Goal: Task Accomplishment & Management: Manage account settings

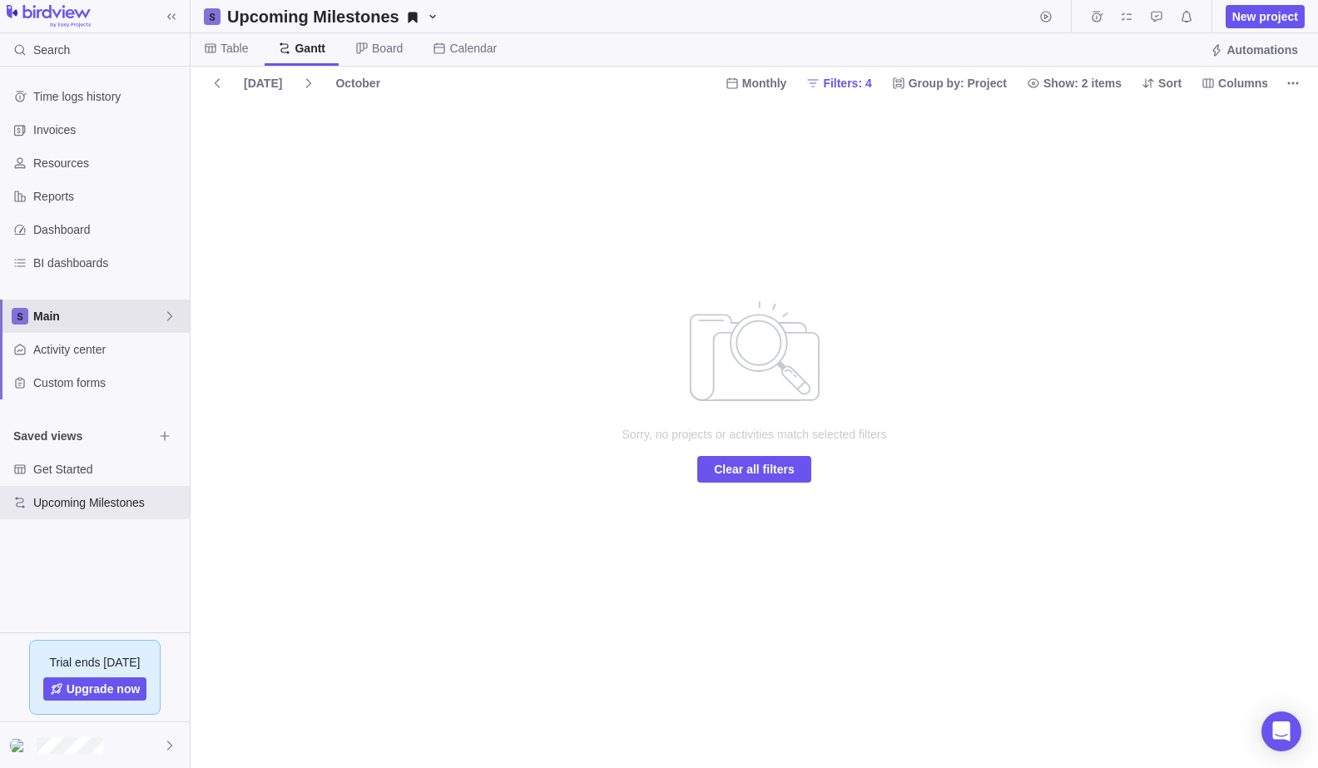
click at [111, 317] on span "Main" at bounding box center [98, 316] width 130 height 17
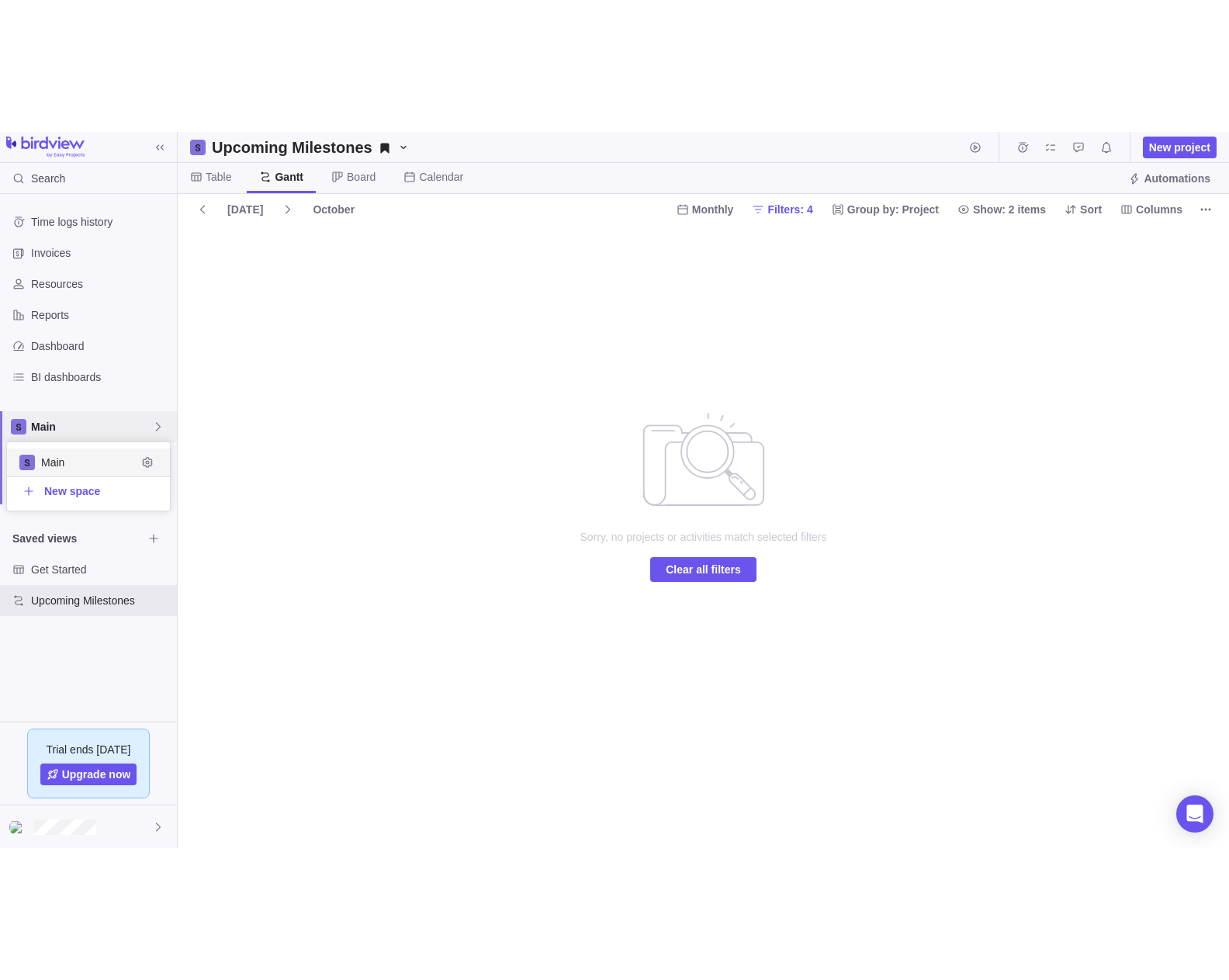
scroll to position [56, 151]
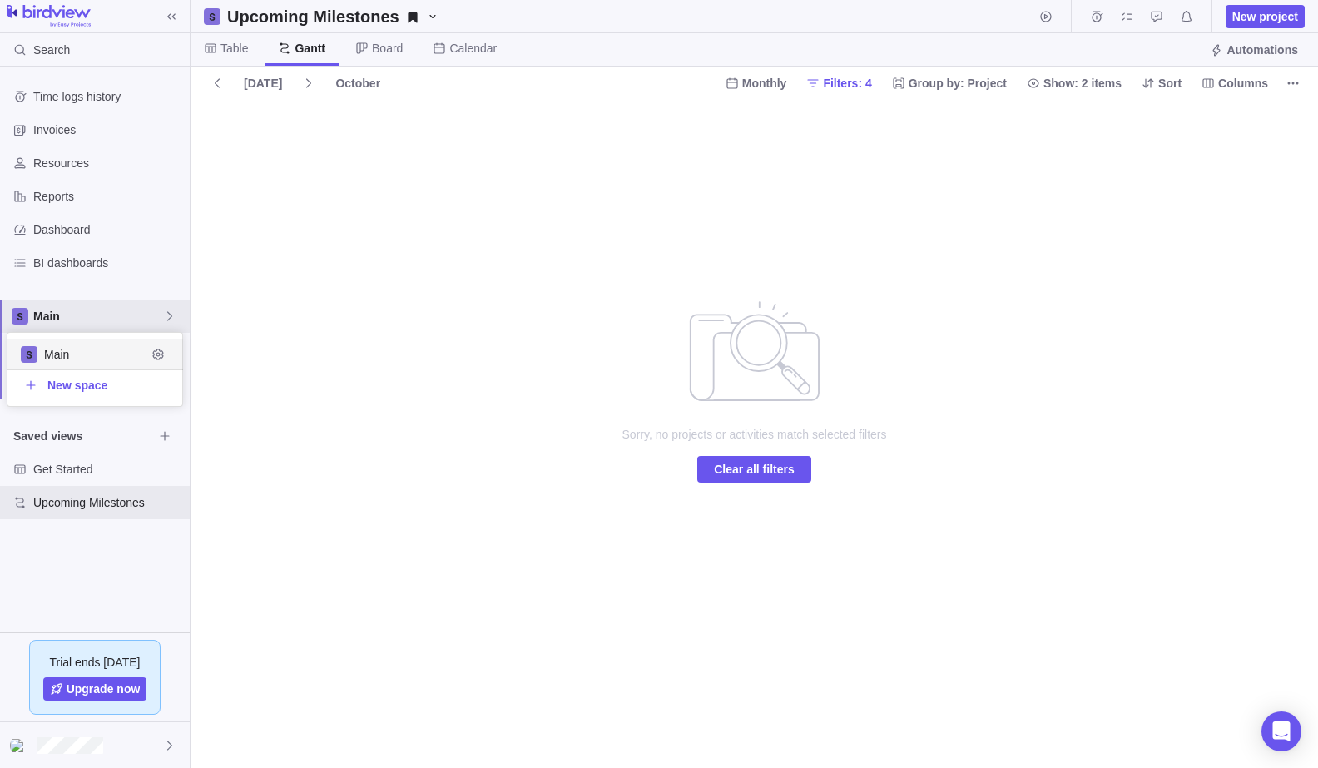
click at [97, 350] on span "Main" at bounding box center [95, 354] width 102 height 17
click at [253, 52] on span "Table" at bounding box center [226, 49] width 71 height 32
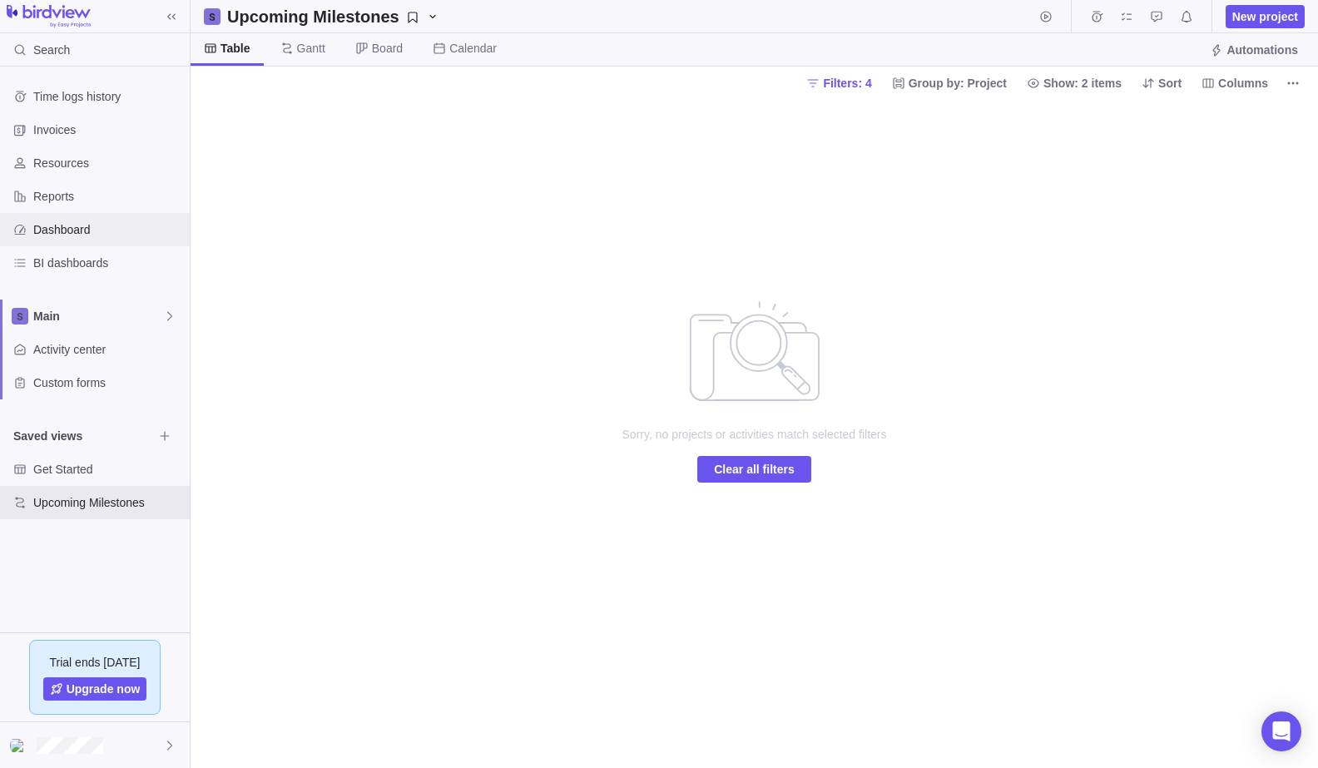
click at [104, 229] on span "Dashboard" at bounding box center [108, 229] width 150 height 17
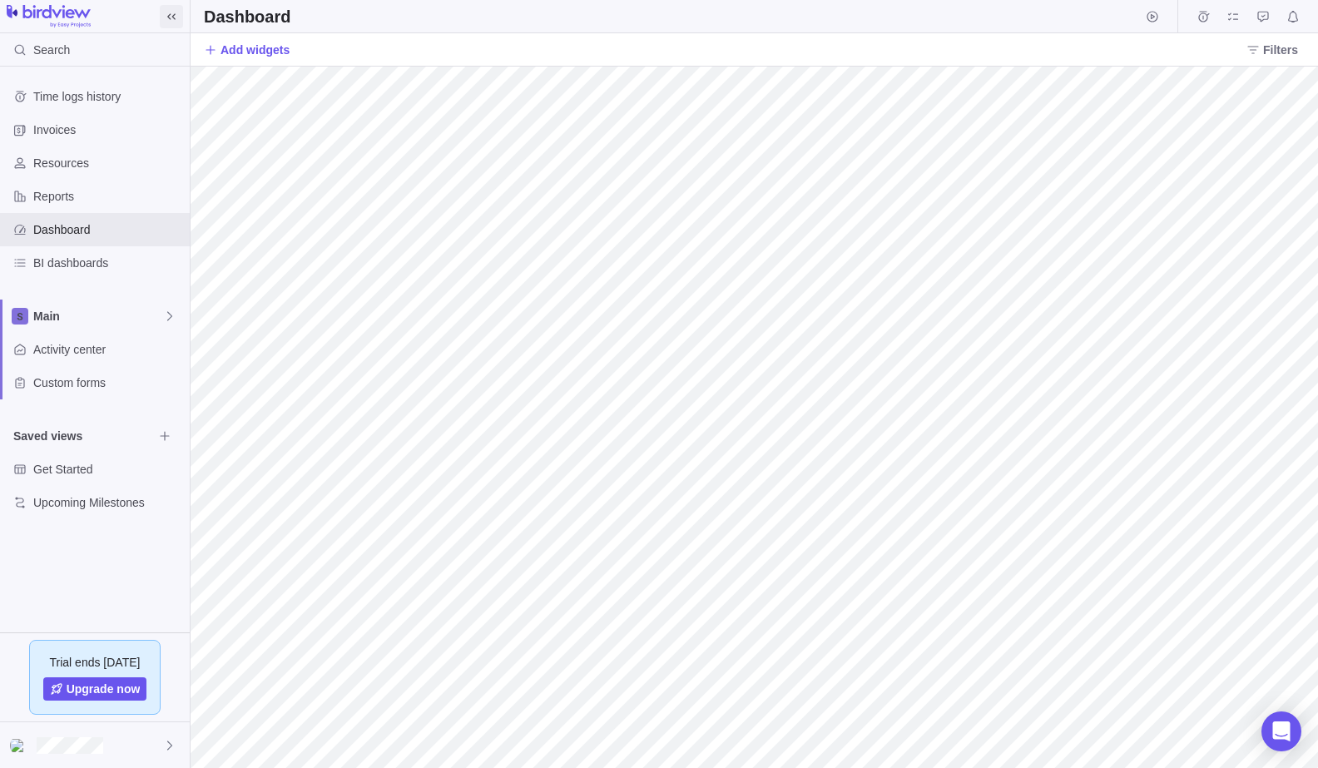
click at [165, 10] on icon at bounding box center [171, 16] width 13 height 13
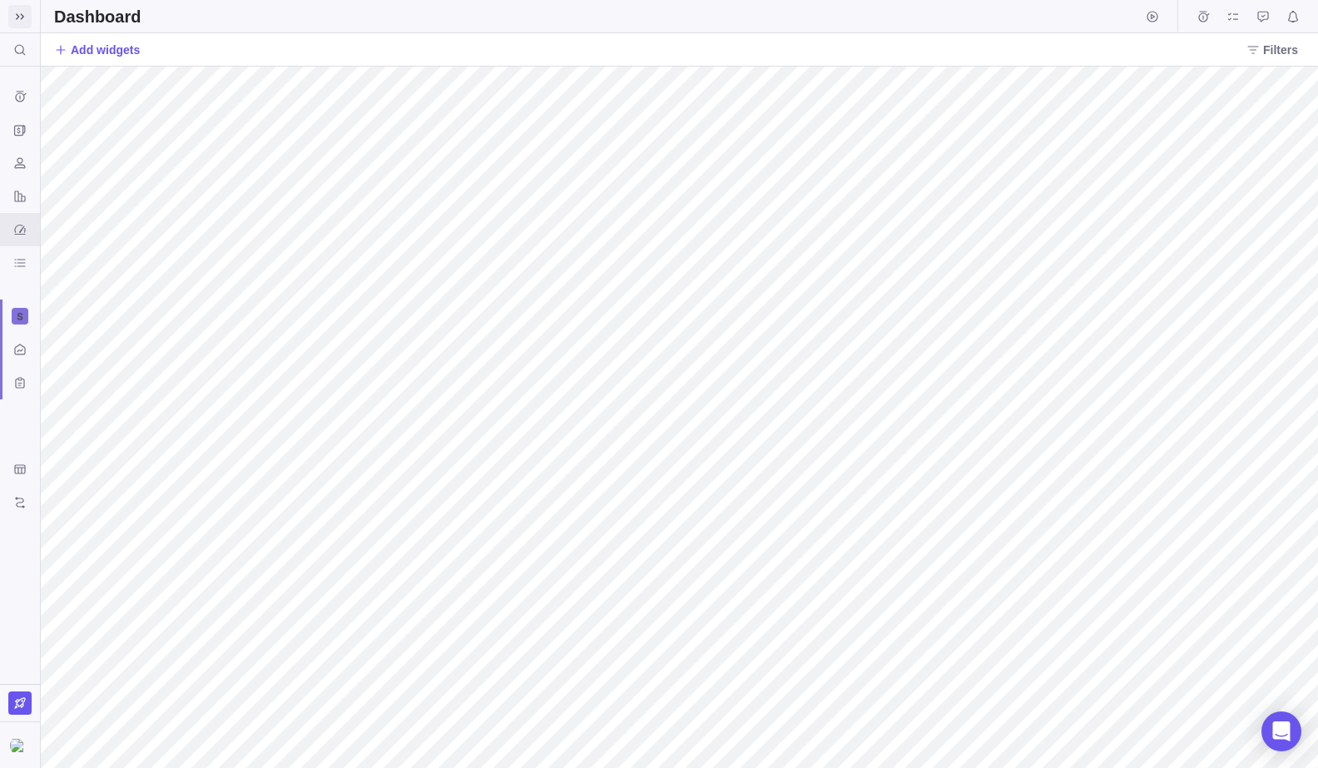
click at [13, 8] on span at bounding box center [19, 16] width 23 height 23
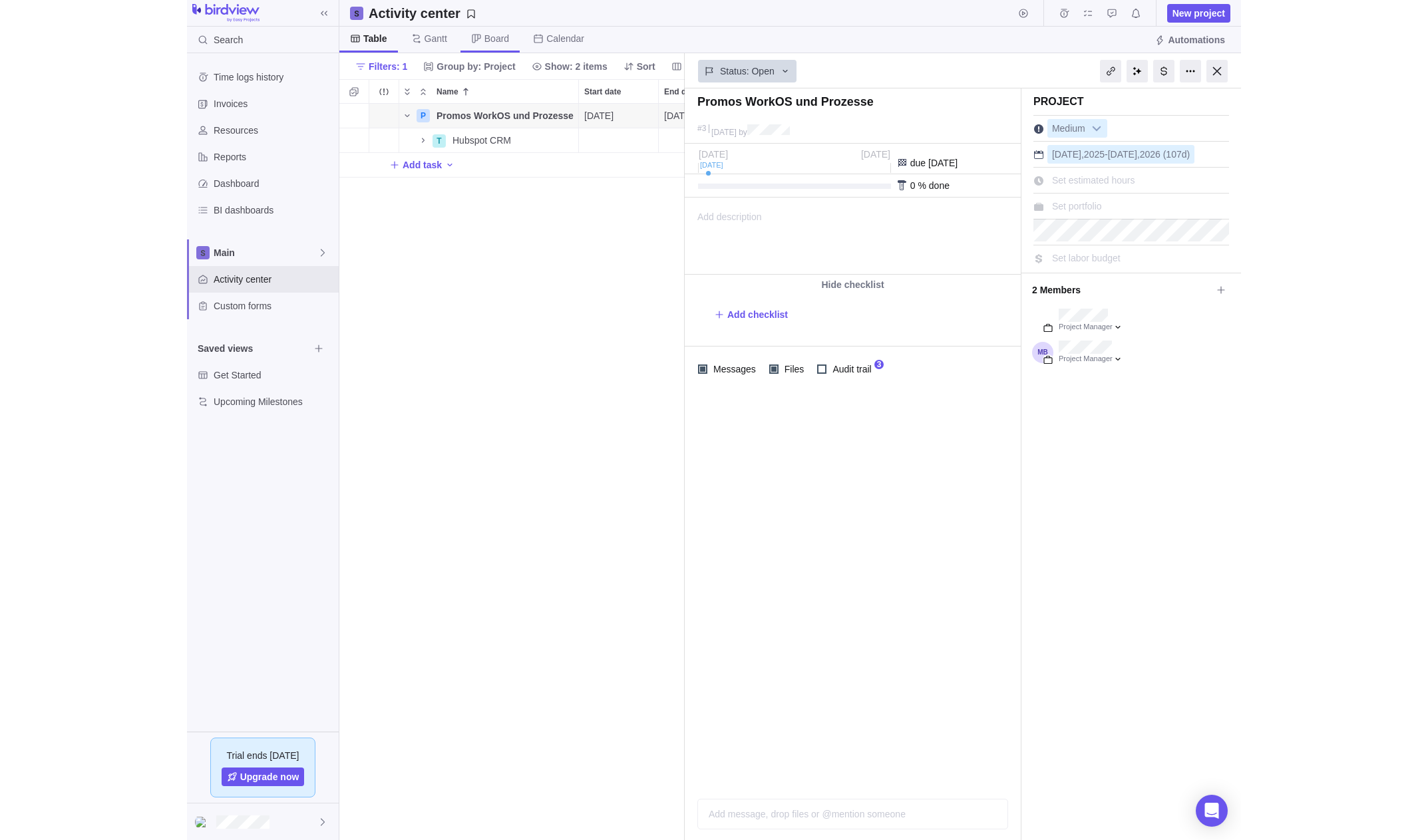
scroll to position [727, 335]
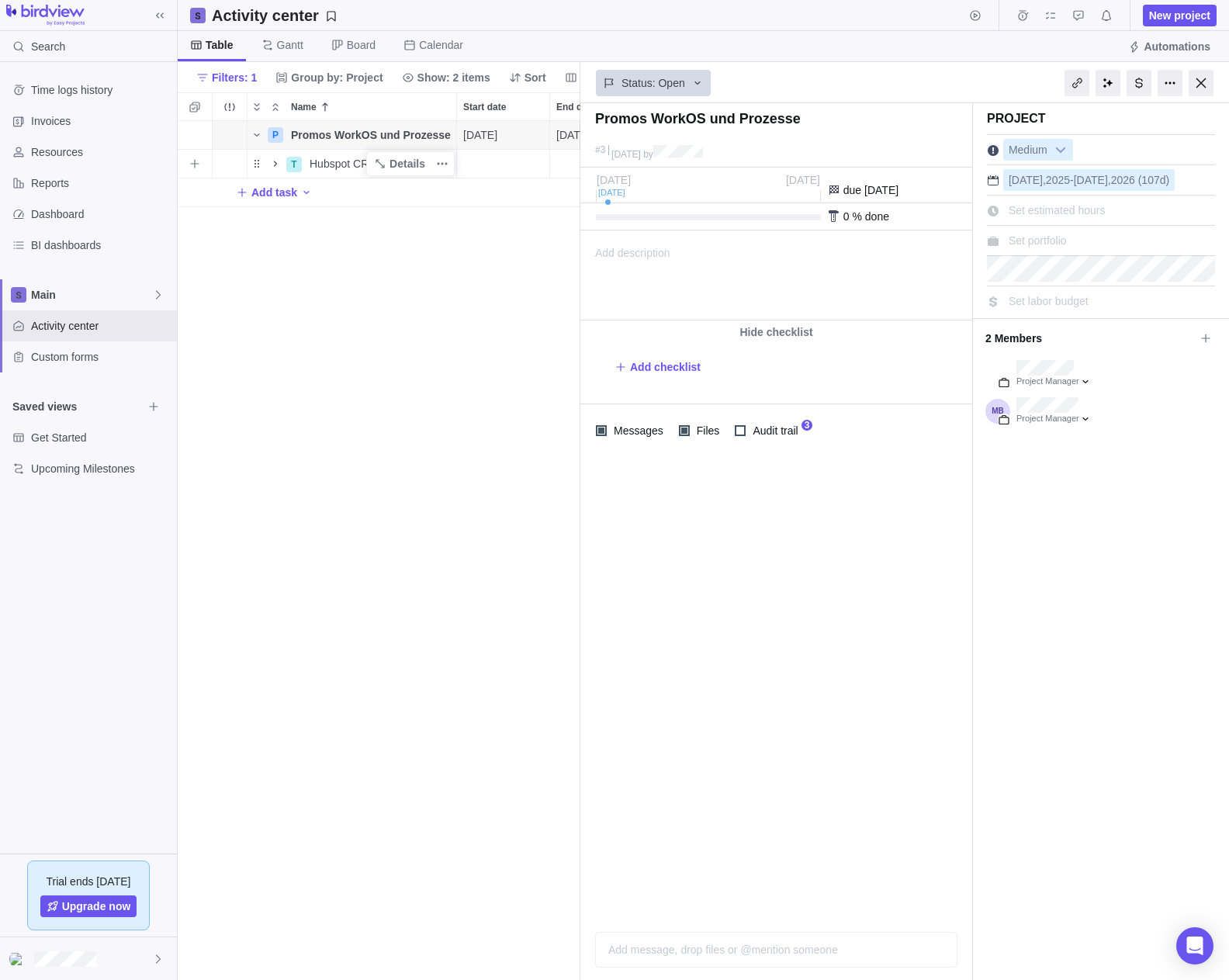
click at [278, 164] on icon "Name" at bounding box center [275, 163] width 12 height 12
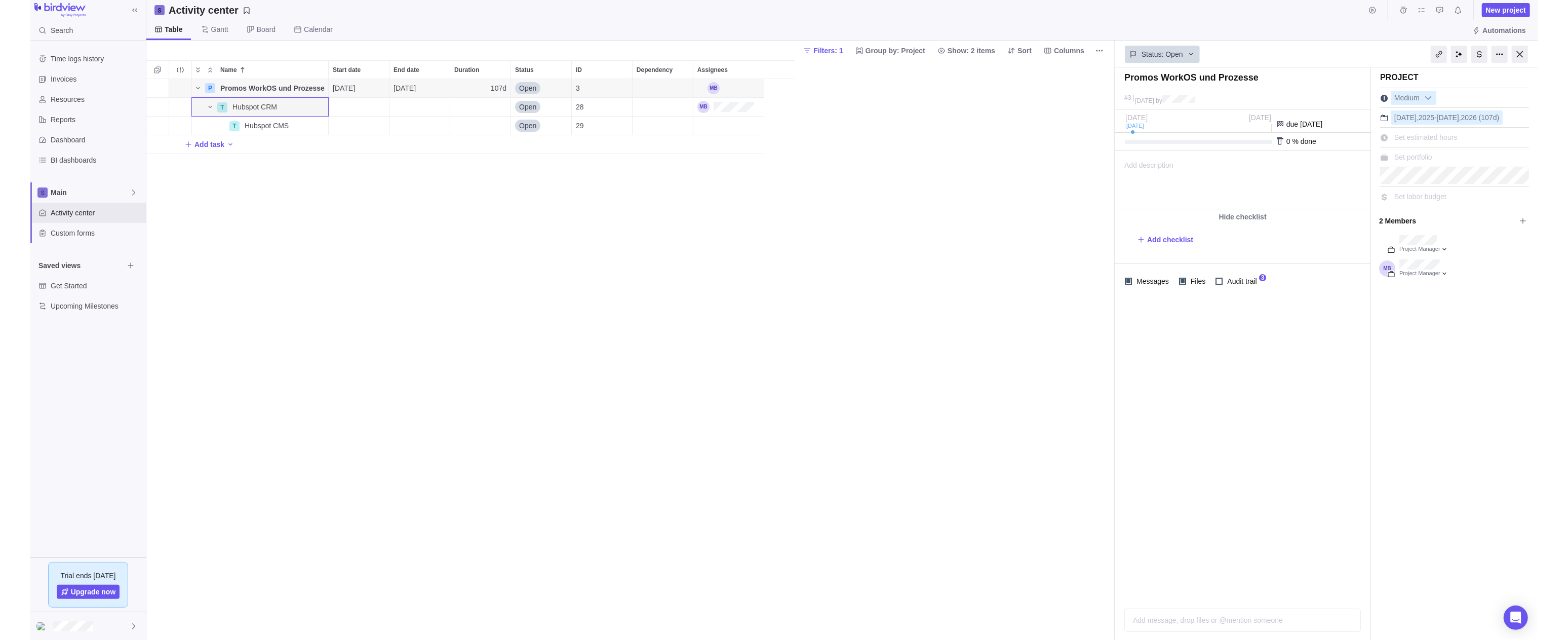
scroll to position [554, 1021]
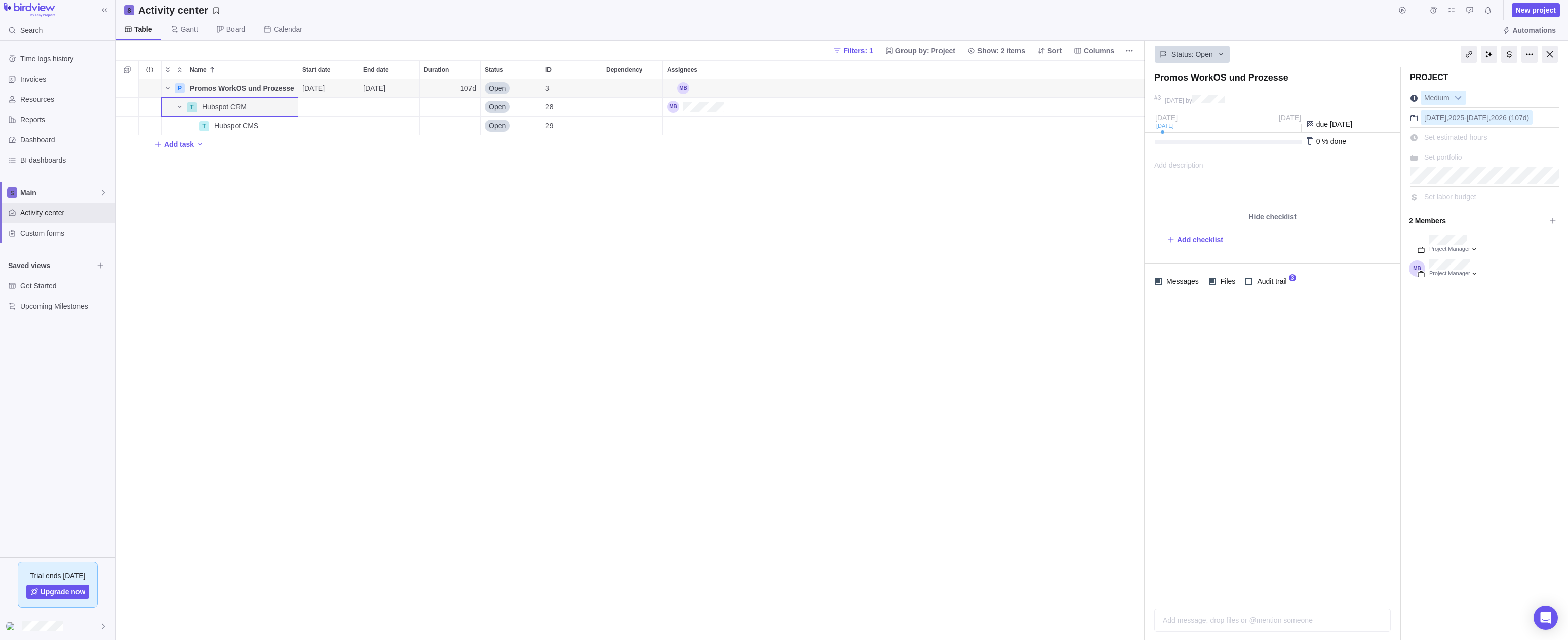
click at [215, 203] on div "P Promos WorkOS und Prozesse Details 10/02/2025 02/27/2026 107d Open 3 T Hubspo…" at bounding box center [631, 360] width 1029 height 561
click at [206, 87] on span "Promos WorkOS und Prozesse" at bounding box center [242, 88] width 104 height 10
click at [181, 139] on div "Name Start date End date Duration Status ID Dependency Assignees P Promos WorkO…" at bounding box center [631, 350] width 1029 height 580
click at [180, 143] on span "Add task" at bounding box center [179, 144] width 30 height 10
click at [265, 214] on div "Name Start date End date Duration Status ID Dependency Assignees P Promos WorkO…" at bounding box center [631, 350] width 1029 height 580
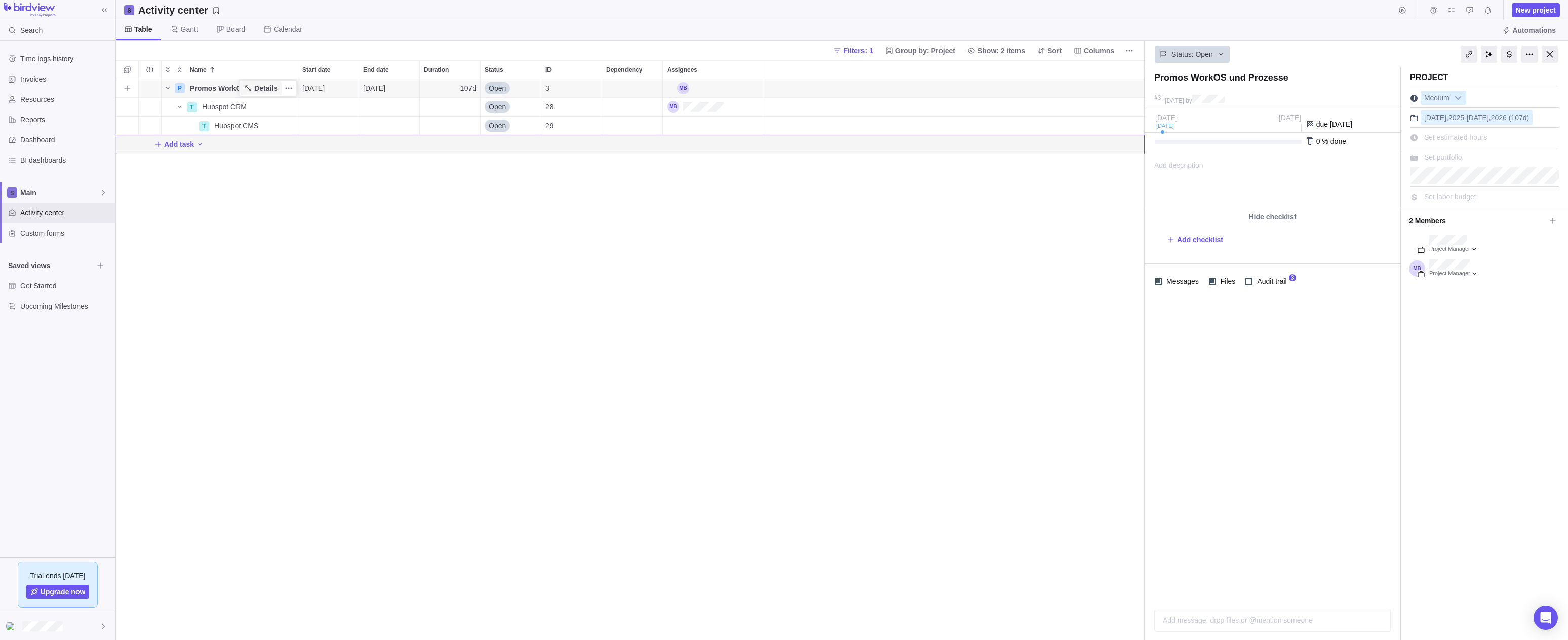
click at [246, 84] on icon "Name" at bounding box center [248, 88] width 8 height 8
click at [802, 214] on div "Hide checklist" at bounding box center [1272, 217] width 256 height 15
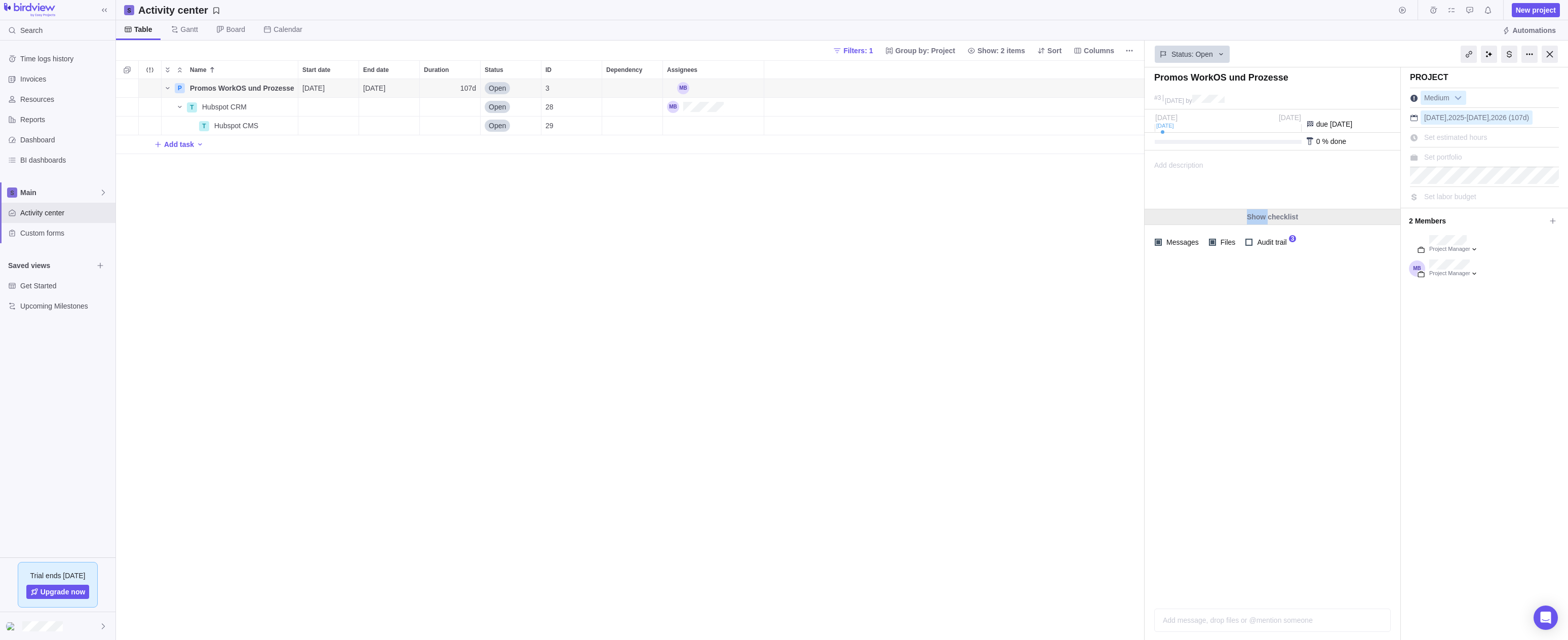
click at [802, 214] on div "Show checklist" at bounding box center [1272, 217] width 256 height 15
click at [802, 56] on span "Status: Open" at bounding box center [1192, 54] width 41 height 10
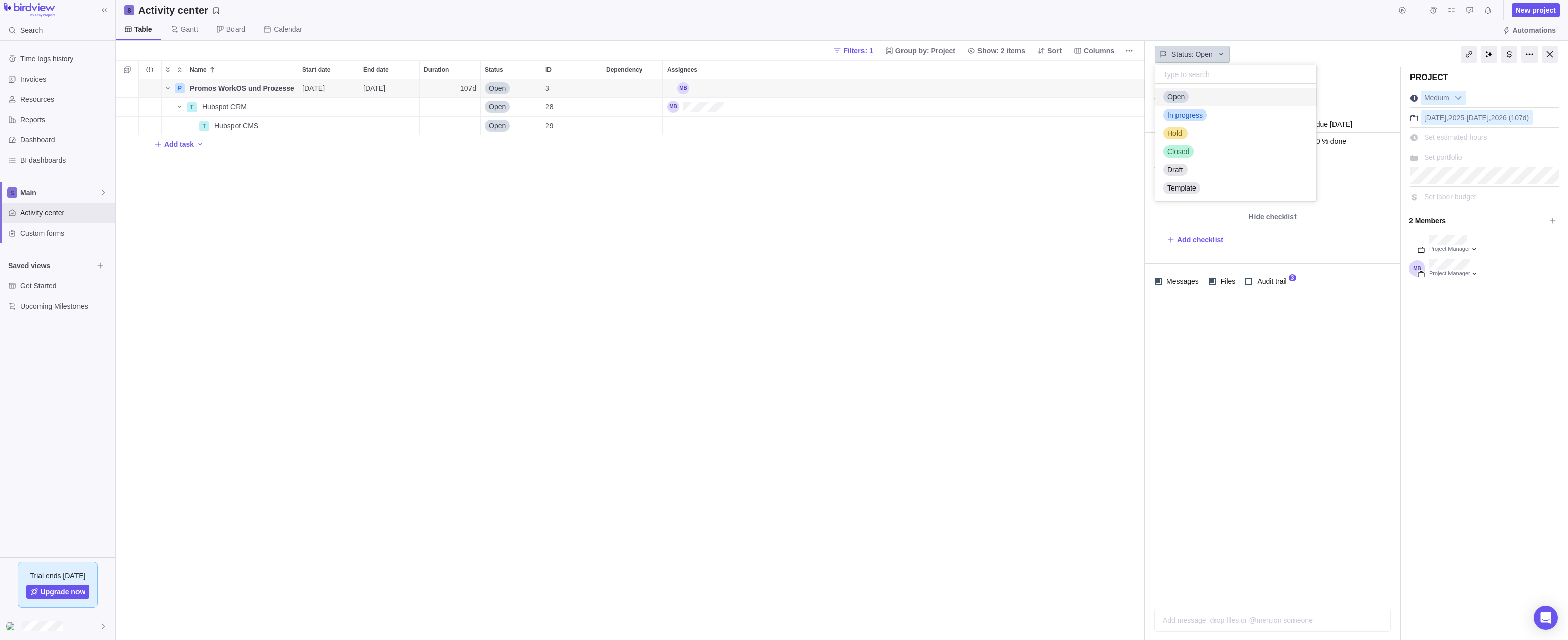
scroll to position [110, 153]
click at [802, 49] on span "Status: Open" at bounding box center [1192, 54] width 41 height 10
click at [592, 210] on div "P Promos WorkOS und Prozesse Details 10/02/2025 02/27/2026 107d Open 3 T Hubspo…" at bounding box center [631, 360] width 1029 height 561
click at [802, 8] on icon "Notifications" at bounding box center [1488, 10] width 8 height 8
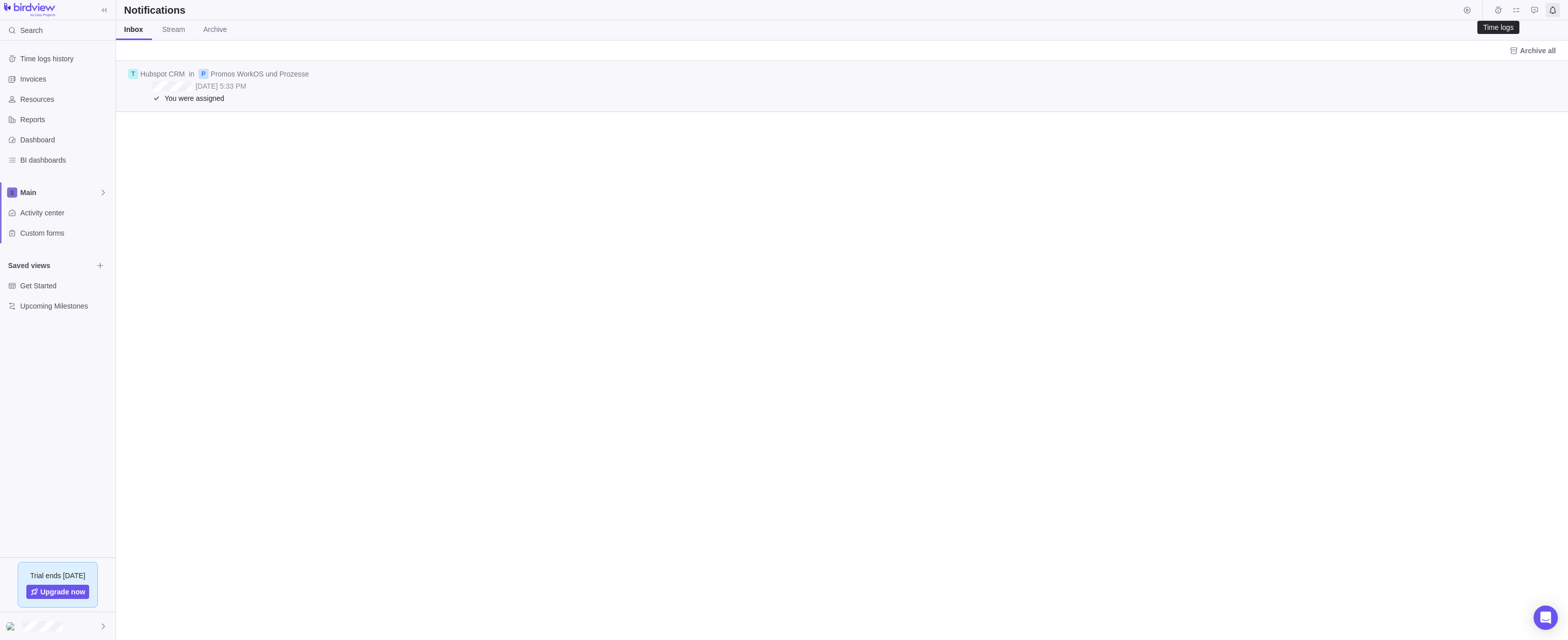
scroll to position [572, 1444]
click at [68, 102] on span "Resources" at bounding box center [66, 99] width 91 height 10
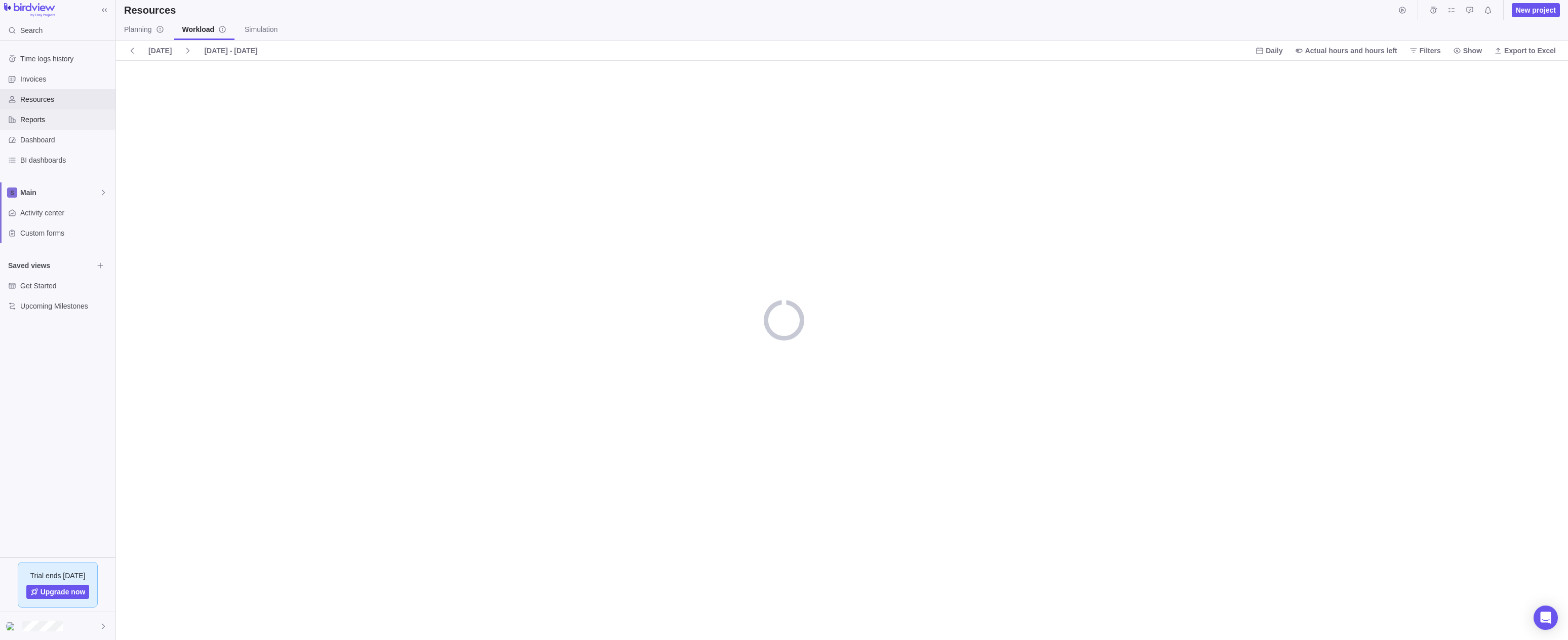
click at [62, 111] on div "Reports" at bounding box center [58, 119] width 116 height 20
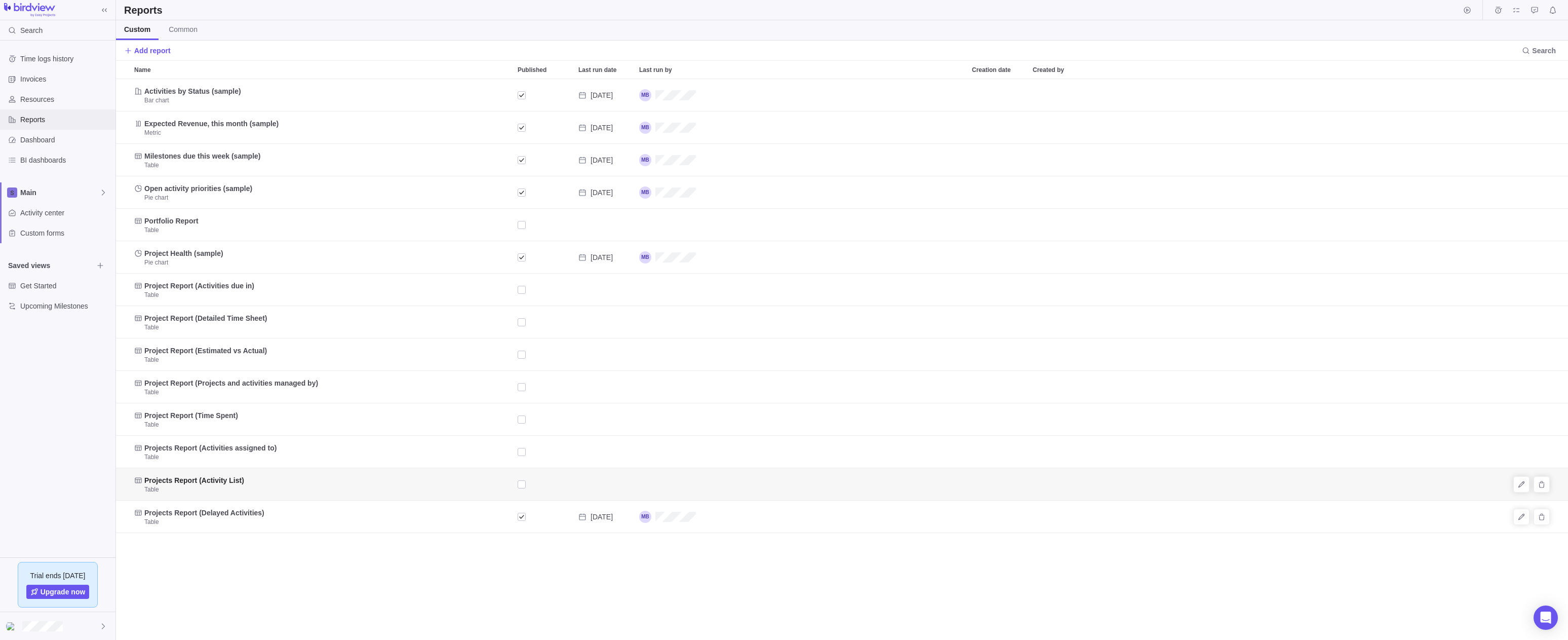
scroll to position [554, 1444]
click at [44, 100] on span "Resources" at bounding box center [66, 99] width 91 height 10
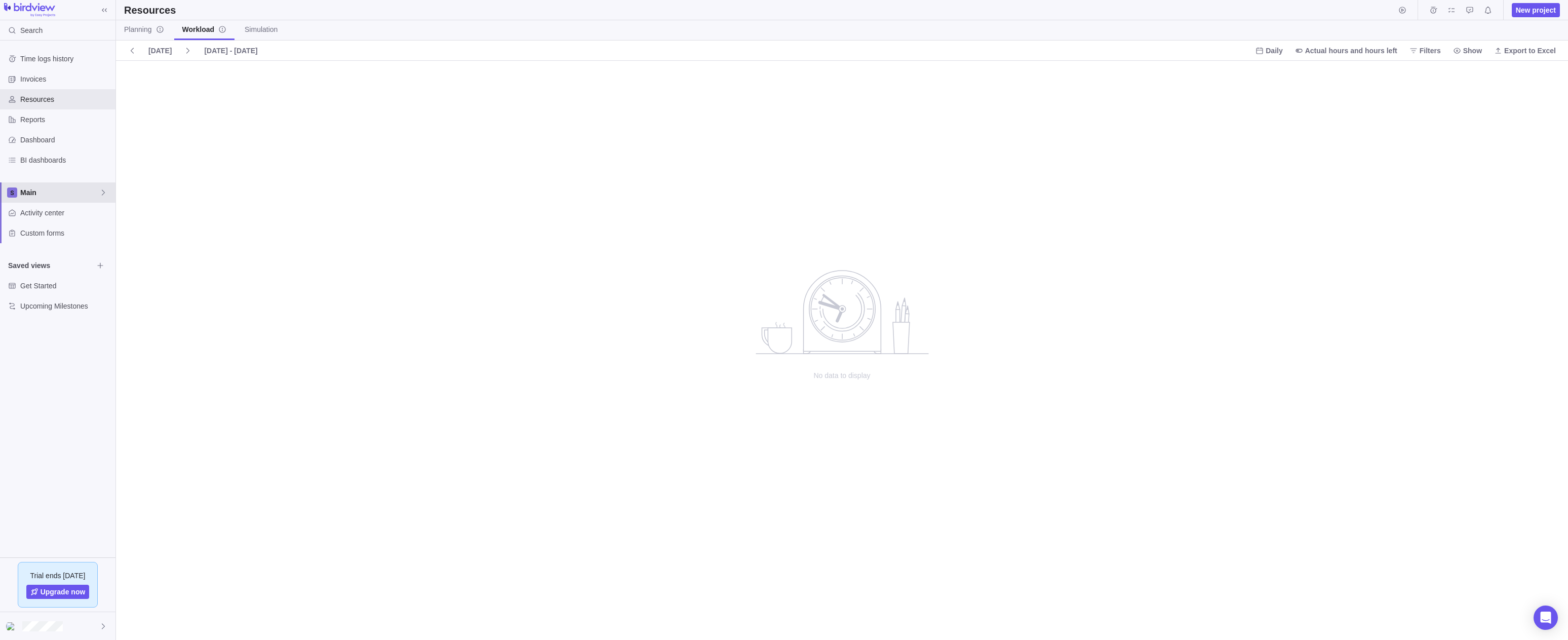
click at [46, 194] on span "Main" at bounding box center [60, 192] width 79 height 10
click at [41, 209] on div "Main" at bounding box center [58, 216] width 107 height 18
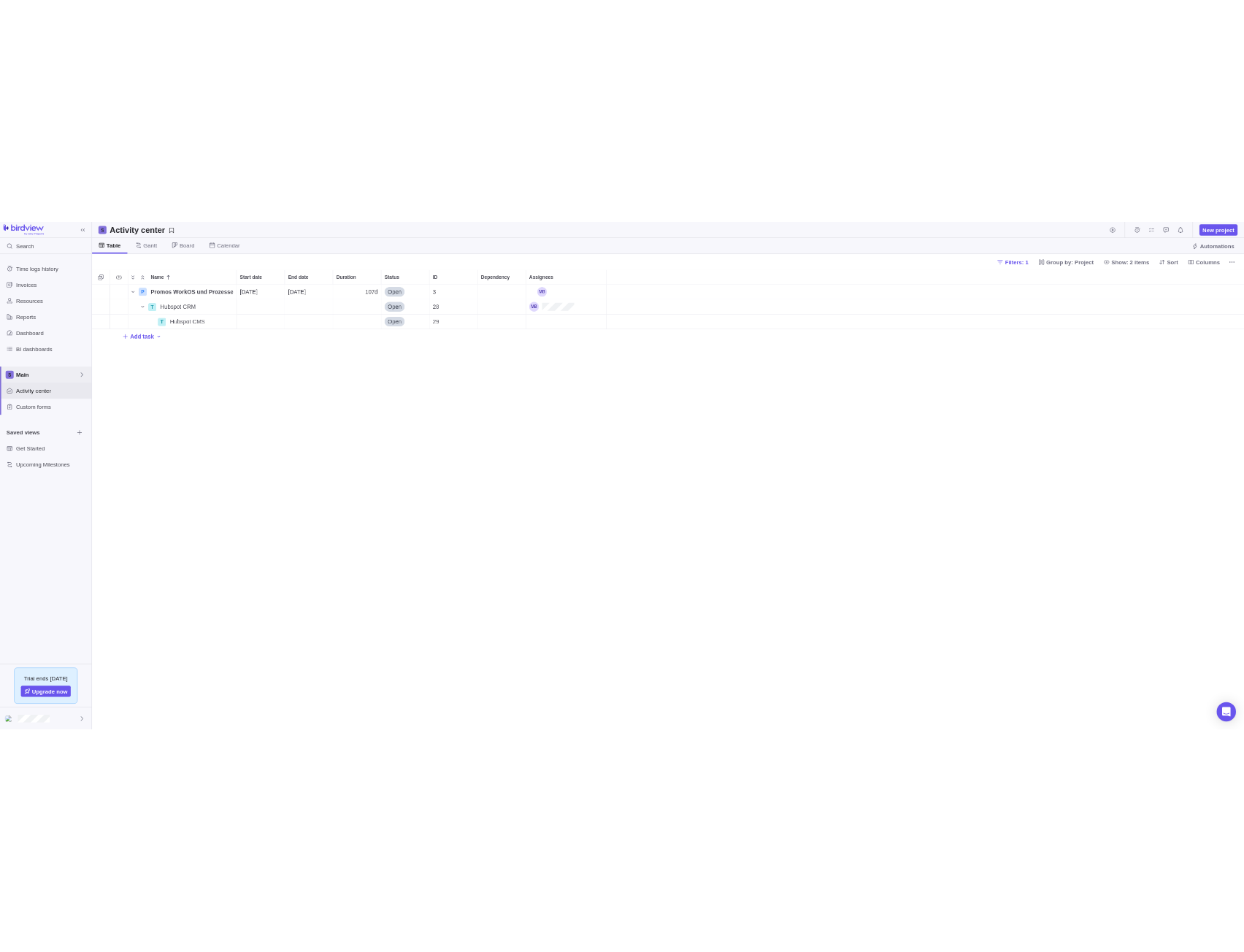
scroll to position [798, 2082]
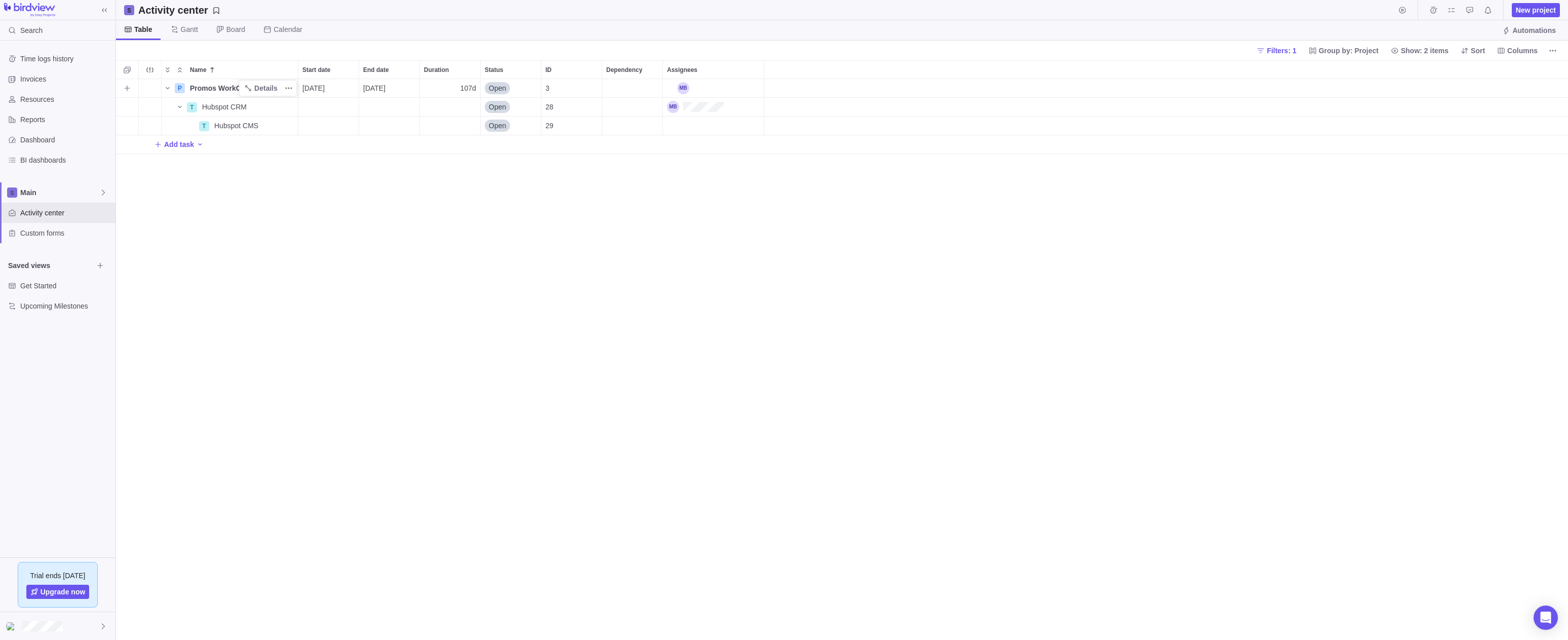
click at [225, 89] on span "Promos WorkOS und Prozesse" at bounding box center [242, 88] width 104 height 10
click at [203, 110] on div "Name Start date End date Duration Status ID Dependency Assignees P Promos WorkO…" at bounding box center [842, 350] width 1452 height 580
click at [217, 107] on span "Hubspot CRM" at bounding box center [224, 107] width 44 height 10
click at [189, 146] on div "Name Start date End date Duration Status ID Dependency Assignees P Promos WorkO…" at bounding box center [842, 350] width 1452 height 580
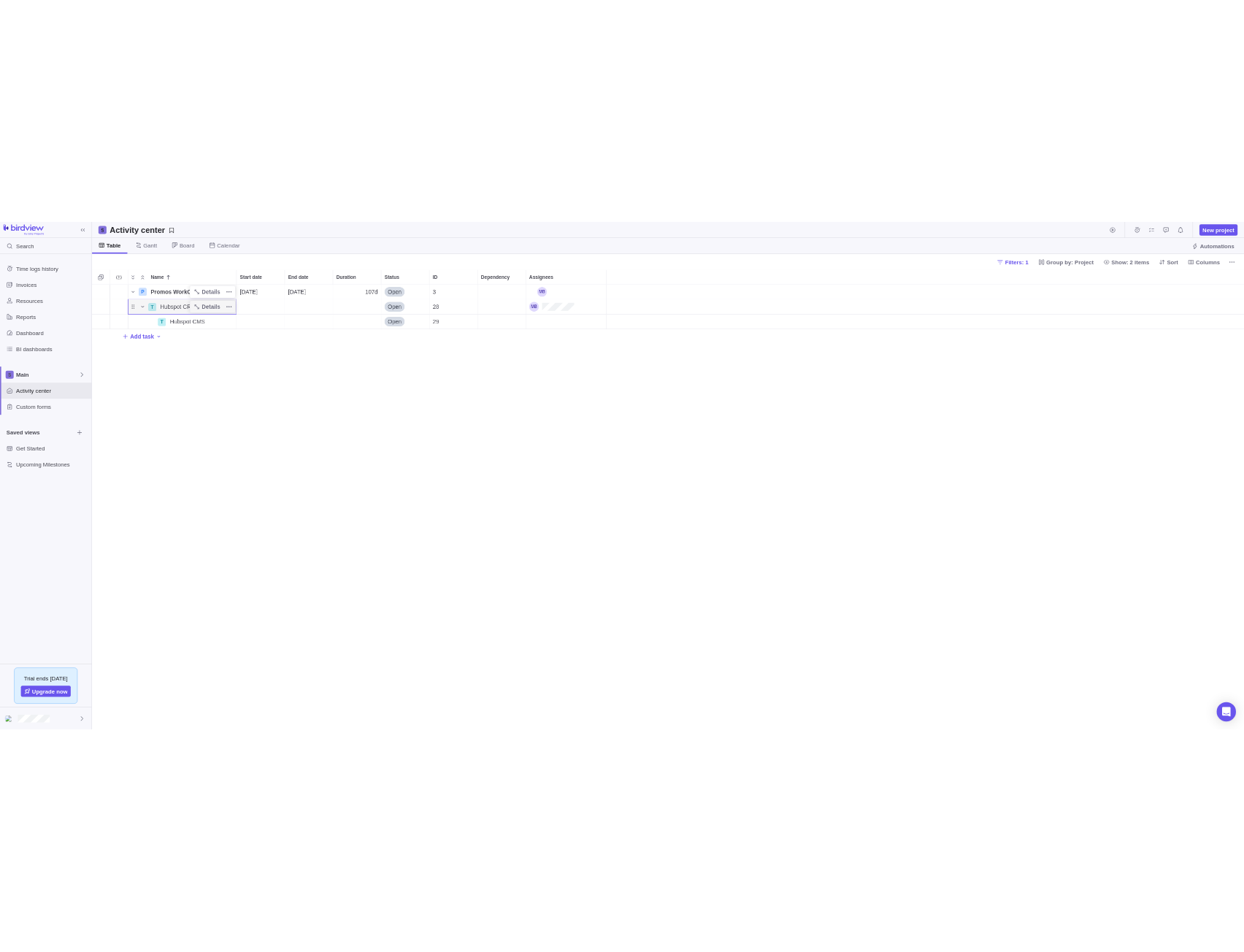
scroll to position [827, 1066]
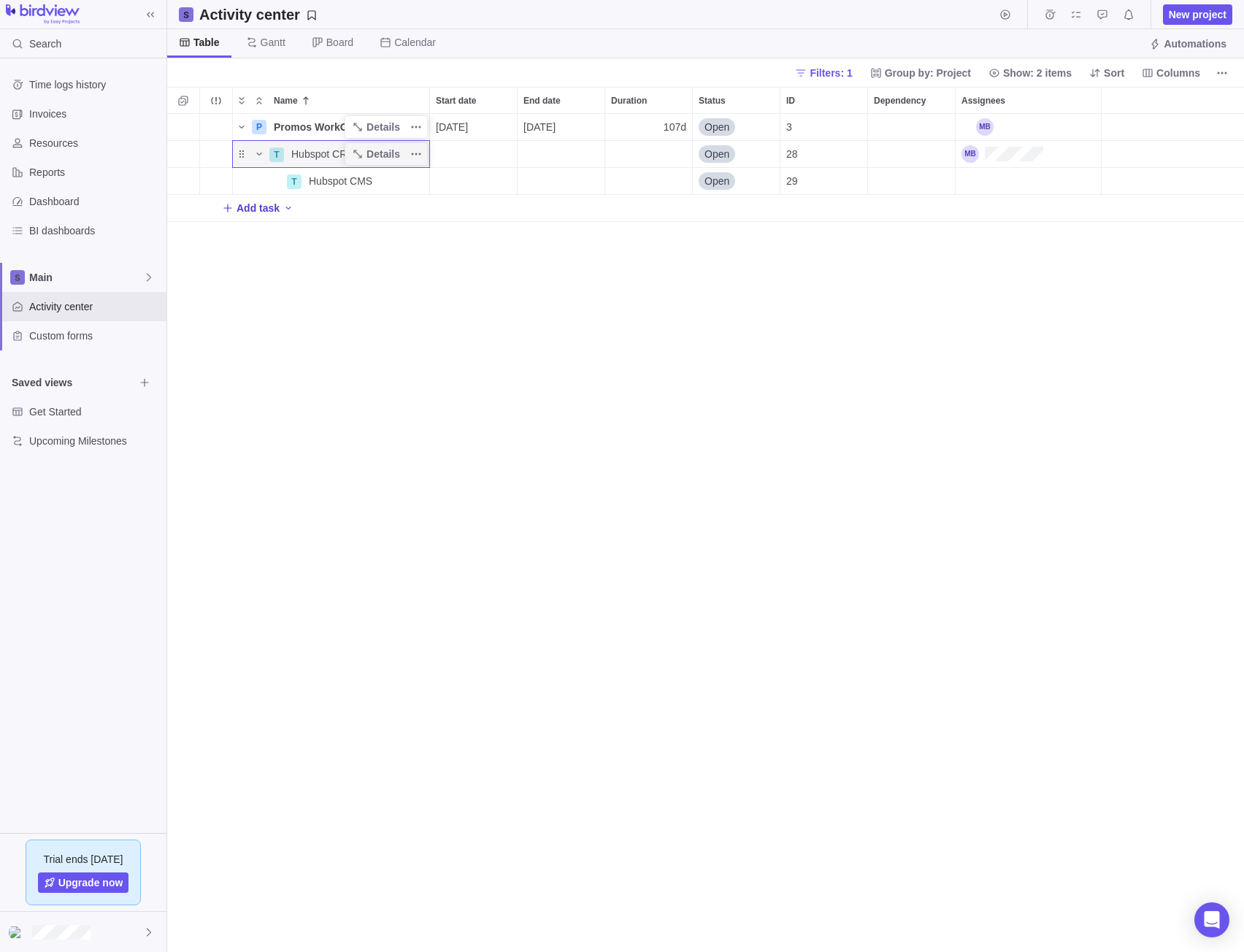
click at [246, 204] on span "Add task" at bounding box center [258, 208] width 43 height 15
type input "TP 04 PSA"
type input "TP 05 'Kundenservice"
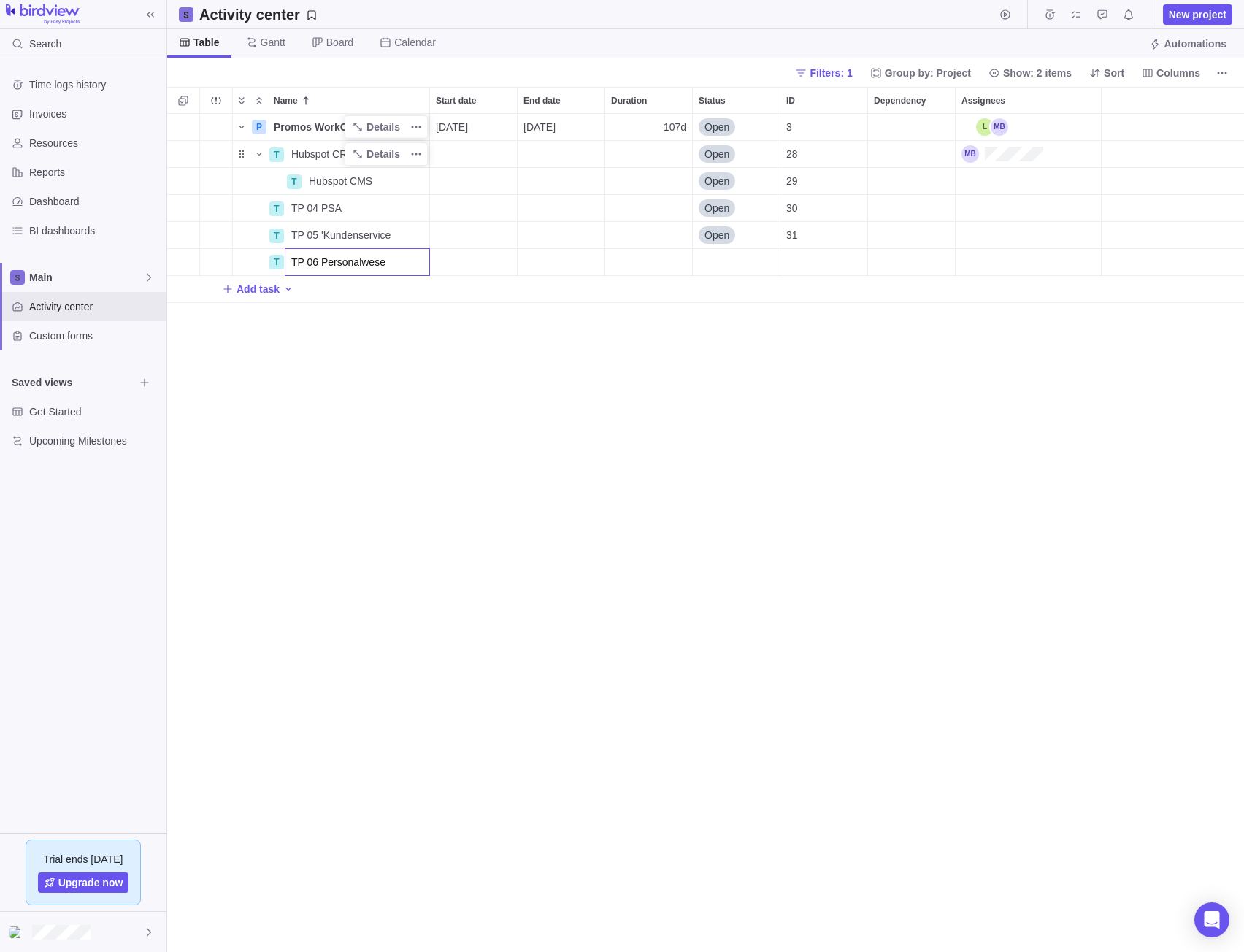
type input "TP 06 Personalwesen"
type input "TP 07 O365 u. Teams"
type input "TP 08 Infra. u. Compliance"
type input "TP 09 Buchhaltung"
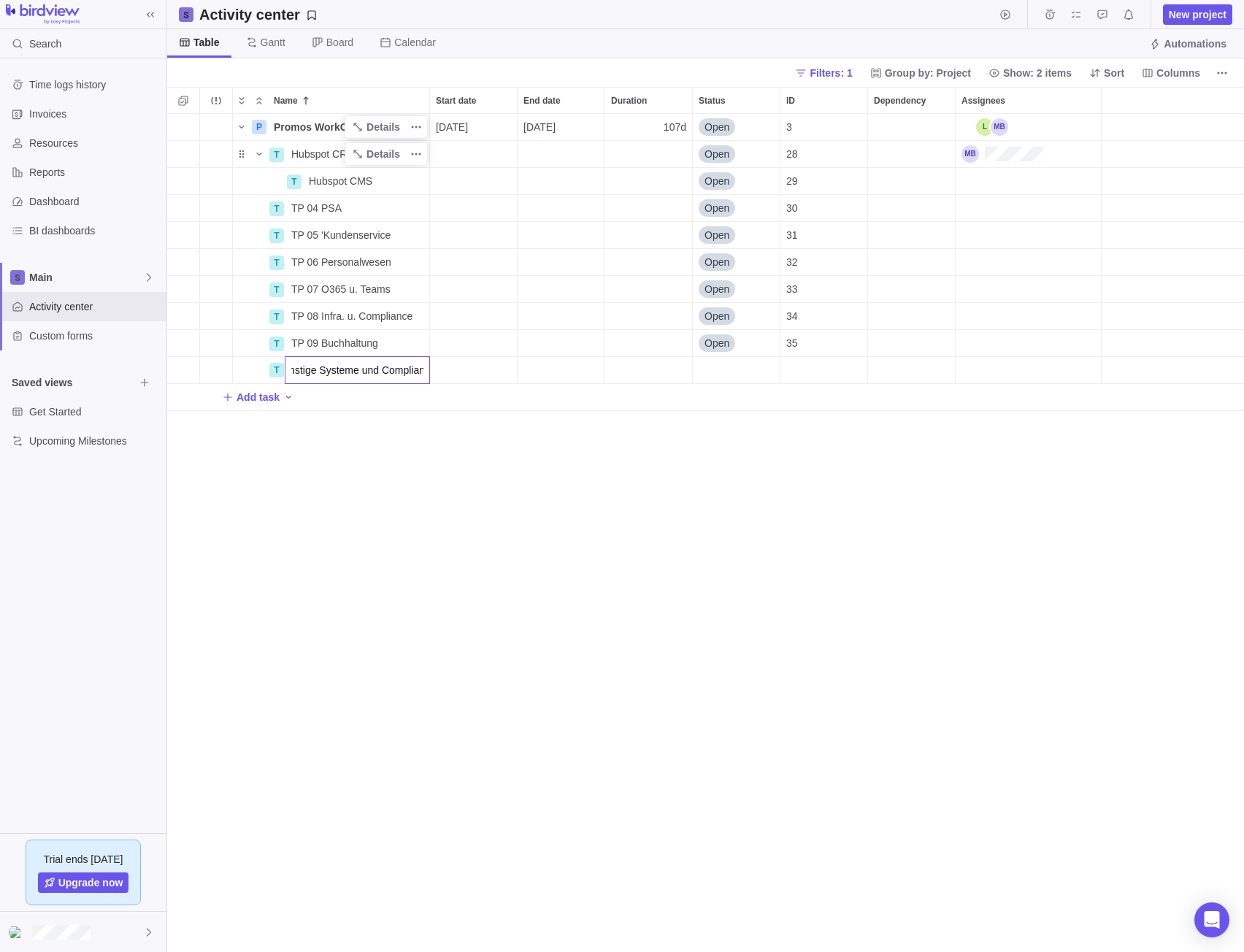
type input "TP 10 Sonstige Systeme und Compliance"
type input "TP 11 Controlling"
click at [676, 555] on div "Name Start date End date Duration Status ID Dependency Assignees P Promos WorkO…" at bounding box center [705, 519] width 1076 height 865
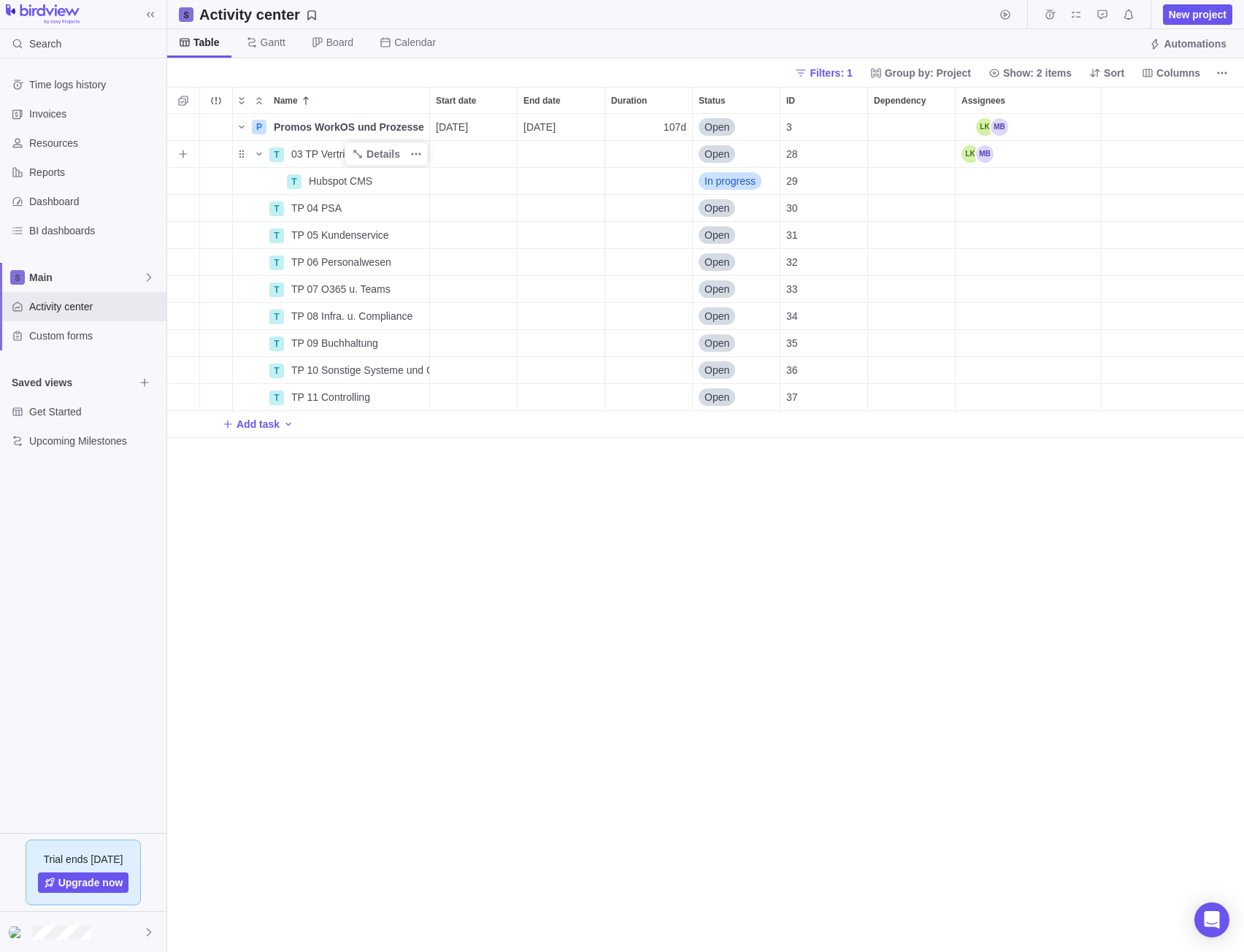
click at [337, 154] on span "03 TP Vertrieb und Marketing" at bounding box center [357, 154] width 132 height 15
click at [297, 152] on input "03 TP Vertrieb und Marketing" at bounding box center [357, 154] width 146 height 28
click at [303, 153] on input "03 TP Vertrieb und Marketing" at bounding box center [357, 154] width 146 height 28
type input "TP 03 Vertrieb und Marketing"
click at [490, 515] on div "P Promos WorkOS und Prozesse Details 10/02/2025 02/27/2026 107d Open 3 T TP 03 …" at bounding box center [705, 533] width 1076 height 839
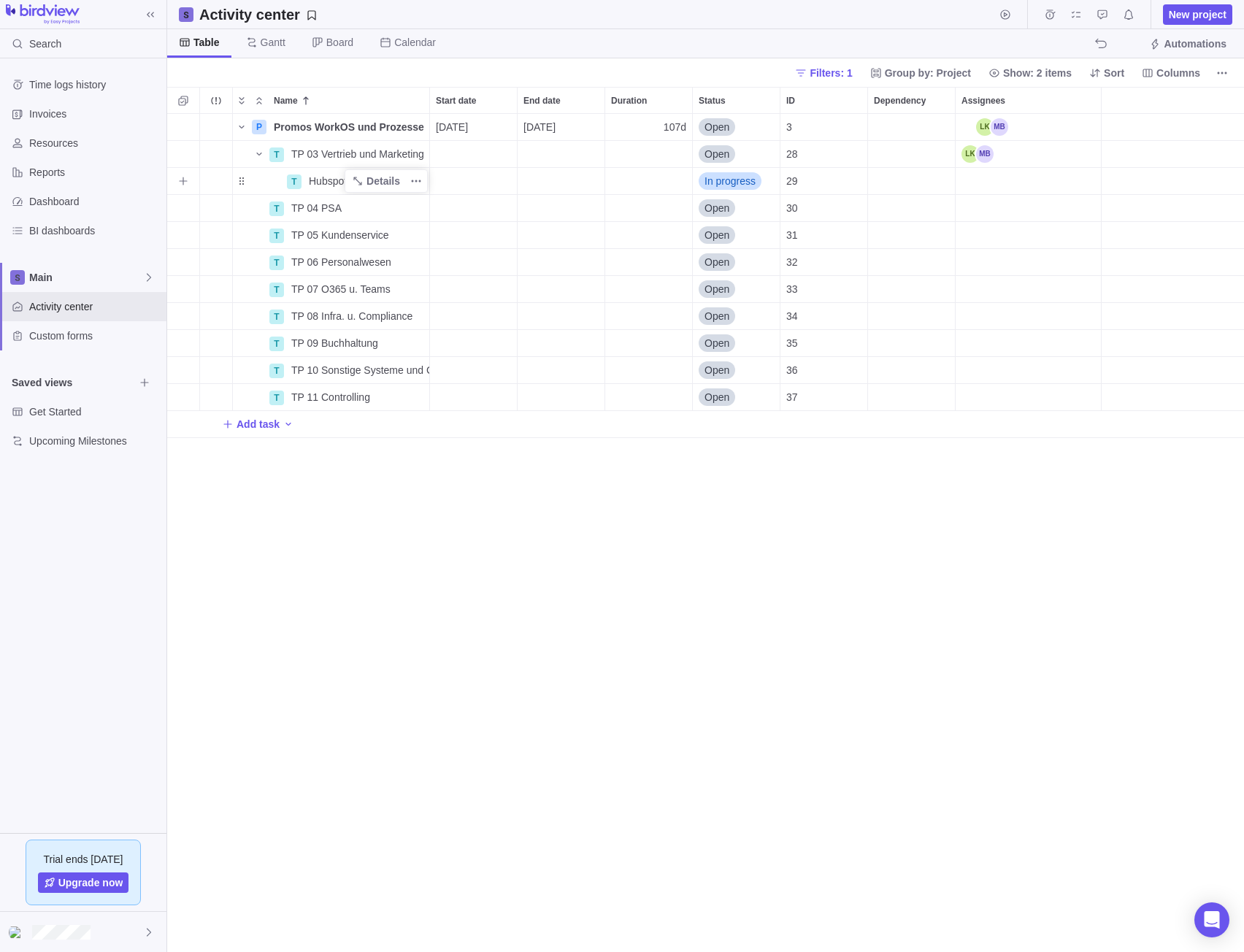
click at [331, 181] on span "Hubspot CMS" at bounding box center [340, 181] width 63 height 15
click at [596, 537] on div "Name Start date End date Duration Status ID Dependency Assignees P Promos WorkO…" at bounding box center [705, 519] width 1076 height 865
click at [248, 126] on span "Name" at bounding box center [241, 126] width 18 height 20
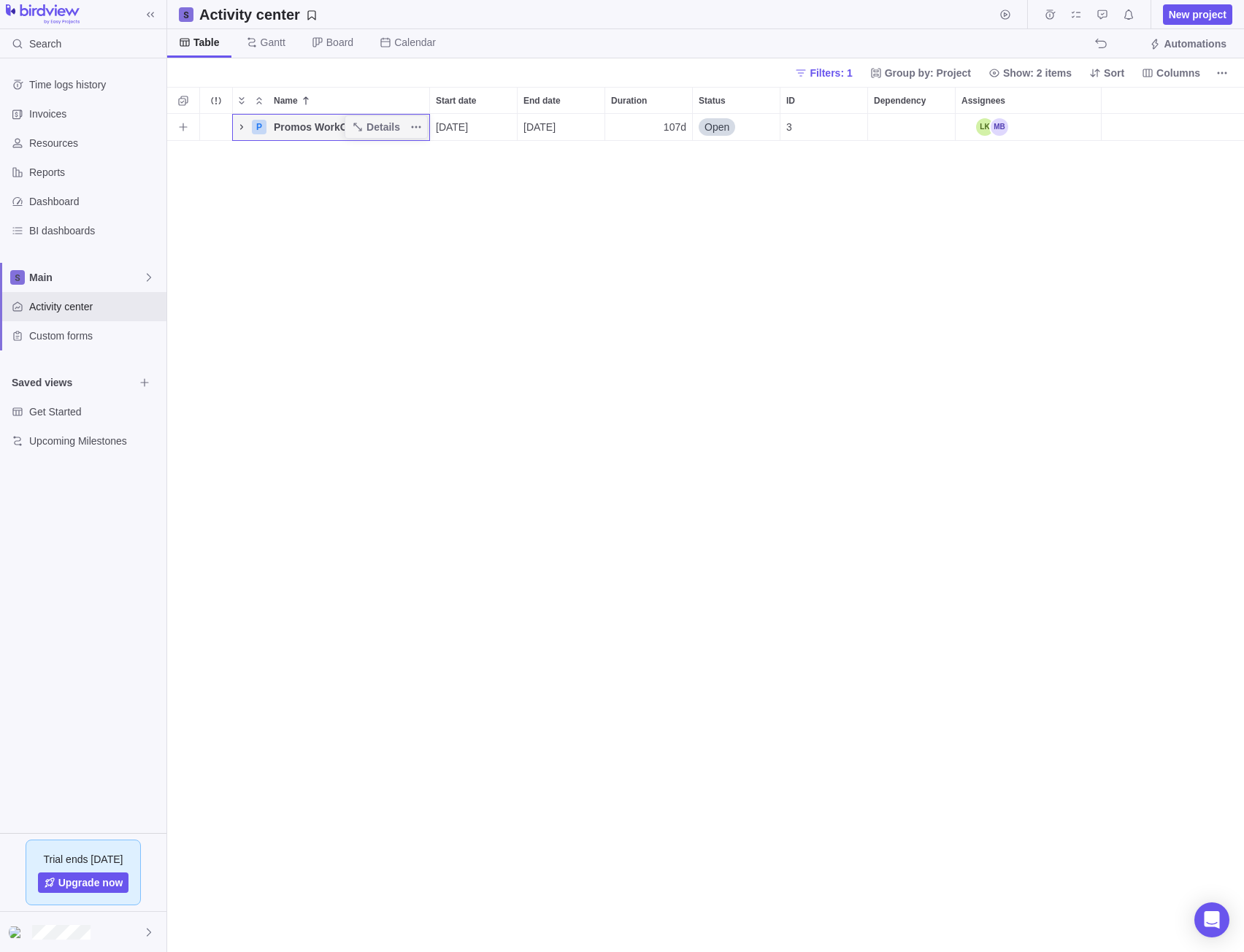
click at [243, 126] on icon "Name" at bounding box center [241, 126] width 11 height 11
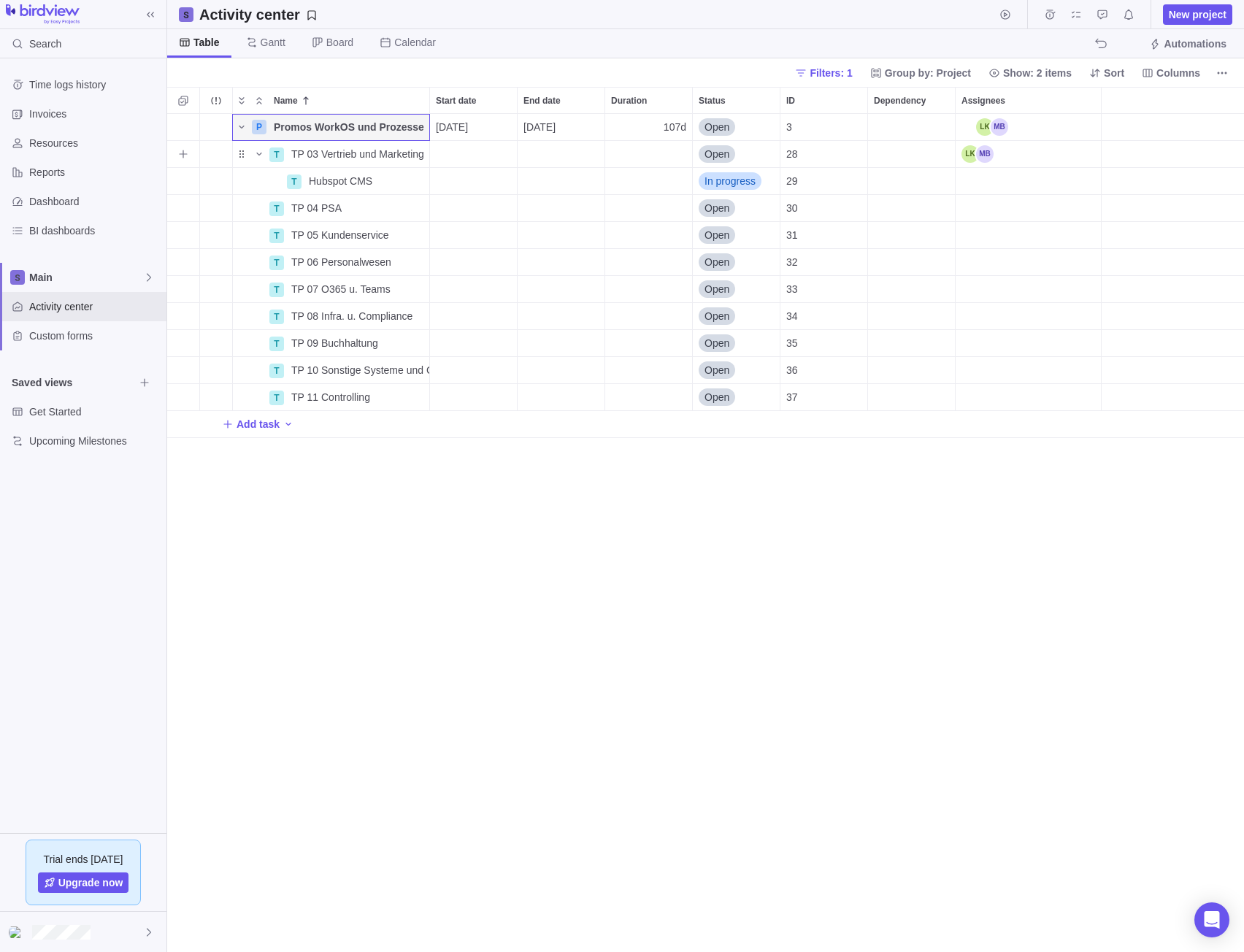
click at [463, 162] on div "Start date" at bounding box center [473, 154] width 87 height 26
click at [553, 584] on div "Name Start date End date Duration Status ID Dependency Assignees P Promos WorkO…" at bounding box center [705, 519] width 1076 height 865
click at [418, 593] on div "P Promos WorkOS und Prozesse Details 10/02/2025 02/27/2026 107d Open 3 T TP 03 …" at bounding box center [705, 533] width 1076 height 839
click at [524, 555] on div "P Promos WorkOS und Prozesse Details 10/02/2025 02/27/2026 107d Open 3 T TP 03 …" at bounding box center [705, 533] width 1076 height 839
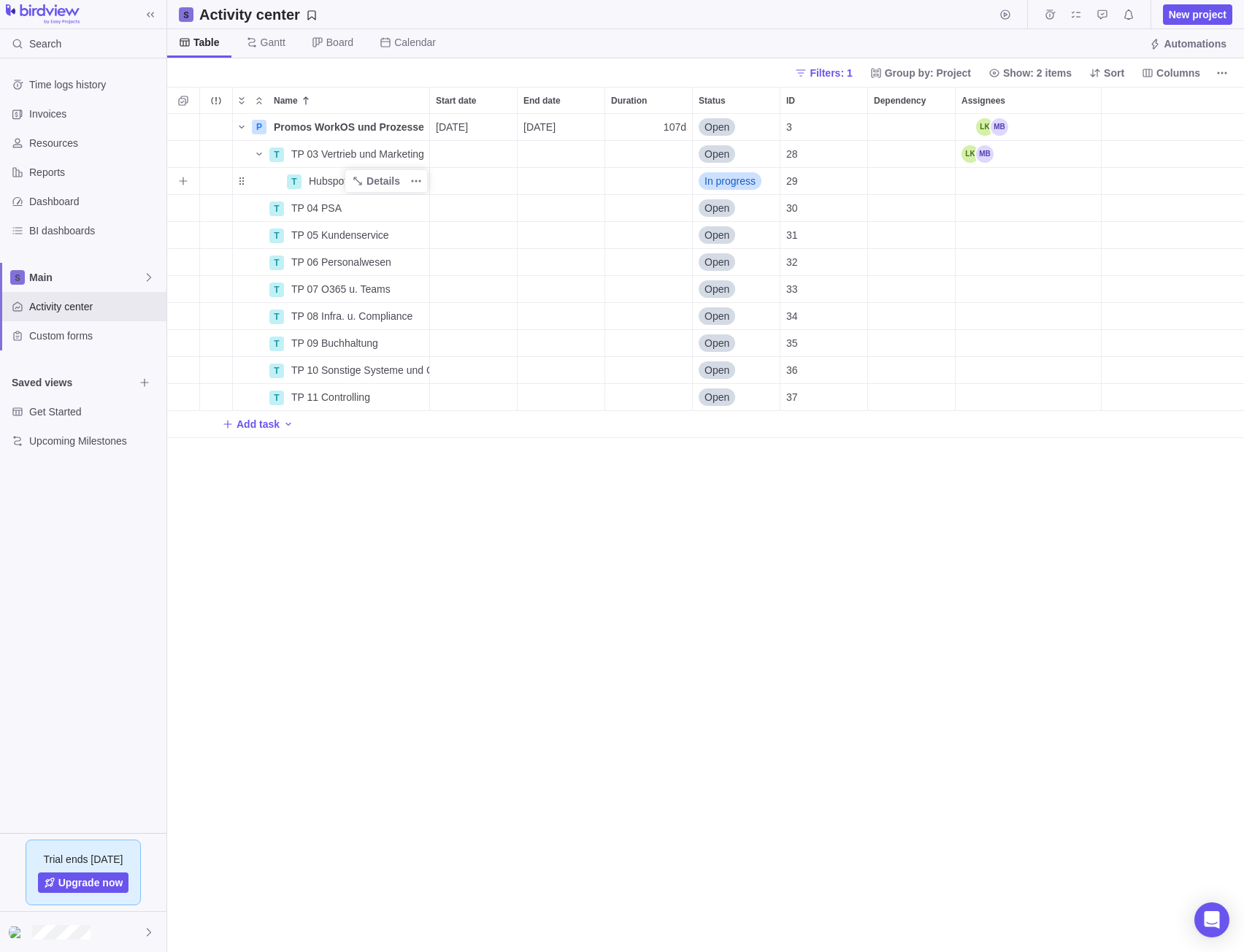
click at [325, 178] on span "Hubspot CRM" at bounding box center [340, 181] width 64 height 15
click at [292, 177] on div "Name Start date End date Duration Status ID Dependency Assignees P Promos WorkO…" at bounding box center [705, 519] width 1076 height 865
click at [376, 179] on span "Details" at bounding box center [383, 181] width 33 height 15
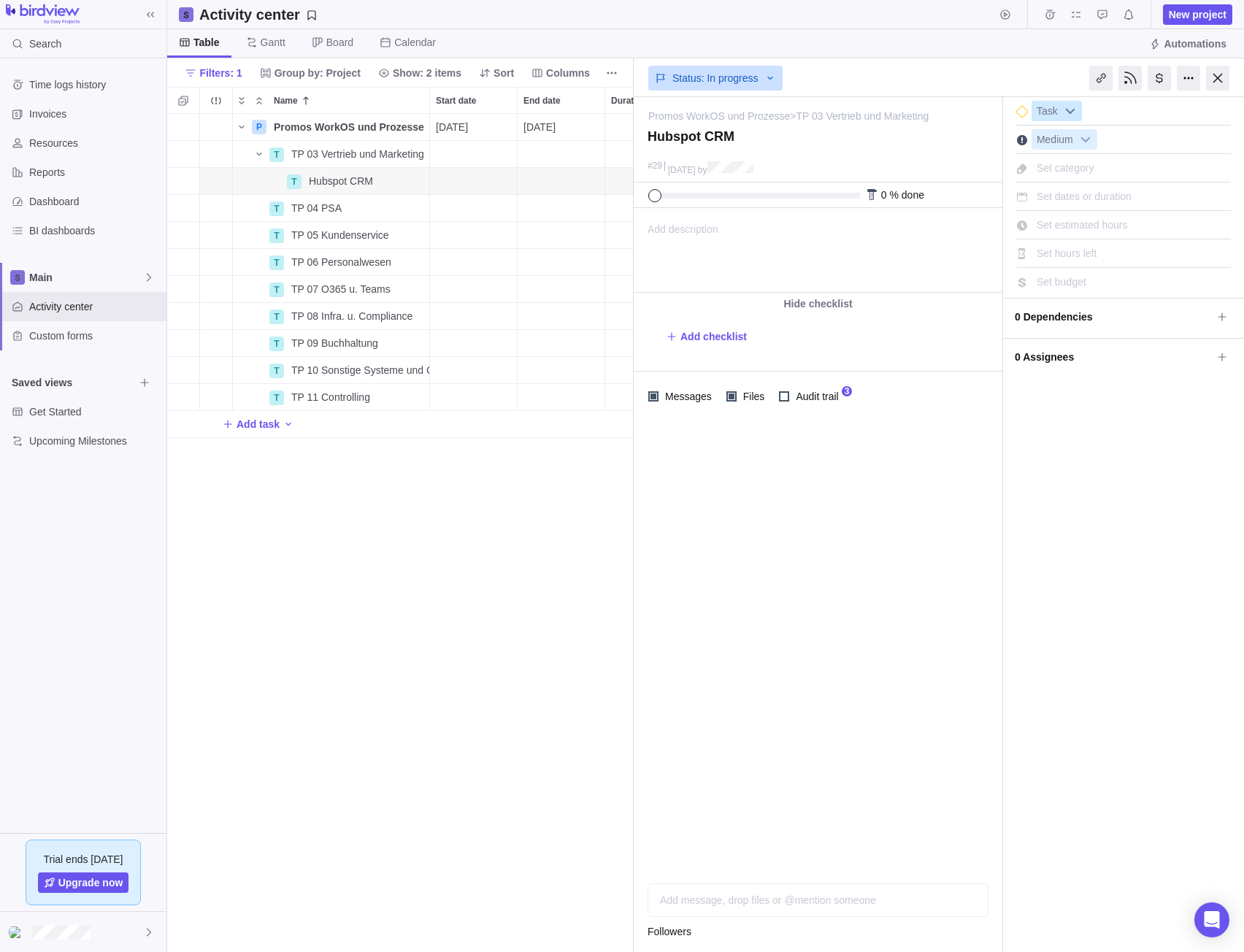
click at [1059, 107] on b at bounding box center [1069, 111] width 22 height 19
click at [1198, 80] on div at bounding box center [1188, 78] width 24 height 25
click at [1080, 82] on div at bounding box center [1156, 78] width 175 height 37
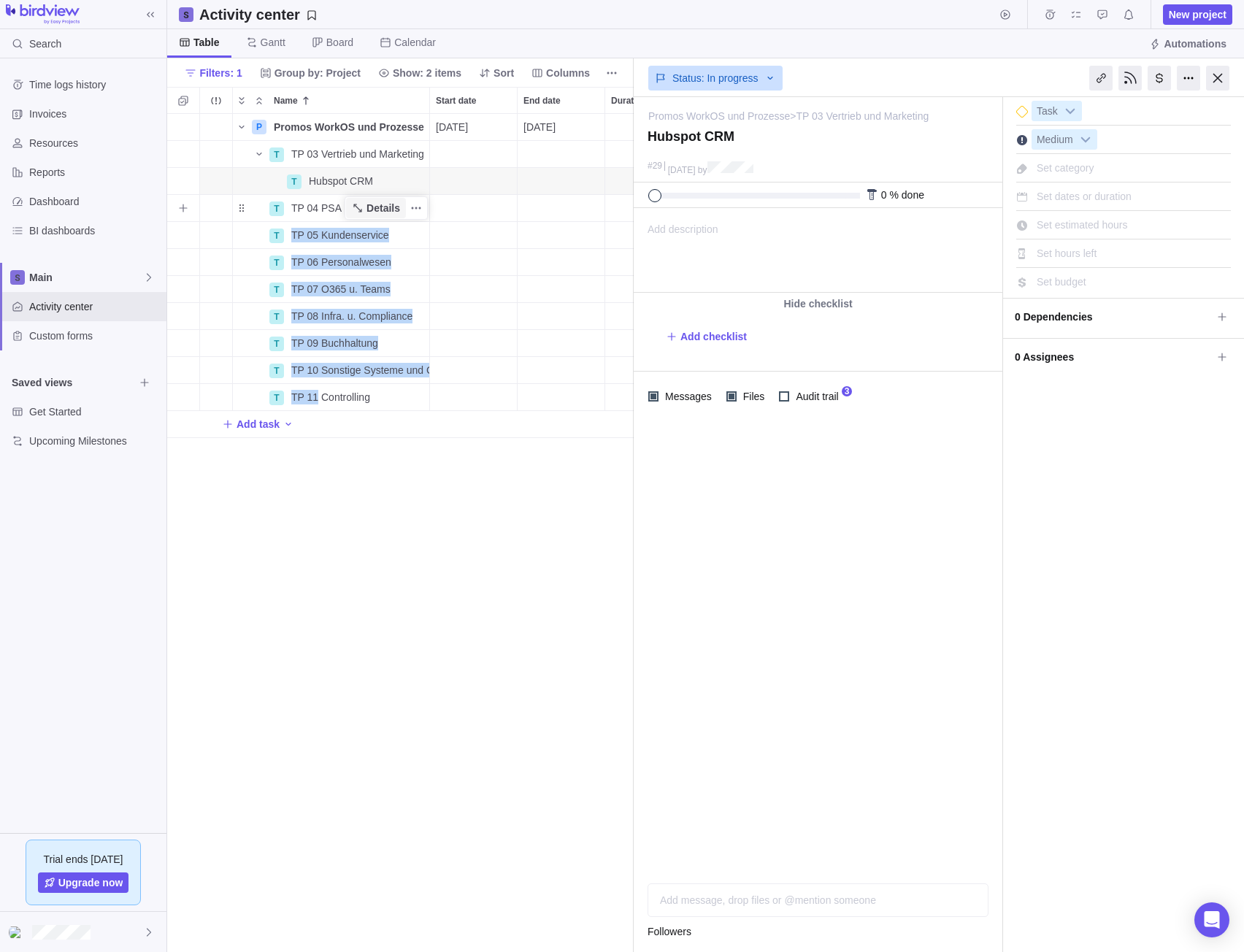
drag, startPoint x: 313, startPoint y: 390, endPoint x: 350, endPoint y: 211, distance: 182.8
click at [350, 211] on div "P Promos WorkOS und Prozesse Details [DATE] [DATE] 107d Open 3 T TP 03 Vertrieb…" at bounding box center [634, 276] width 934 height 324
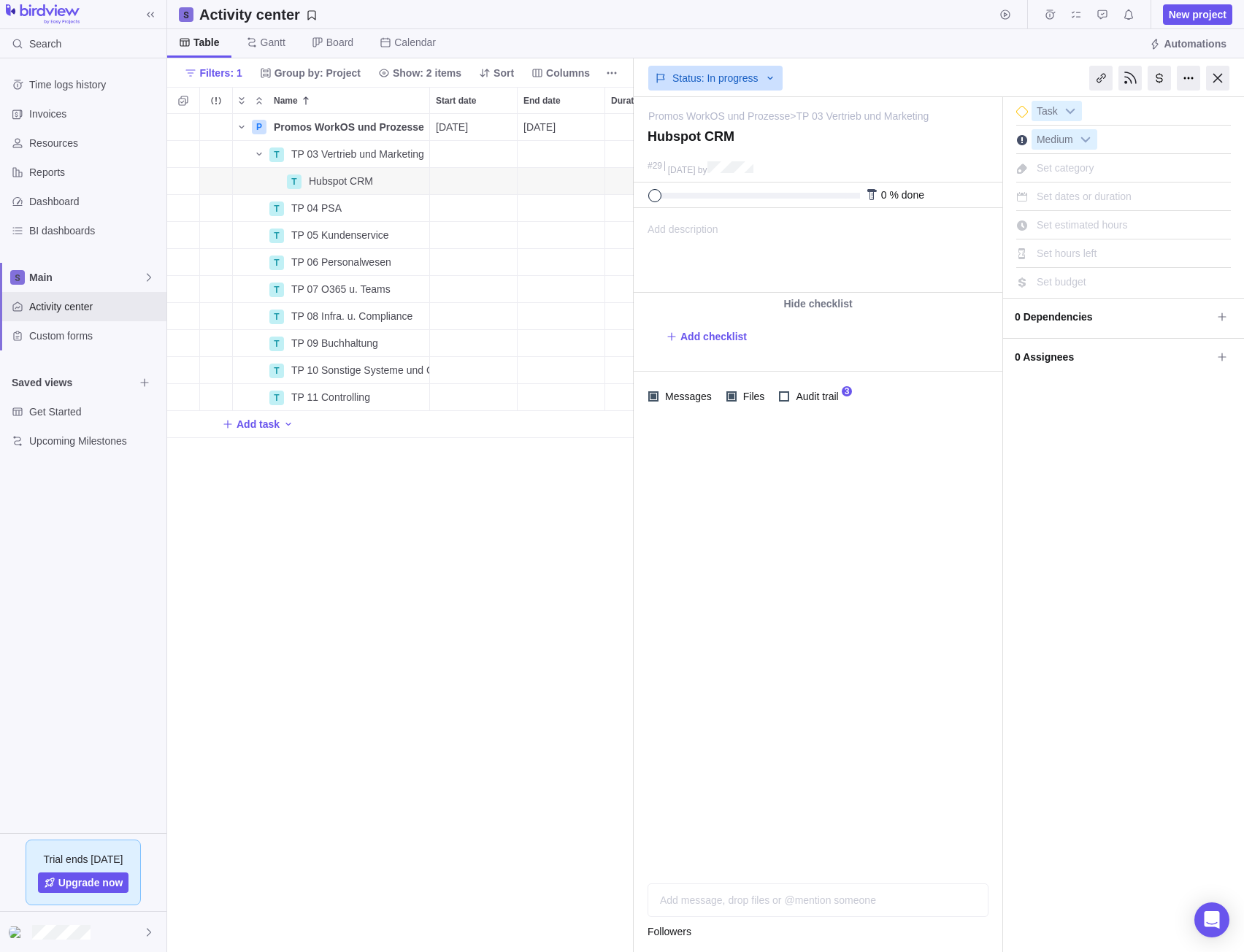
click at [328, 591] on div "P Promos WorkOS und Prozesse Details 10/02/2025 02/27/2026 107d Open 3 T TP 03 …" at bounding box center [401, 533] width 467 height 839
click at [244, 238] on div "Name" at bounding box center [250, 234] width 35 height 11
click at [260, 428] on span "Add task" at bounding box center [258, 424] width 43 height 15
type input "test"
click at [362, 497] on div "P Promos WorkOS und Prozesse Details 10/02/2025 02/27/2026 107d Open 3 T TP 03 …" at bounding box center [401, 533] width 467 height 839
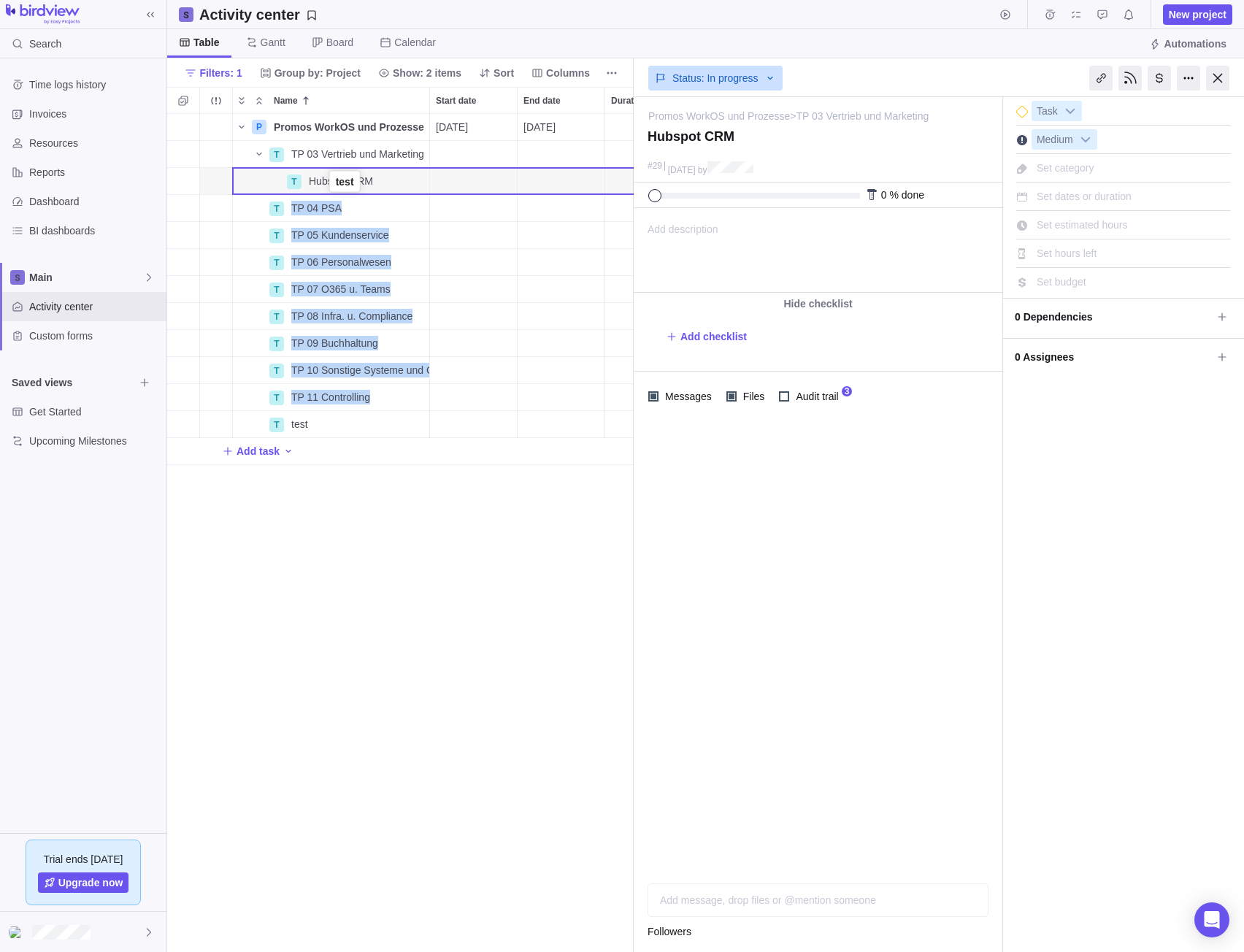
drag, startPoint x: 246, startPoint y: 426, endPoint x: 335, endPoint y: 185, distance: 256.9
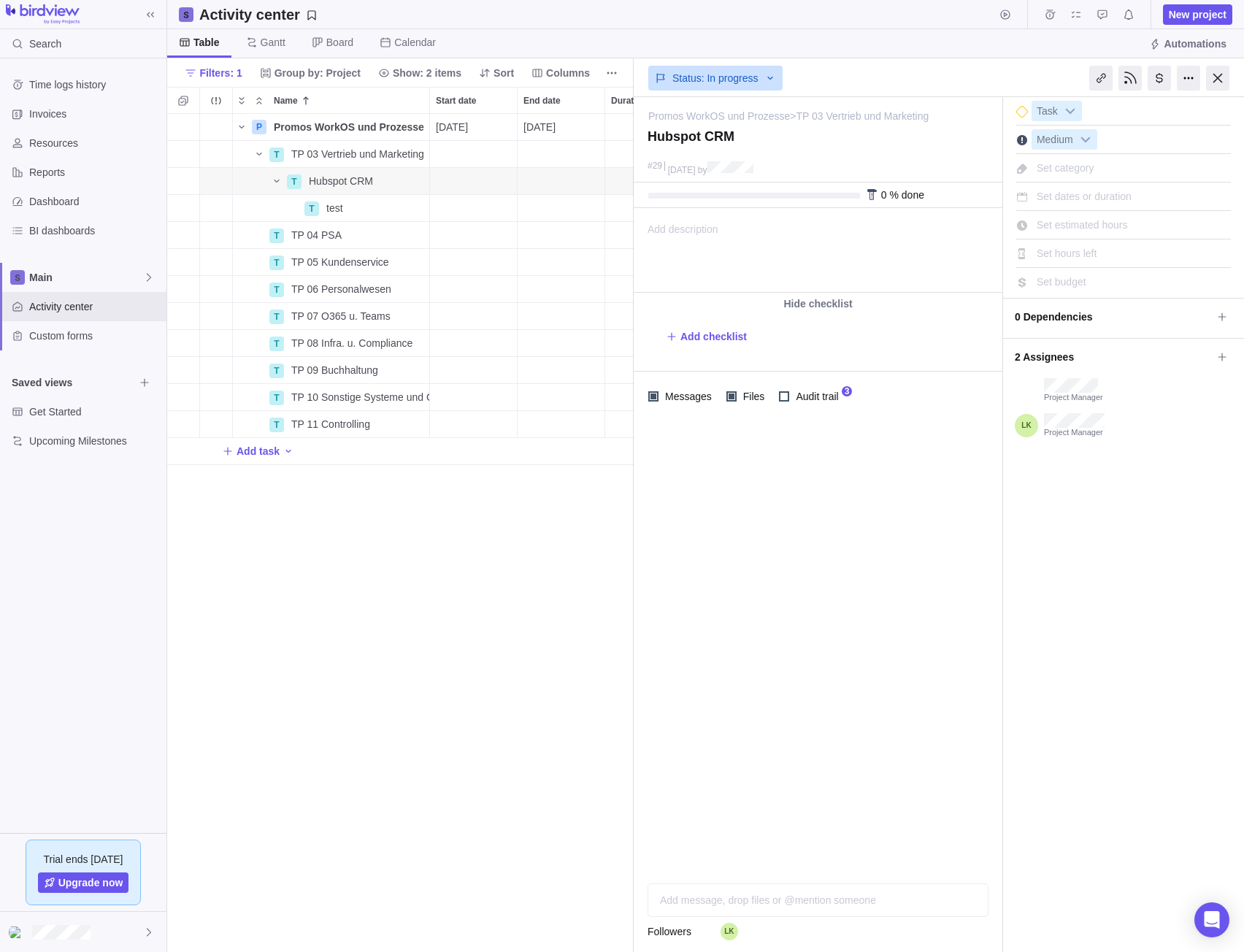
click at [354, 521] on div "P Promos WorkOS und Prozesse Details 10/02/2025 02/27/2026 107d Open 3 T TP 03 …" at bounding box center [401, 533] width 467 height 839
click at [189, 181] on span "Add sub-activity" at bounding box center [182, 181] width 20 height 20
click at [479, 518] on div "P Promos WorkOS und Prozesse Details 10/02/2025 02/27/2026 107d Open 3 T TP 03 …" at bounding box center [401, 533] width 467 height 839
click at [410, 205] on span "More actions" at bounding box center [416, 207] width 20 height 20
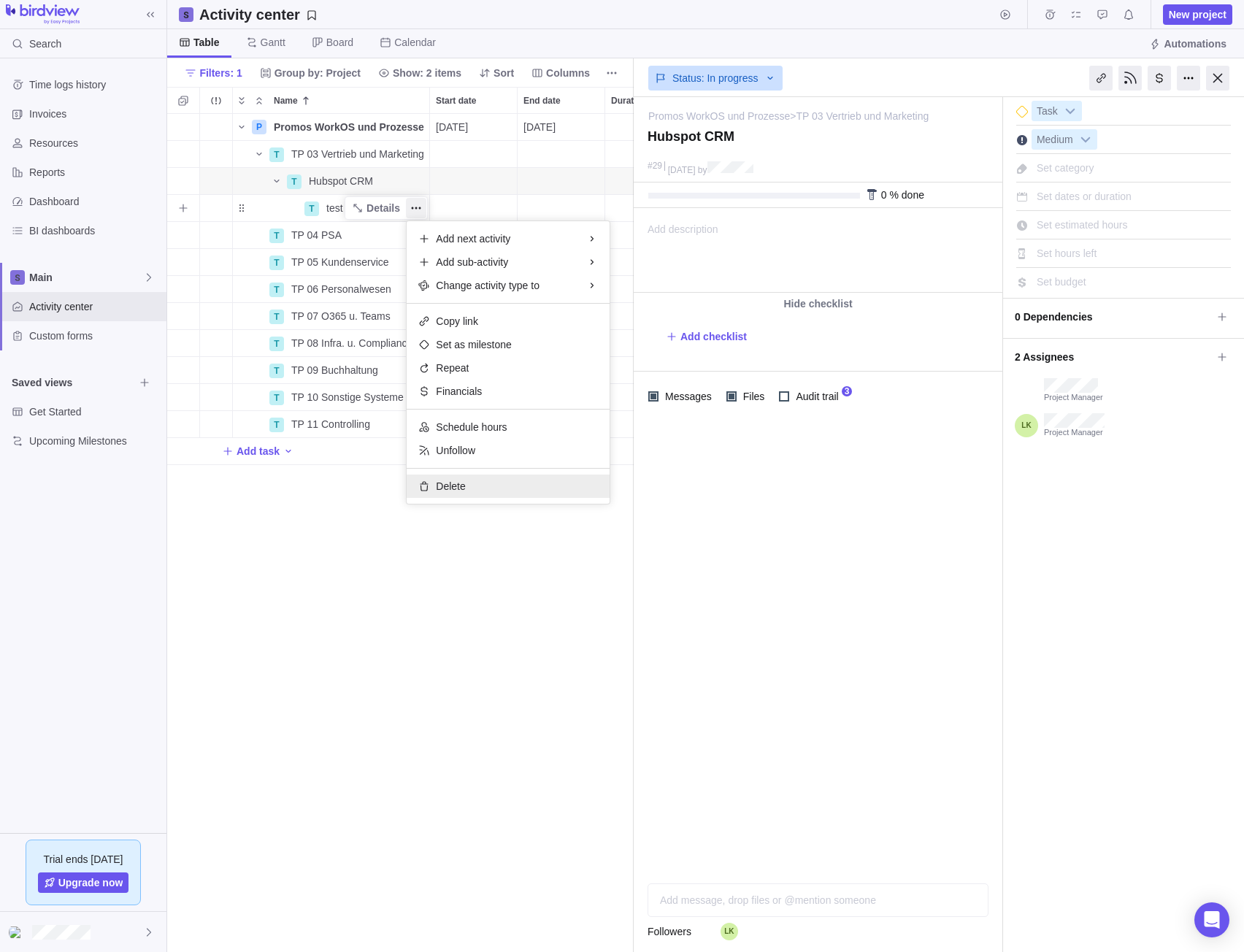
click at [435, 485] on div "Delete" at bounding box center [507, 486] width 203 height 24
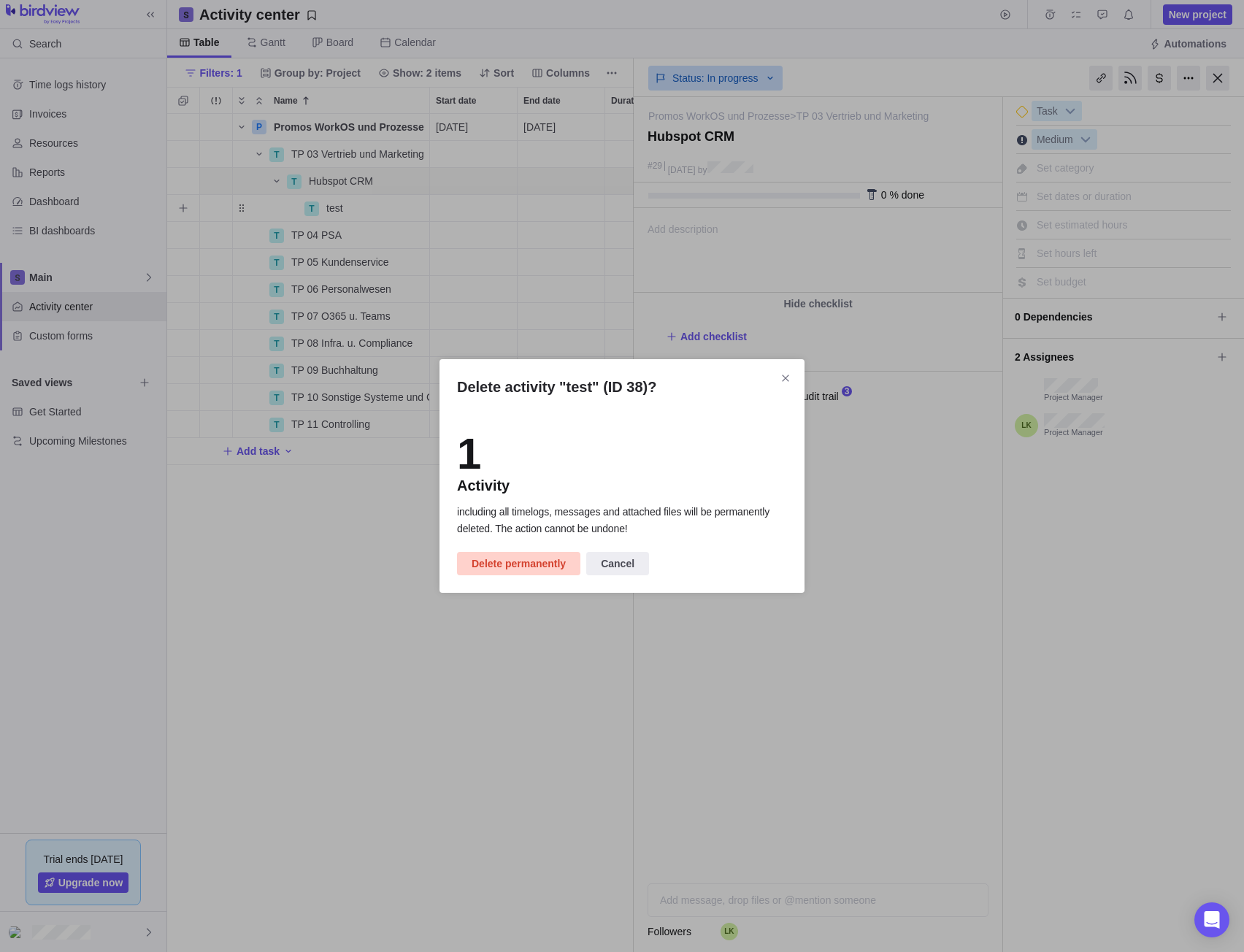
click at [521, 562] on span "Delete permanently" at bounding box center [518, 563] width 94 height 18
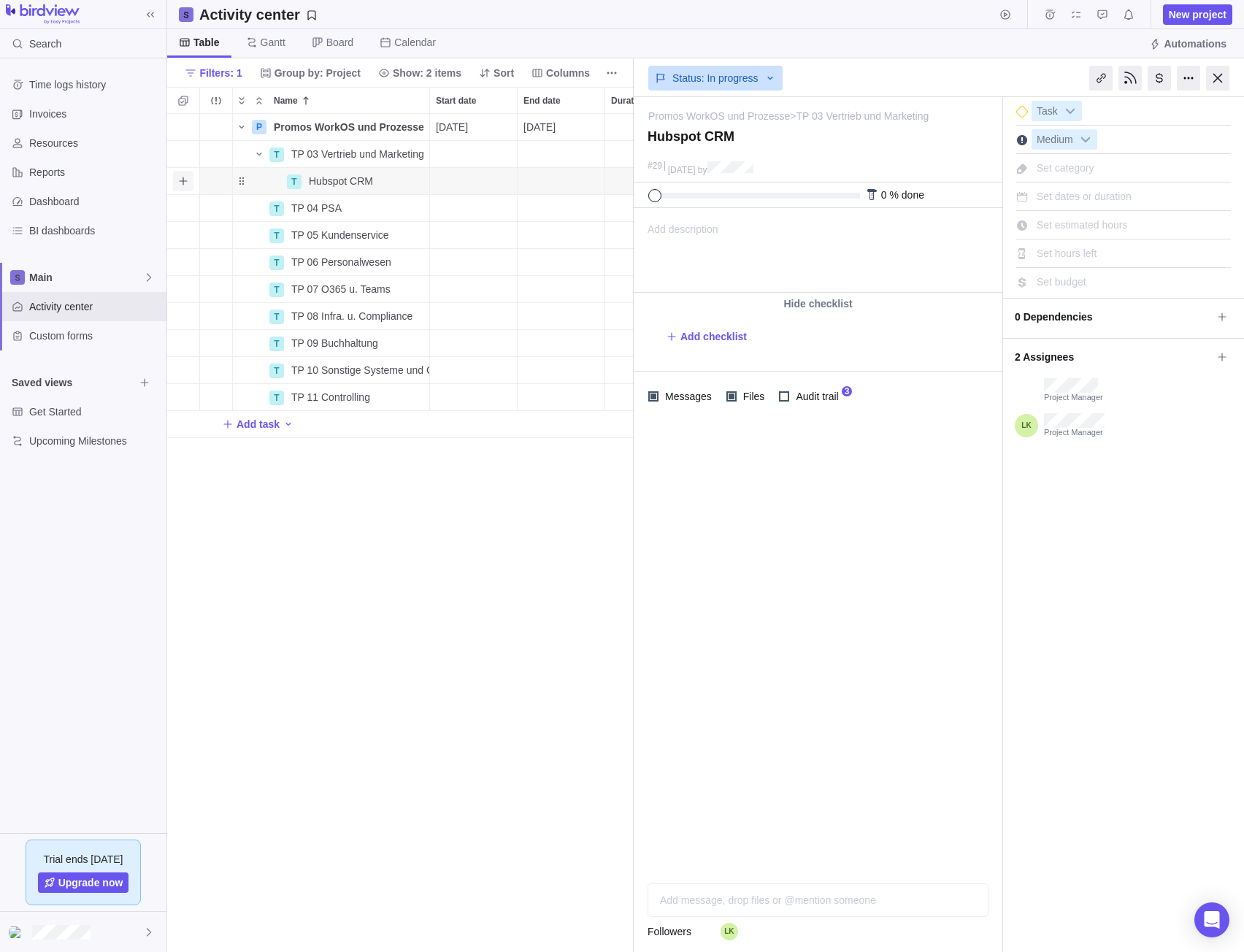
click at [182, 181] on icon "Add sub-activity" at bounding box center [182, 180] width 8 height 8
click at [441, 648] on div "P Promos WorkOS und Prozesse Details 10/02/2025 02/27/2026 107d Open 3 T TP 03 …" at bounding box center [401, 533] width 467 height 839
click at [323, 37] on span "Board" at bounding box center [332, 43] width 65 height 28
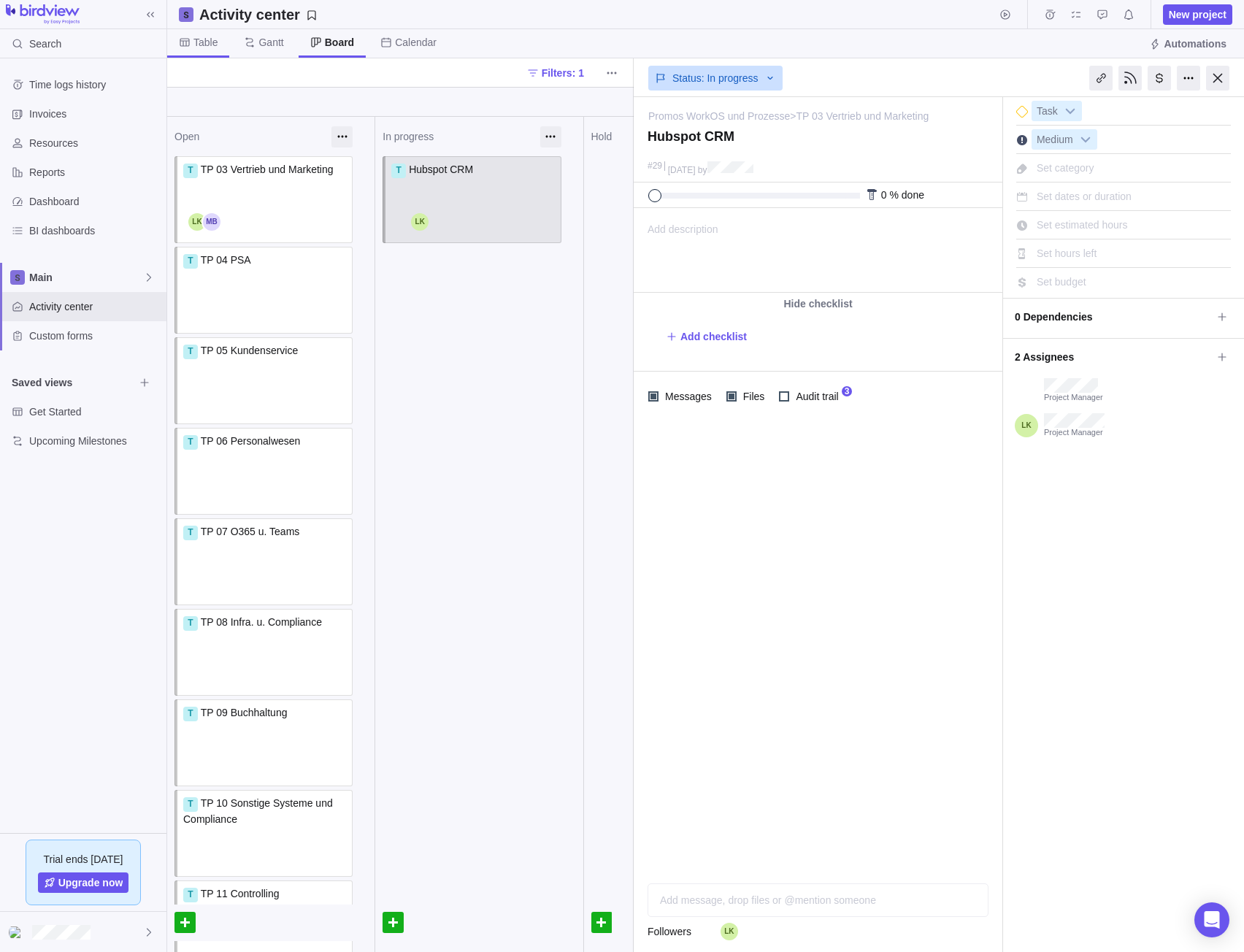
click at [218, 40] on span "Table" at bounding box center [198, 43] width 62 height 28
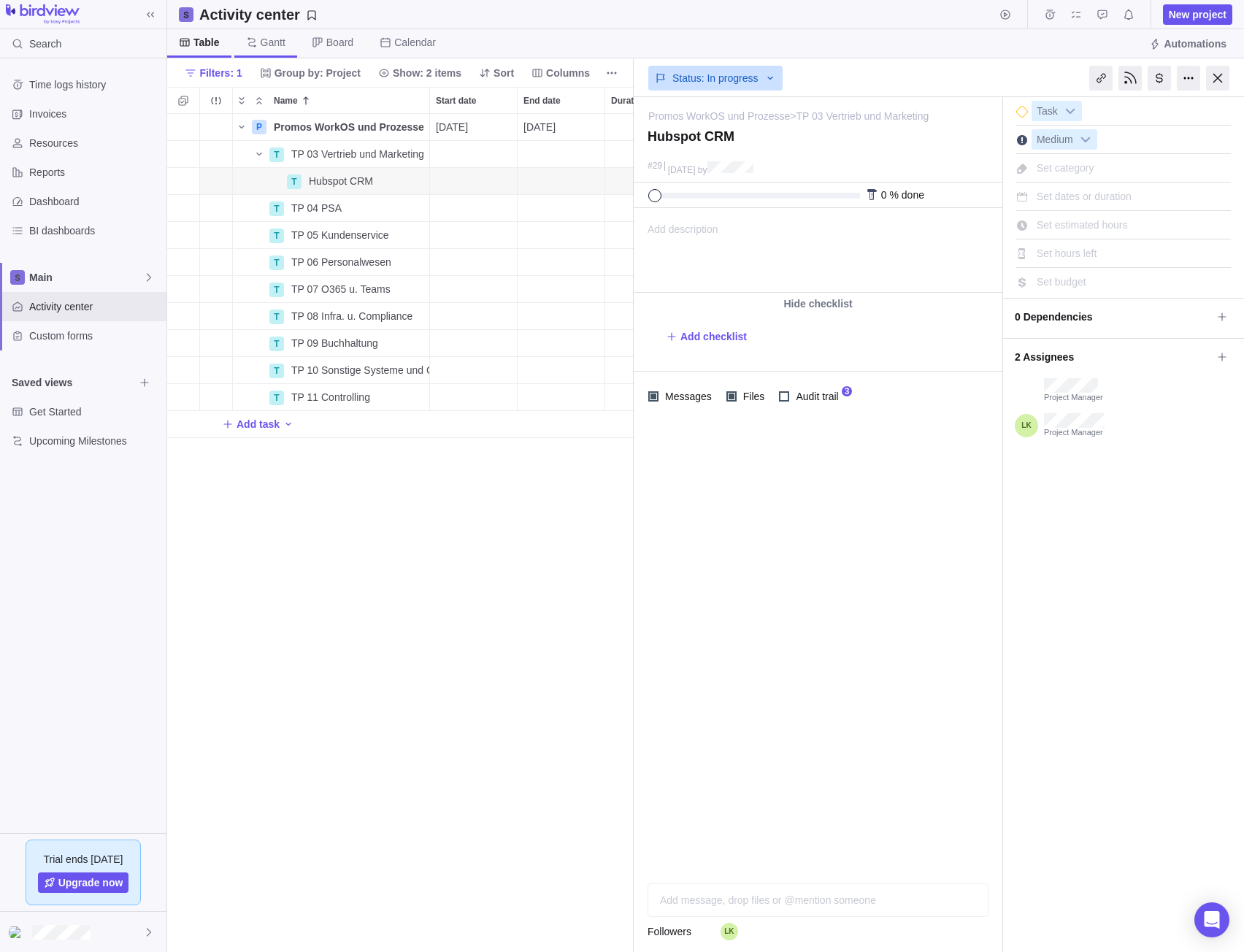
scroll to position [827, 455]
click at [624, 564] on div "P Promos WorkOS und Prozesse Details 10/02/2025 02/27/2026 107d Open 3 T TP 03 …" at bounding box center [401, 533] width 467 height 839
click at [1224, 80] on div at bounding box center [1218, 78] width 24 height 25
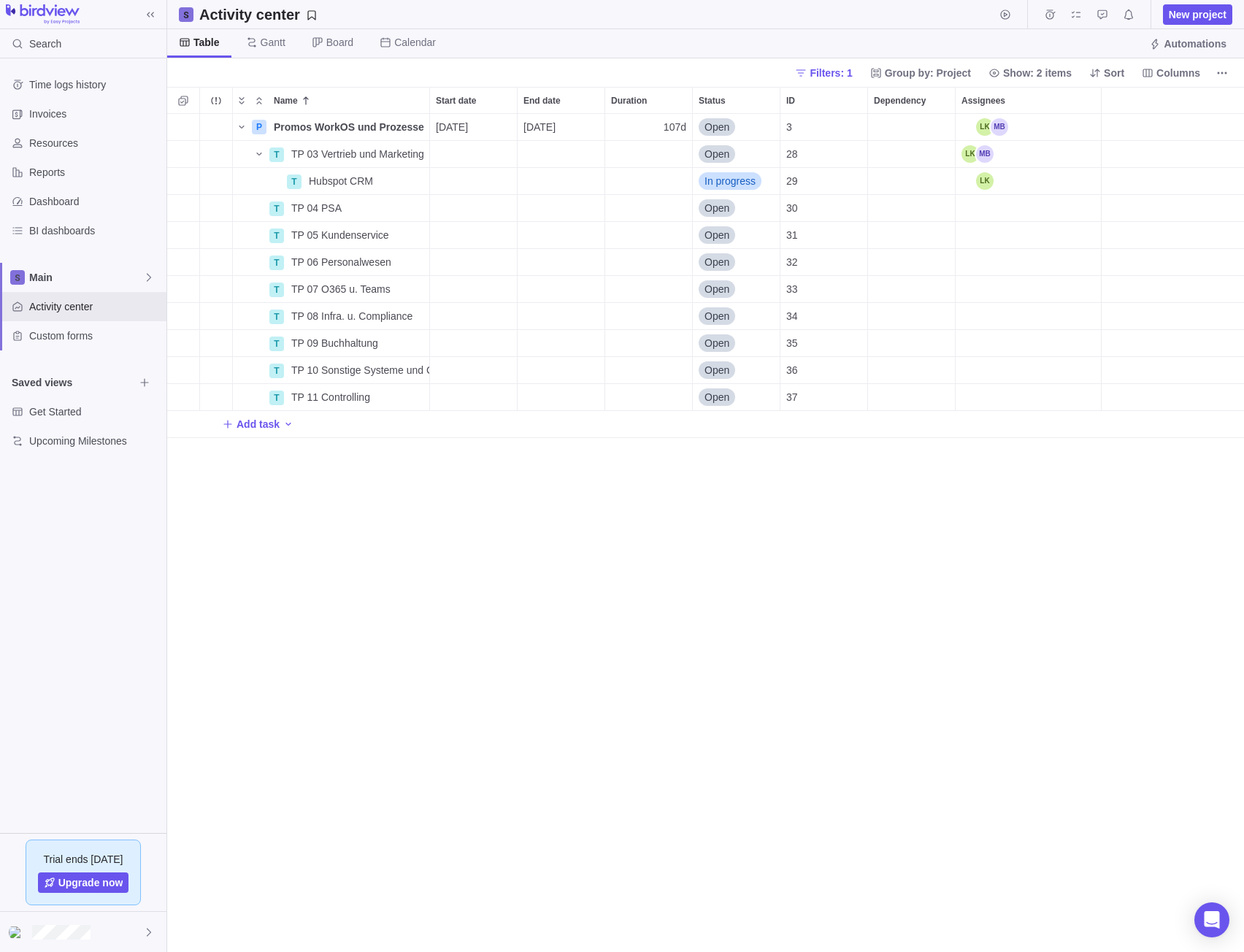
scroll to position [827, 1066]
click at [536, 575] on div "P Promos WorkOS und Prozesse Details [DATE] [DATE] 107d Open 3 T TP 03 Vertrieb…" at bounding box center [705, 533] width 1076 height 839
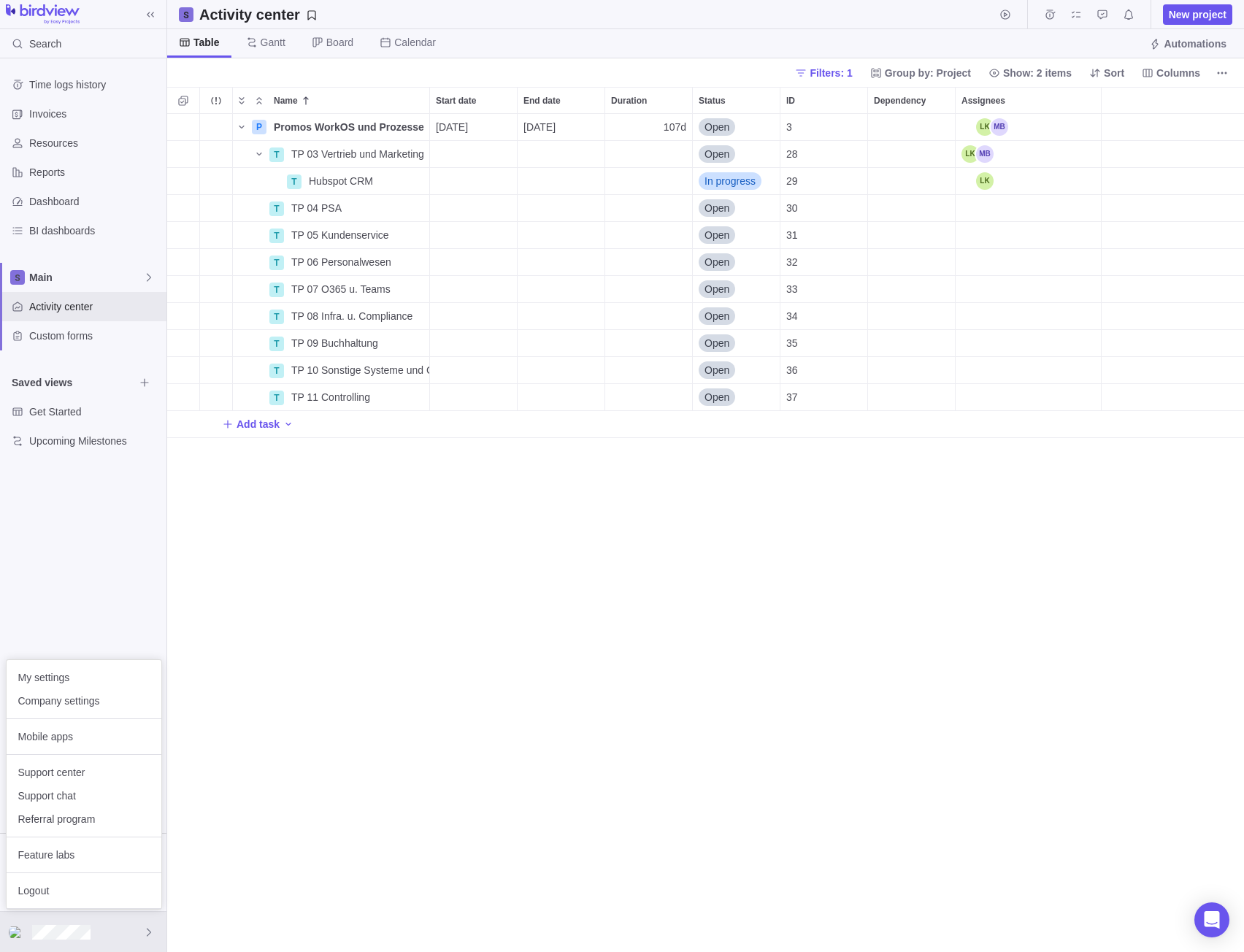
click at [740, 559] on body "Search Time logs history Invoices Resources Reports Dashboard BI dashboards Mai…" at bounding box center [622, 476] width 1244 height 952
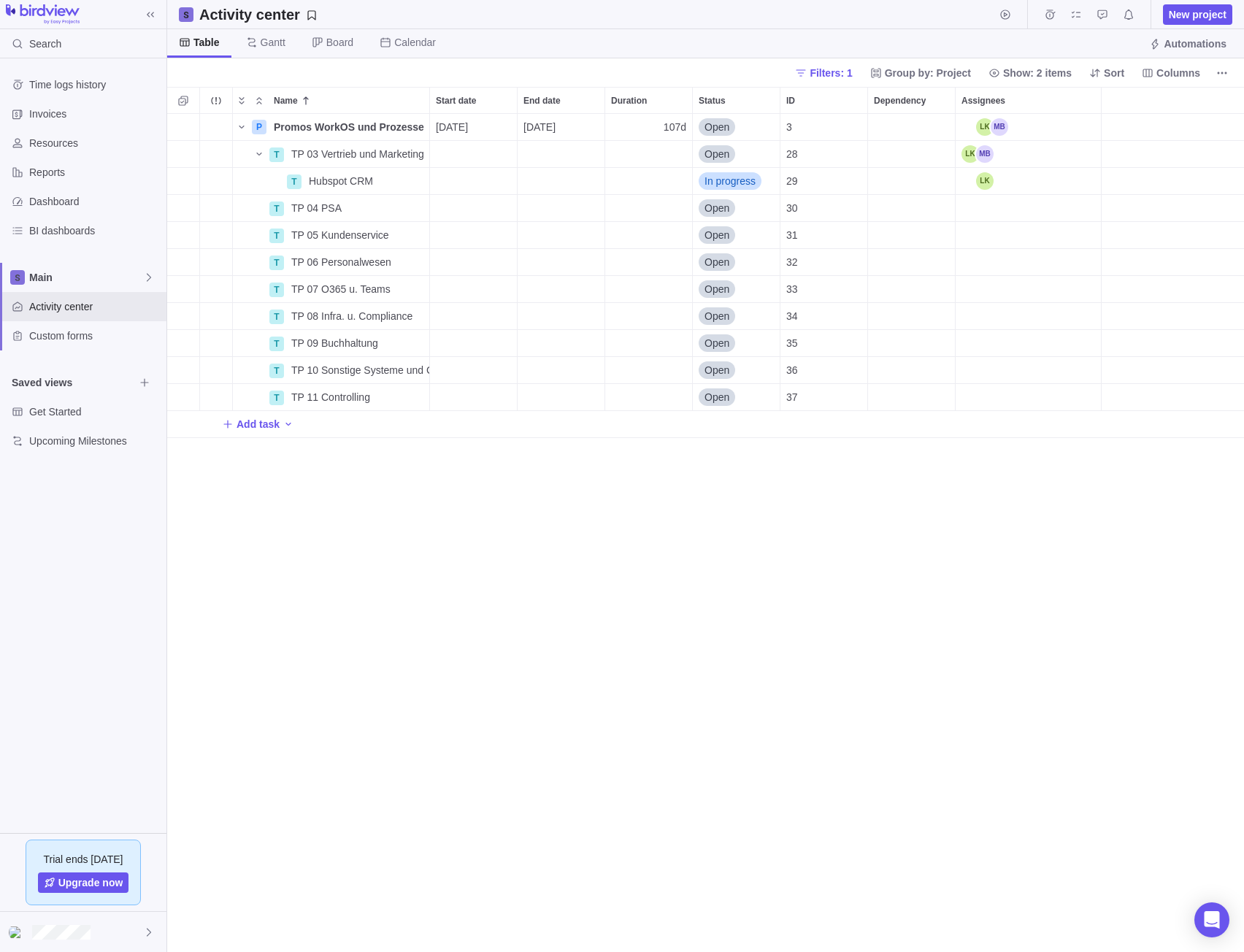
click at [719, 598] on div "P Promos WorkOS und Prozesse Details [DATE] [DATE] 107d Open 3 T TP 03 Vertrieb…" at bounding box center [705, 533] width 1076 height 839
click at [726, 547] on div "P Promos WorkOS und Prozesse Details [DATE] [DATE] 107d Open 3 T TP 03 Vertrieb…" at bounding box center [705, 533] width 1076 height 839
click at [306, 178] on div "Hubspot CRM - Lead Pipeline konzipieren" at bounding box center [366, 181] width 126 height 26
click at [495, 579] on div "Name Start date End date Duration Status ID Dependency Assignees P Promos WorkO…" at bounding box center [705, 519] width 1076 height 865
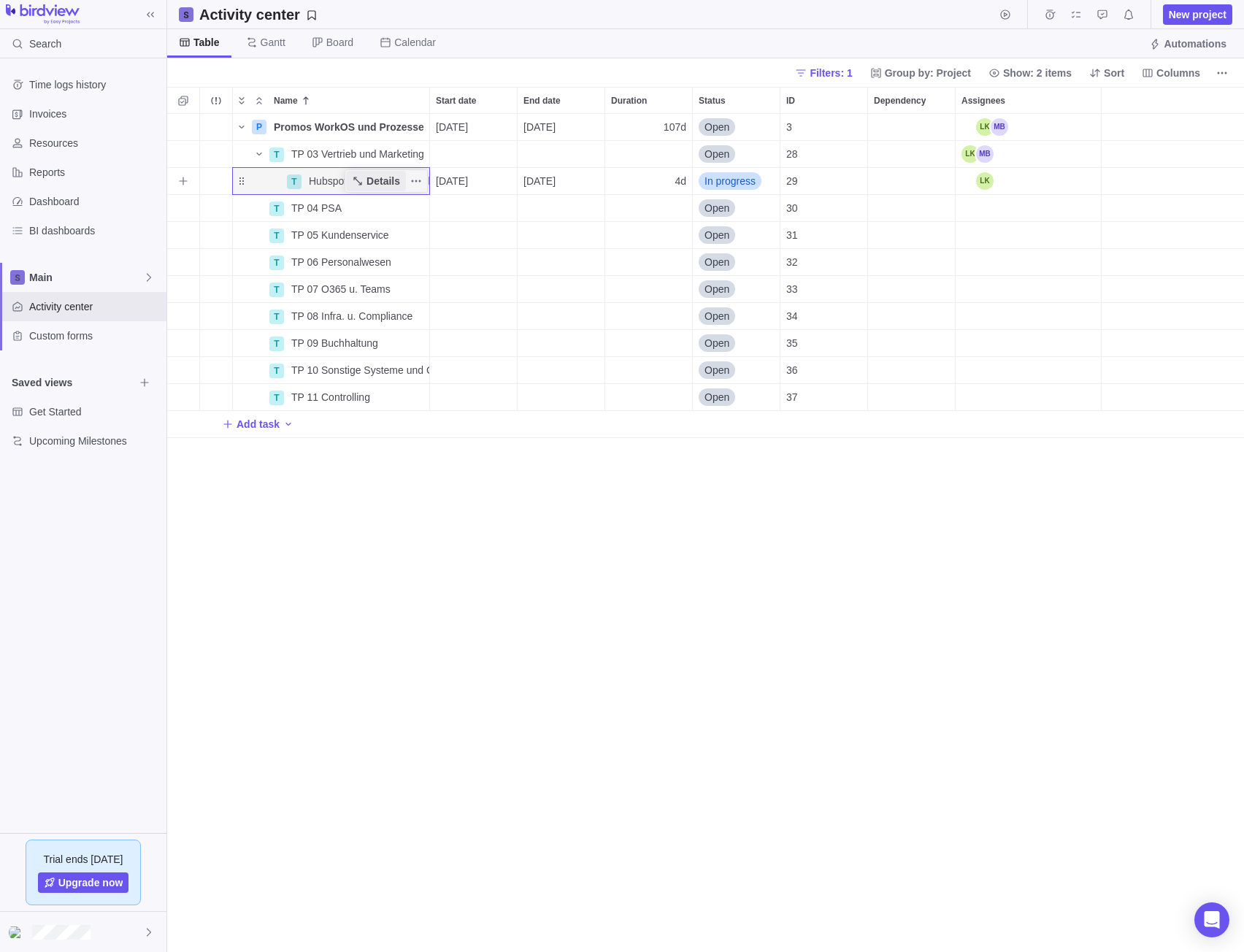
click at [381, 183] on span "Details" at bounding box center [383, 181] width 33 height 15
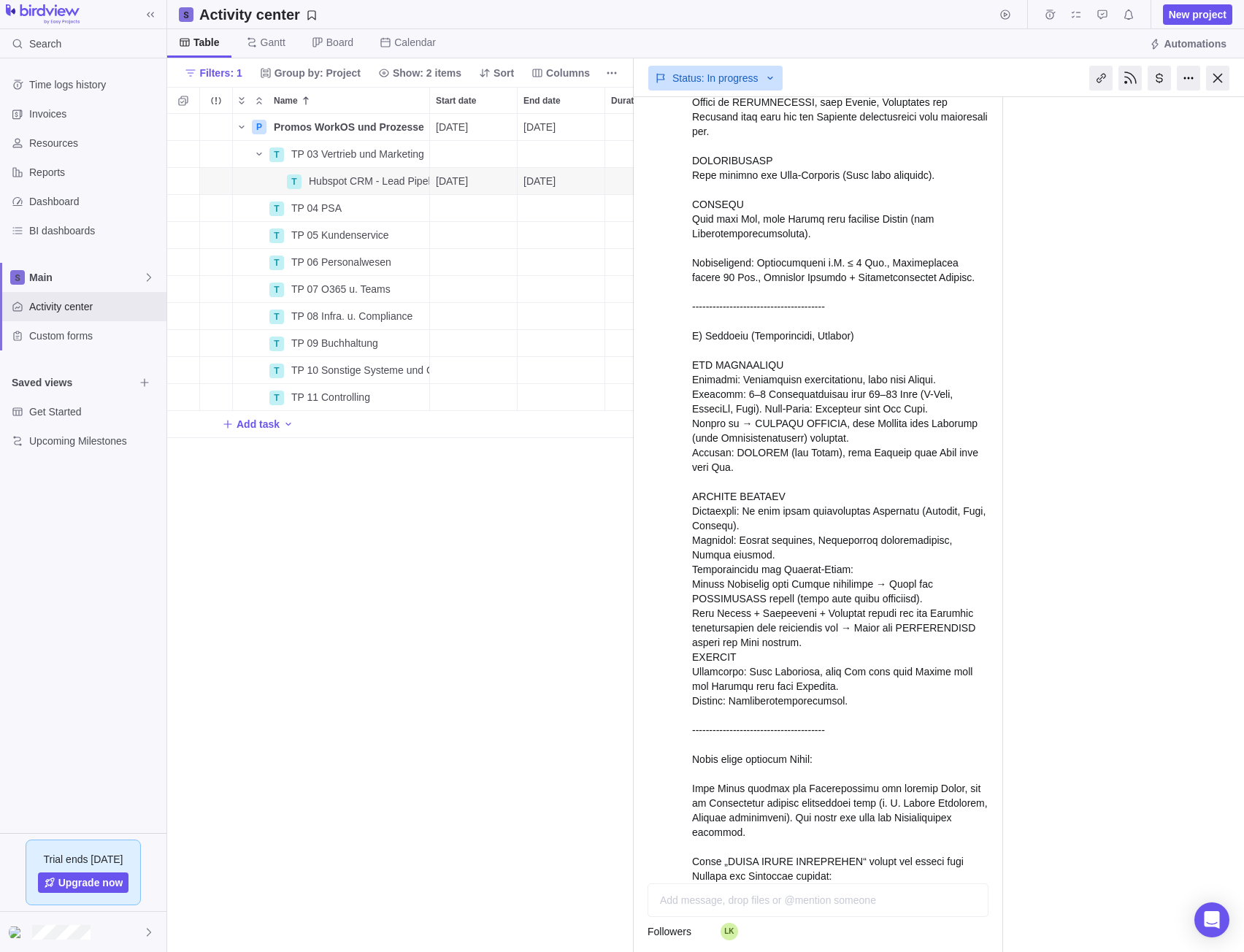
scroll to position [1161, 0]
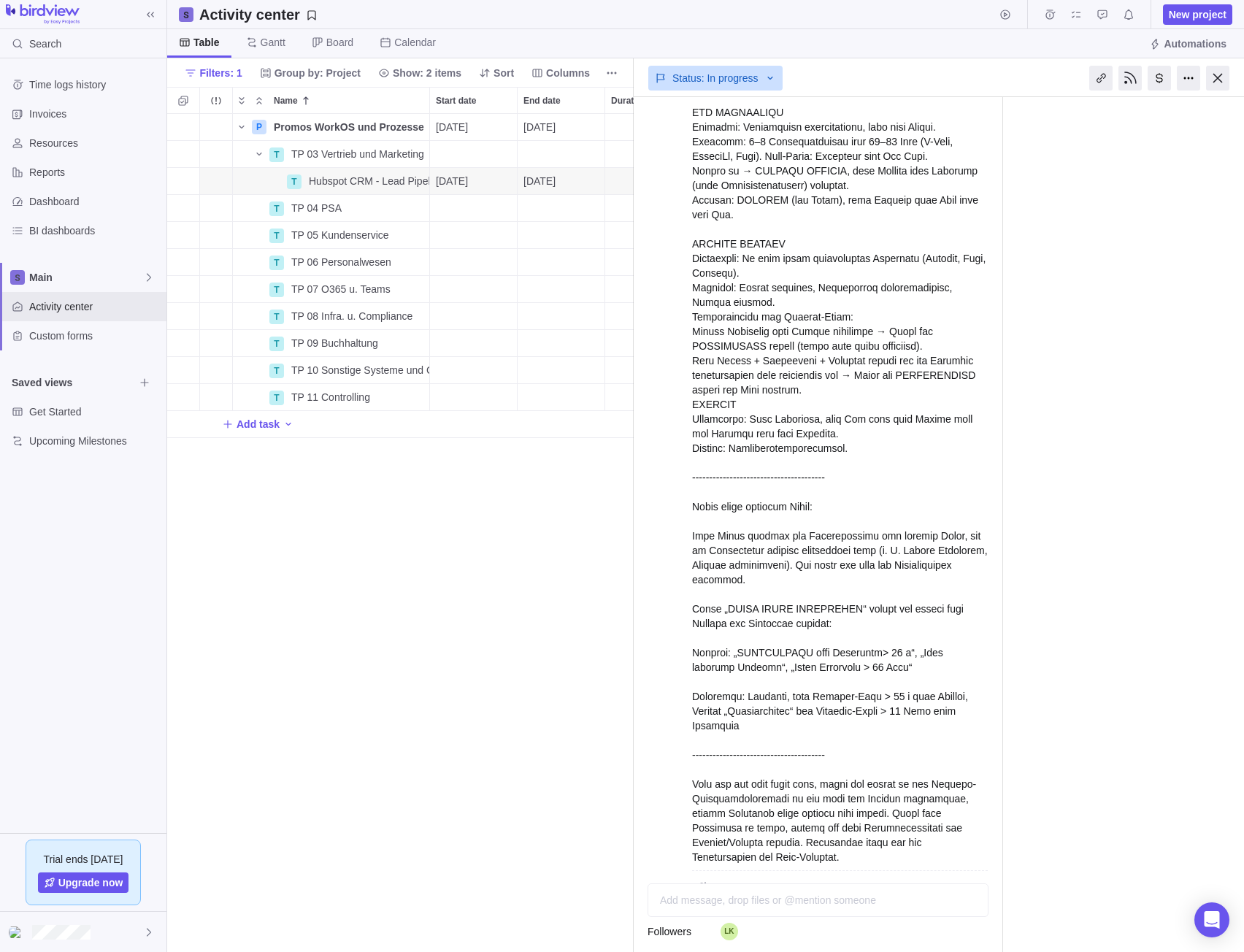
click at [880, 633] on div at bounding box center [840, 154] width 296 height 1419
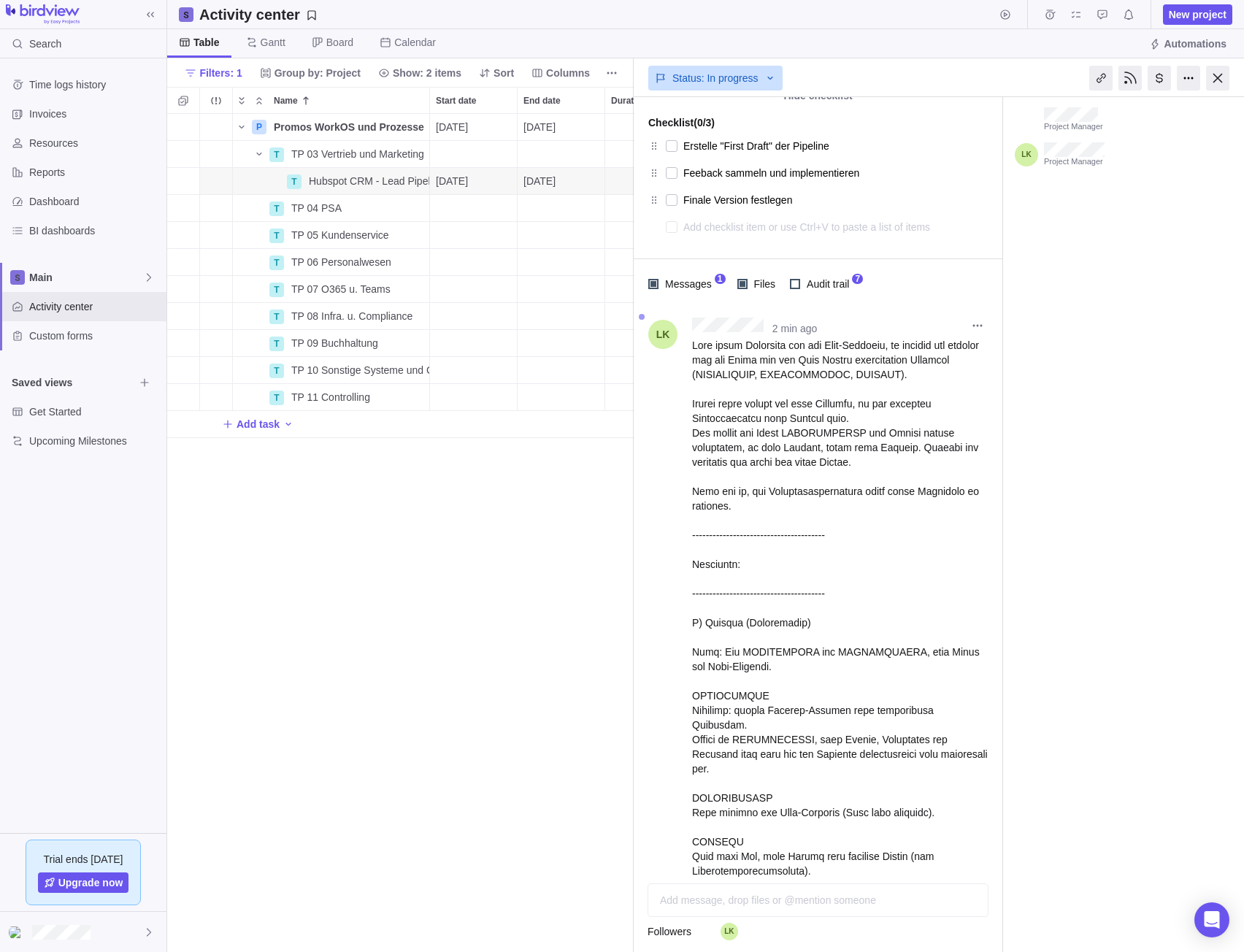
scroll to position [67, 0]
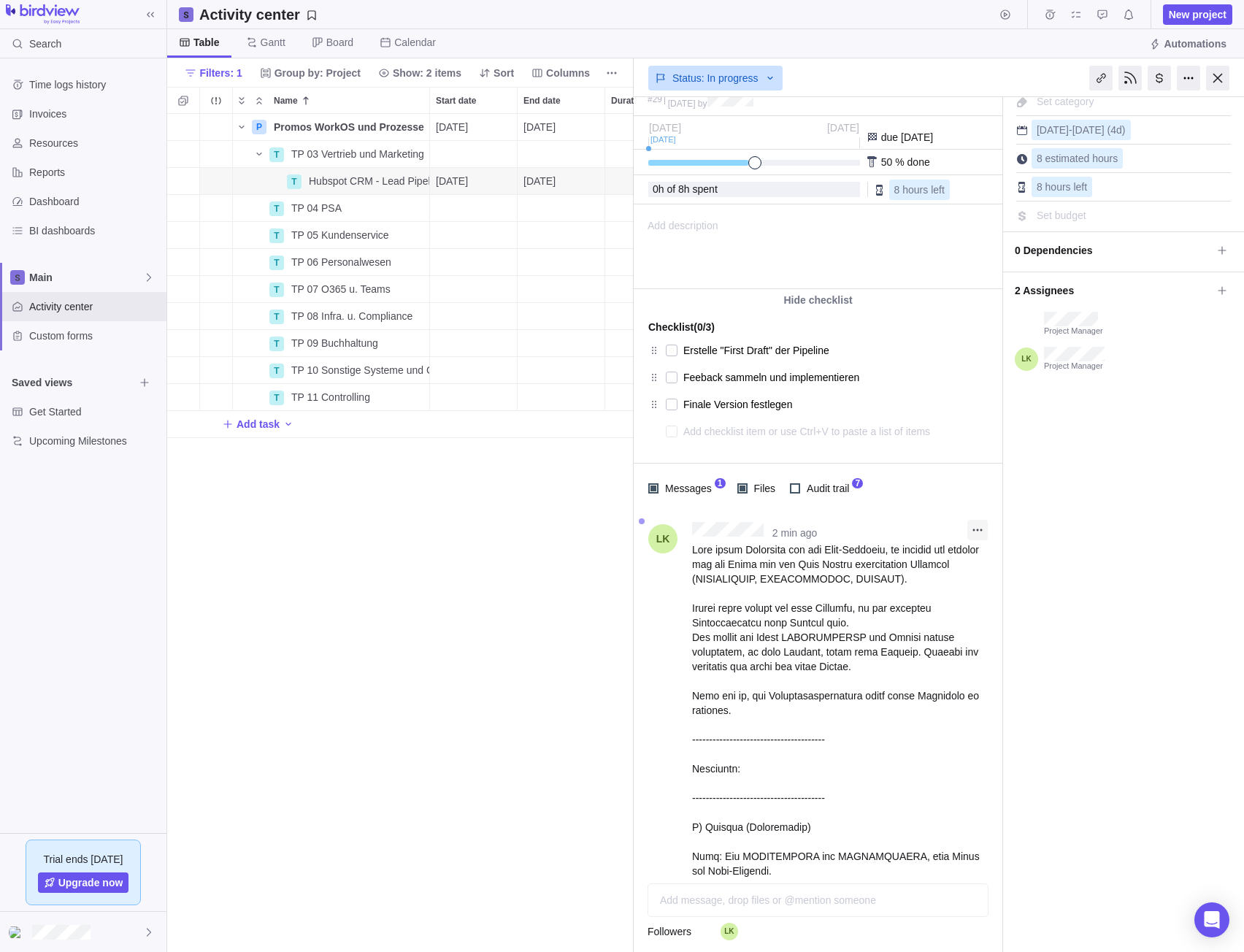
click at [980, 528] on icon "More actions" at bounding box center [976, 529] width 11 height 11
click at [992, 552] on div "Edit" at bounding box center [1003, 558] width 70 height 24
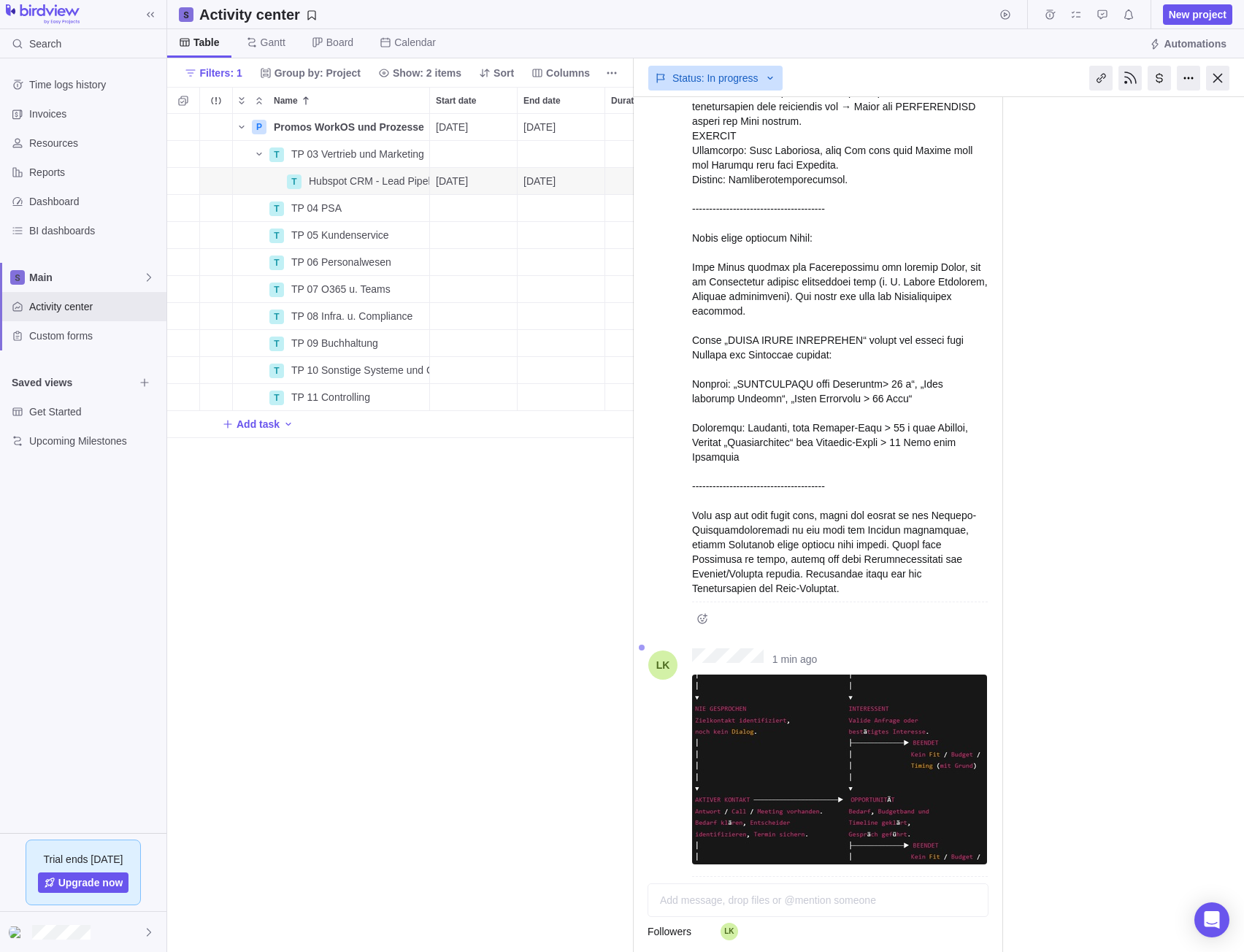
scroll to position [1432, 0]
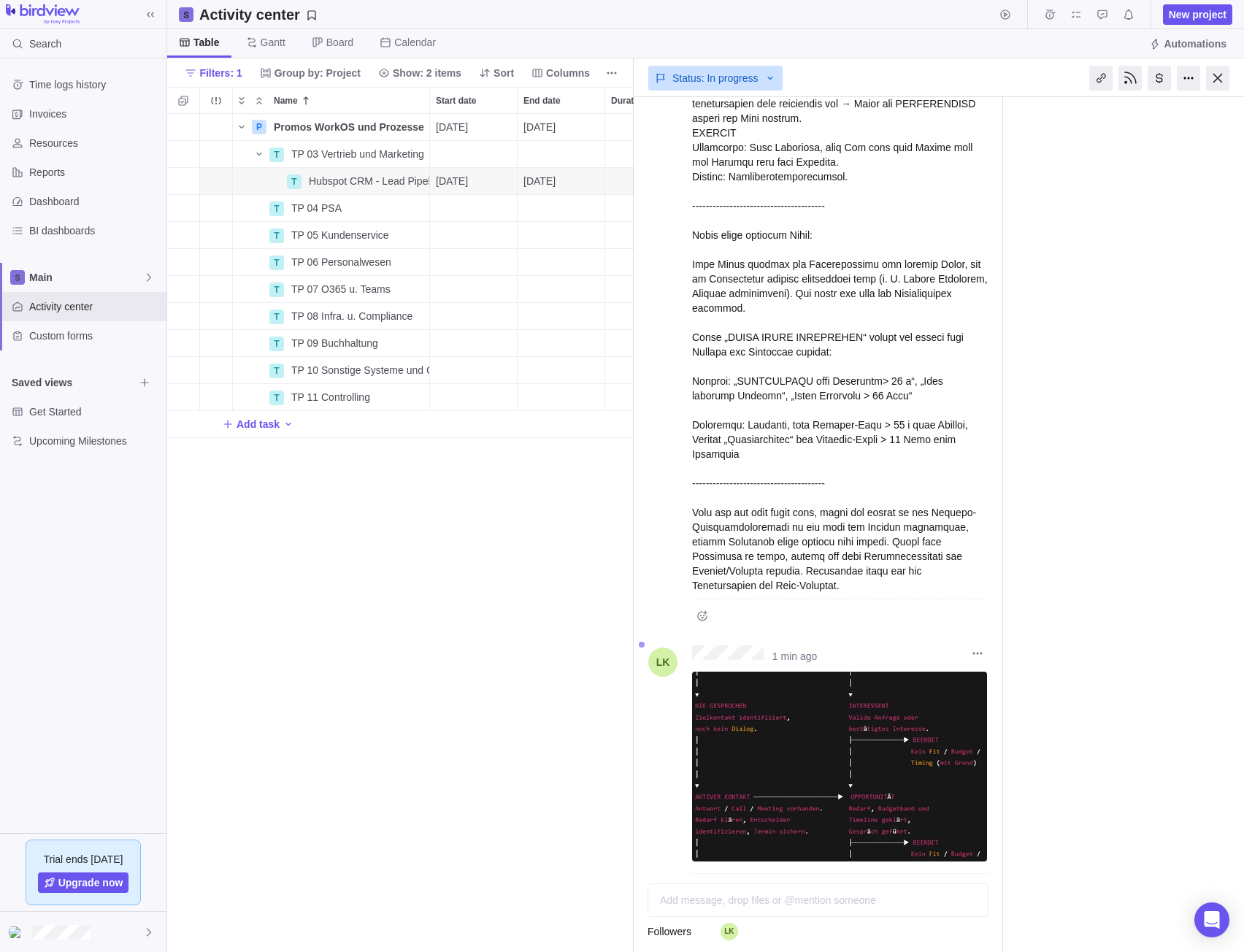
click at [834, 740] on img at bounding box center [840, 766] width 295 height 190
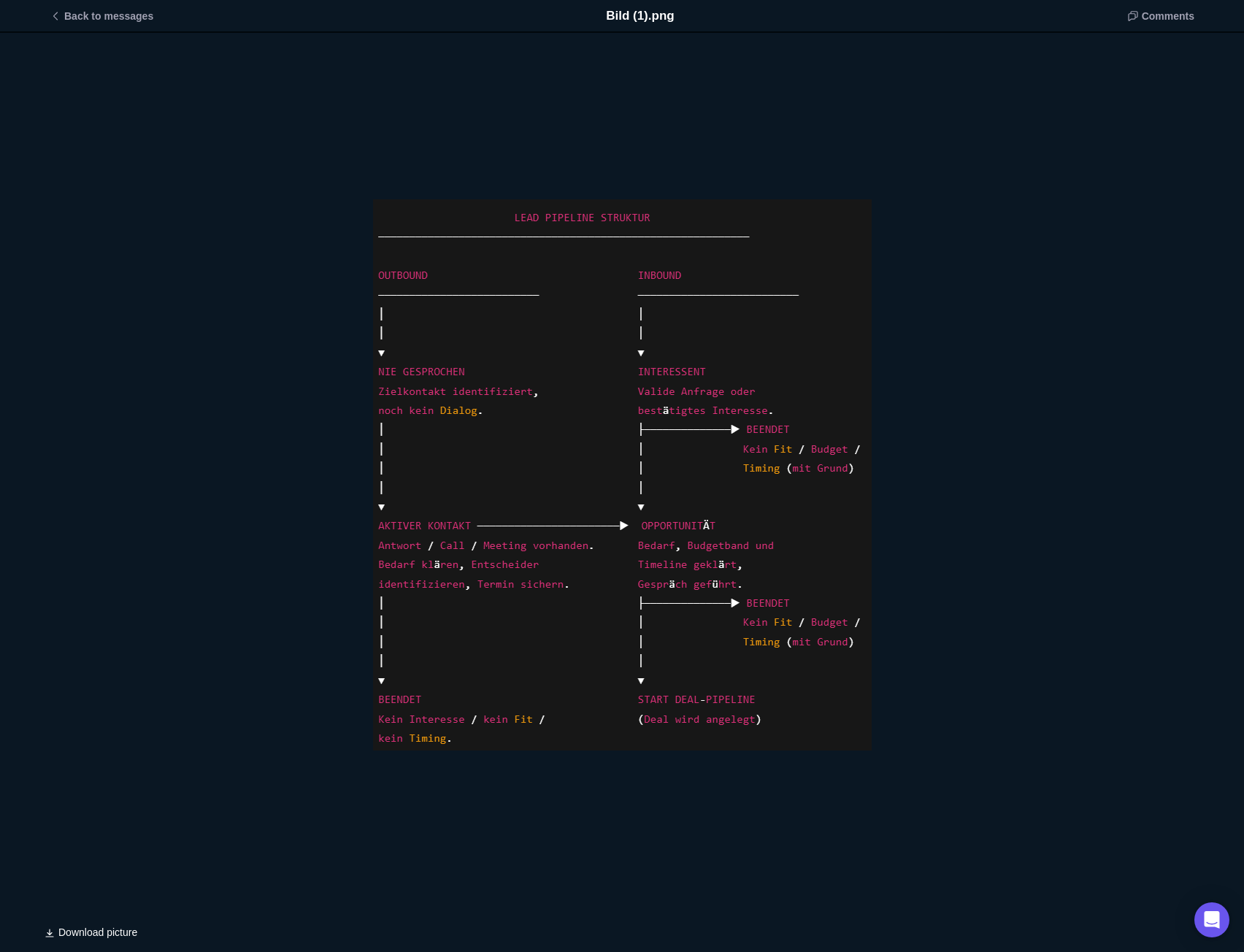
click at [1111, 354] on div "Bild (1).png" at bounding box center [622, 474] width 1244 height 884
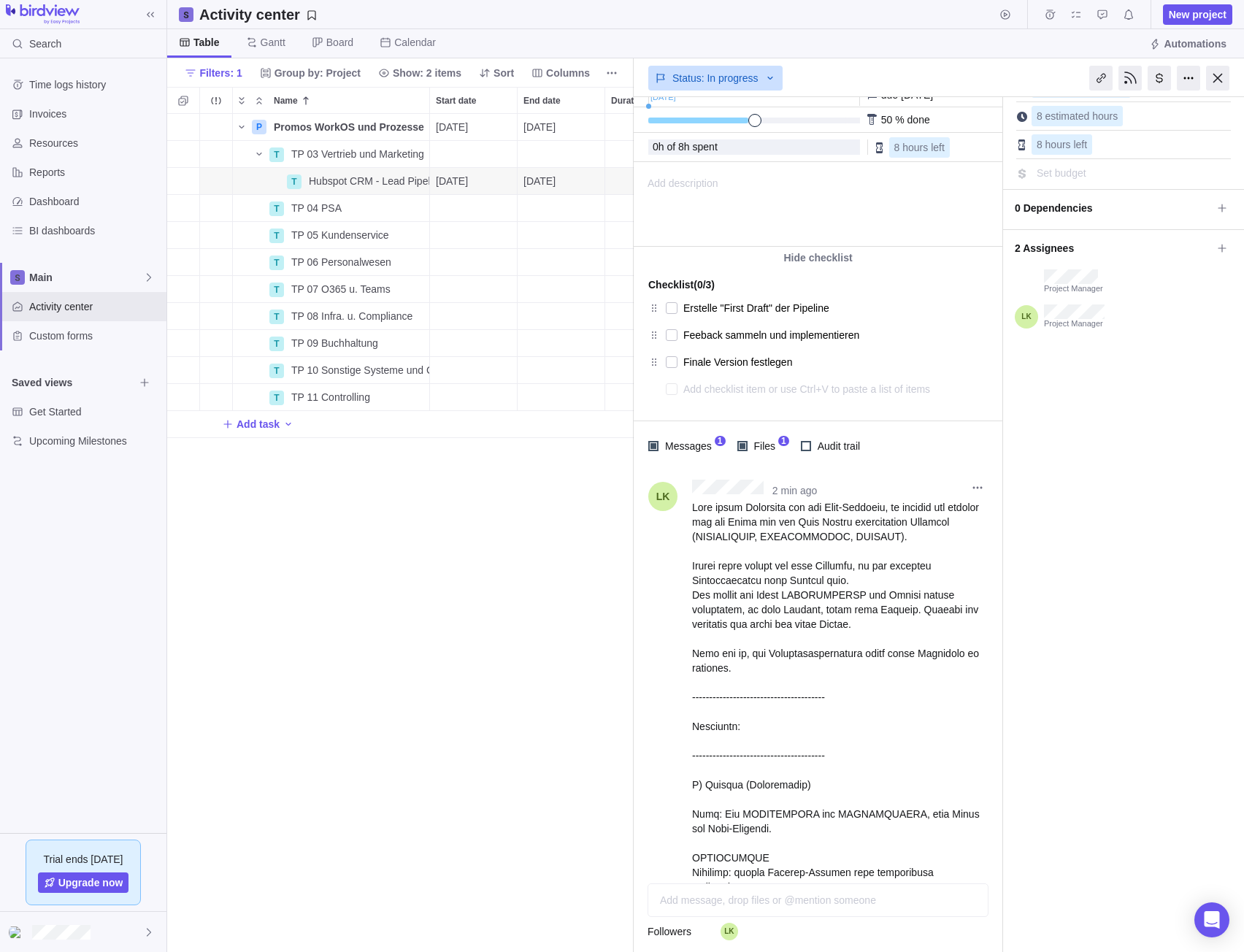
scroll to position [0, 0]
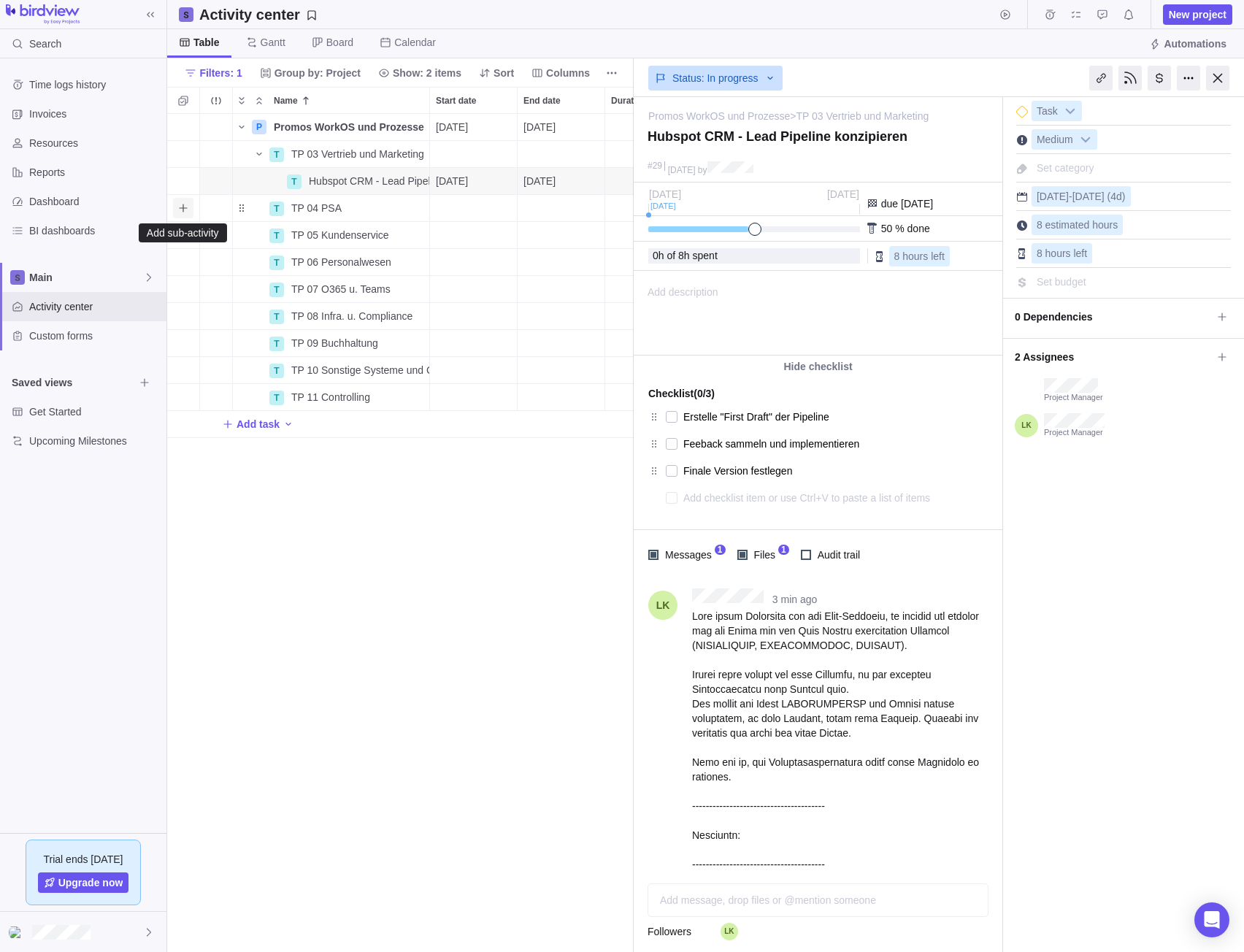
click at [182, 209] on icon "Add sub-activity" at bounding box center [182, 207] width 11 height 11
type input "Birdview Licensing & Compliance"
click at [390, 705] on div "P Promos WorkOS und Prozesse Details 10/02/2025 02/27/2026 107d Open 3 T TP 03 …" at bounding box center [401, 533] width 467 height 839
click at [453, 234] on div "Start date" at bounding box center [473, 235] width 87 height 26
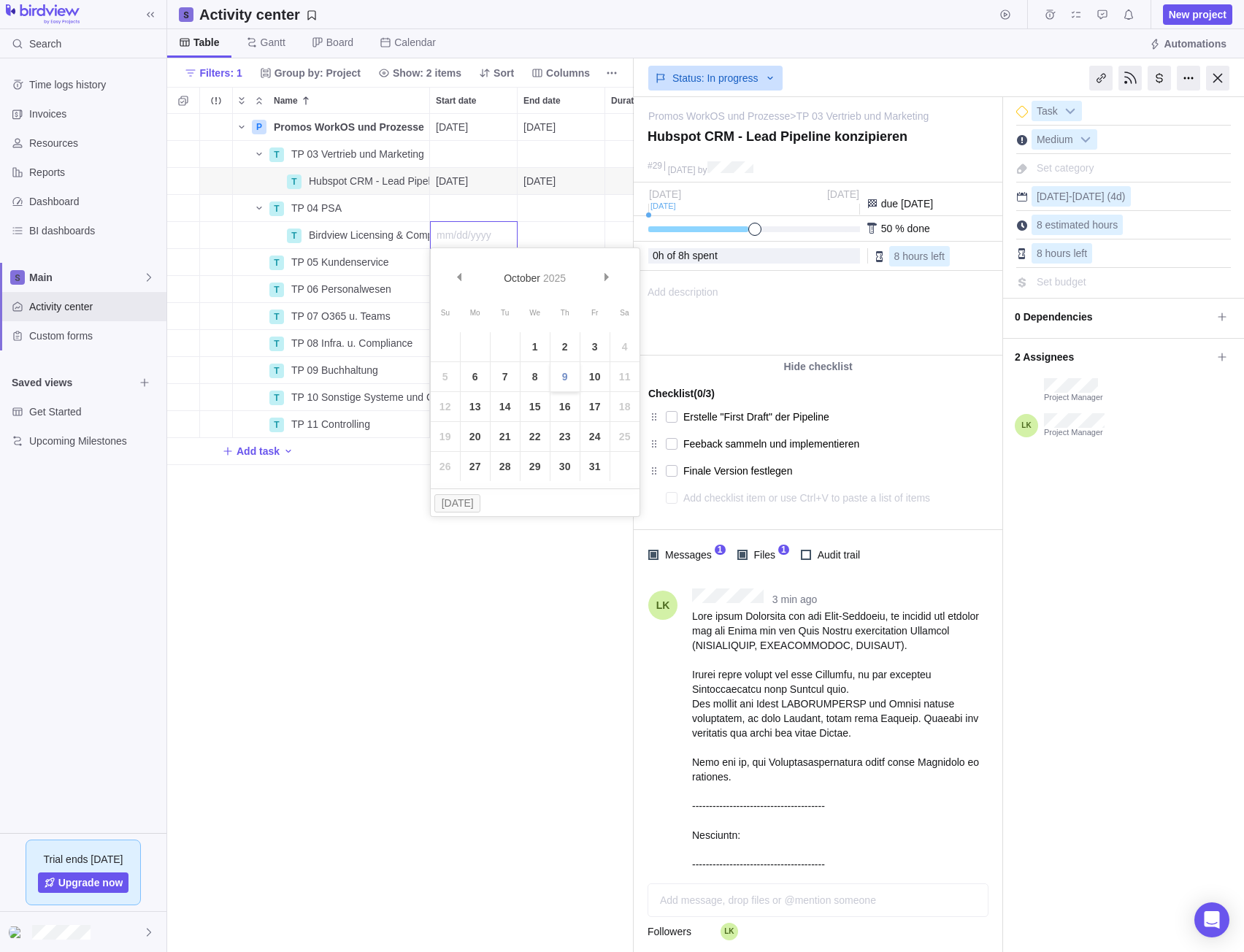
click at [557, 379] on link "9" at bounding box center [564, 376] width 29 height 29
click at [544, 237] on div "End date" at bounding box center [561, 235] width 87 height 26
click at [597, 405] on link "14" at bounding box center [591, 406] width 29 height 29
click at [515, 559] on div "P Promos WorkOS und Prozesse Details 10/02/2025 02/27/2026 107d Open 3 T TP 03 …" at bounding box center [401, 533] width 467 height 839
click at [1218, 69] on div at bounding box center [1218, 78] width 24 height 25
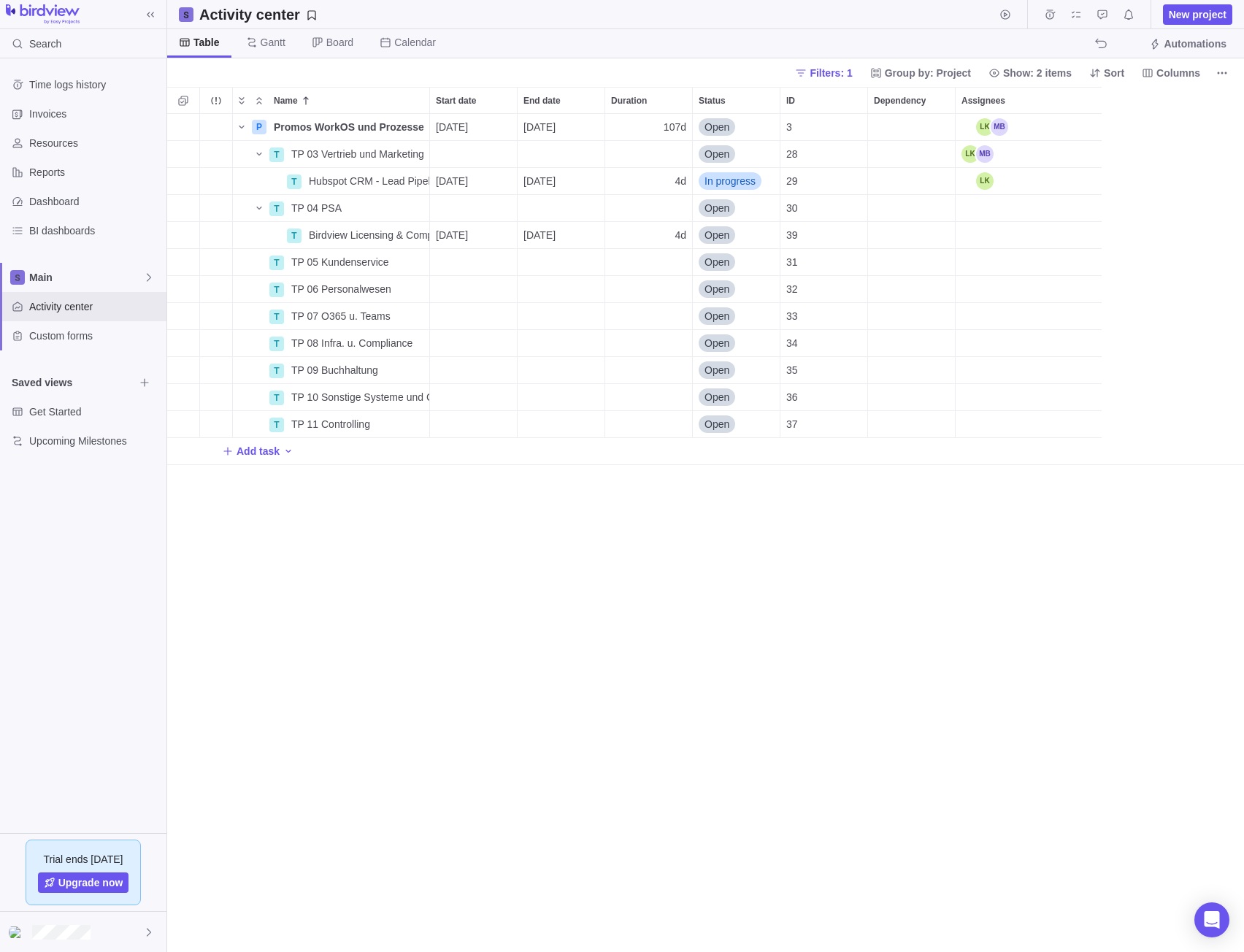
scroll to position [827, 1066]
click at [983, 234] on div "Assignees" at bounding box center [1028, 235] width 146 height 26
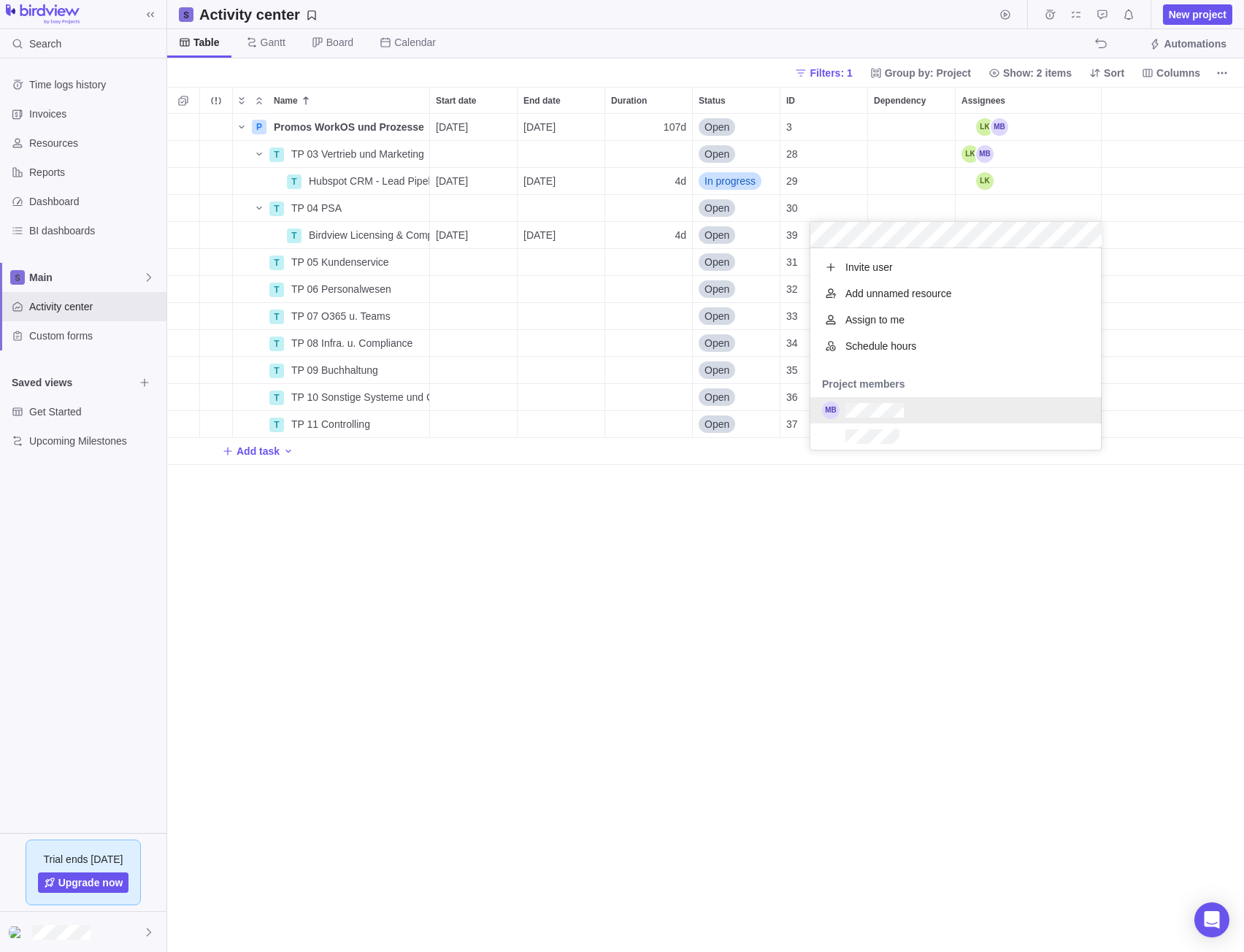
click at [919, 414] on div "grid" at bounding box center [956, 411] width 291 height 26
click at [835, 792] on div "Name Start date End date Duration Status ID Dependency Assignees P Promos WorkO…" at bounding box center [705, 519] width 1076 height 865
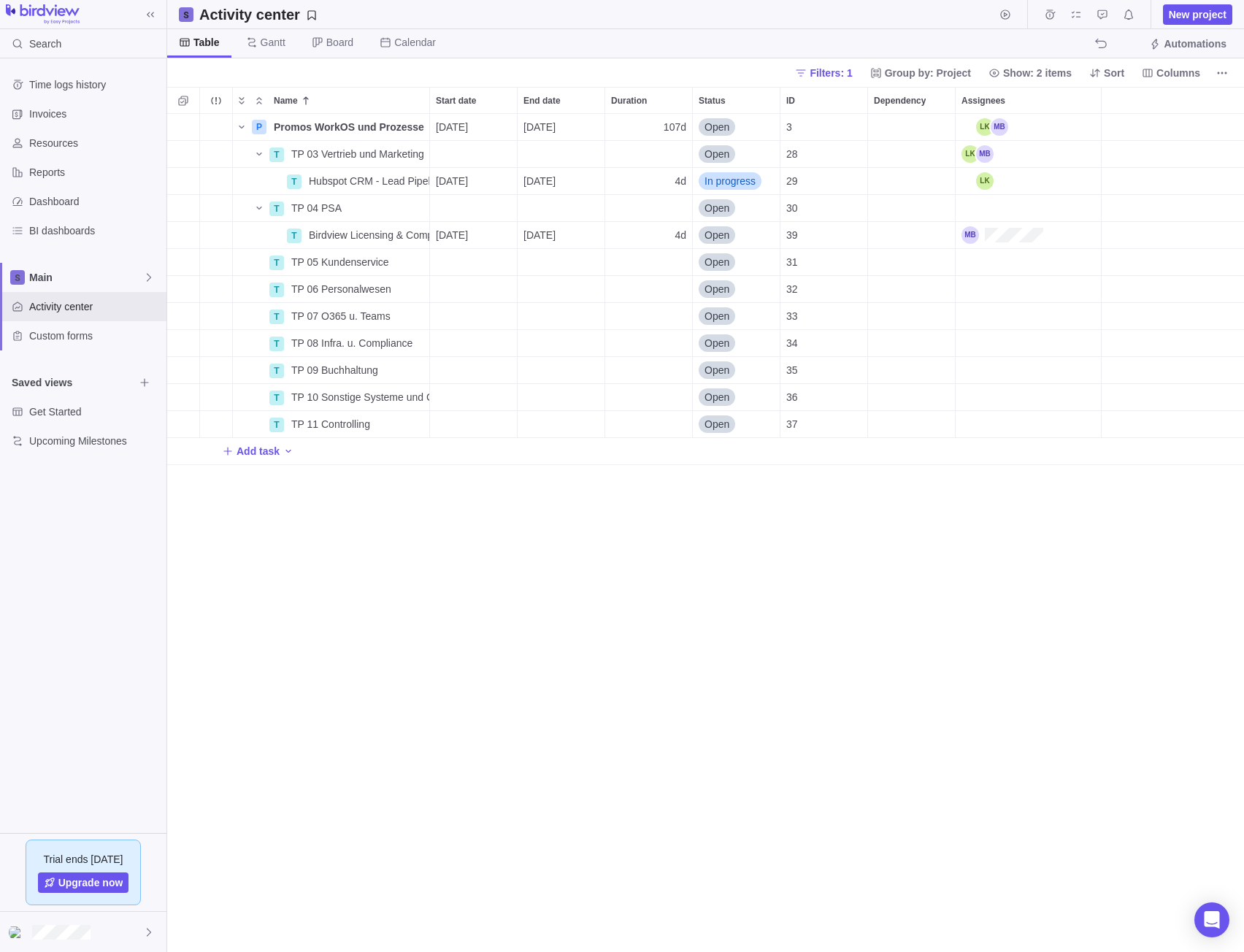
click at [542, 656] on div "P Promos WorkOS und Prozesse Details 10/02/2025 02/27/2026 107d Open 3 T TP 03 …" at bounding box center [705, 533] width 1076 height 839
click at [811, 704] on div "P Promos WorkOS und Prozesse Details 10/02/2025 02/27/2026 107d Open 3 T TP 03 …" at bounding box center [705, 533] width 1076 height 839
click at [185, 204] on icon "Add sub-activity" at bounding box center [182, 207] width 11 height 11
type input "Pilotprojekt Onboarding"
click at [723, 720] on div "Name Start date End date Duration Status ID Dependency Assignees P Promos WorkO…" at bounding box center [705, 519] width 1076 height 865
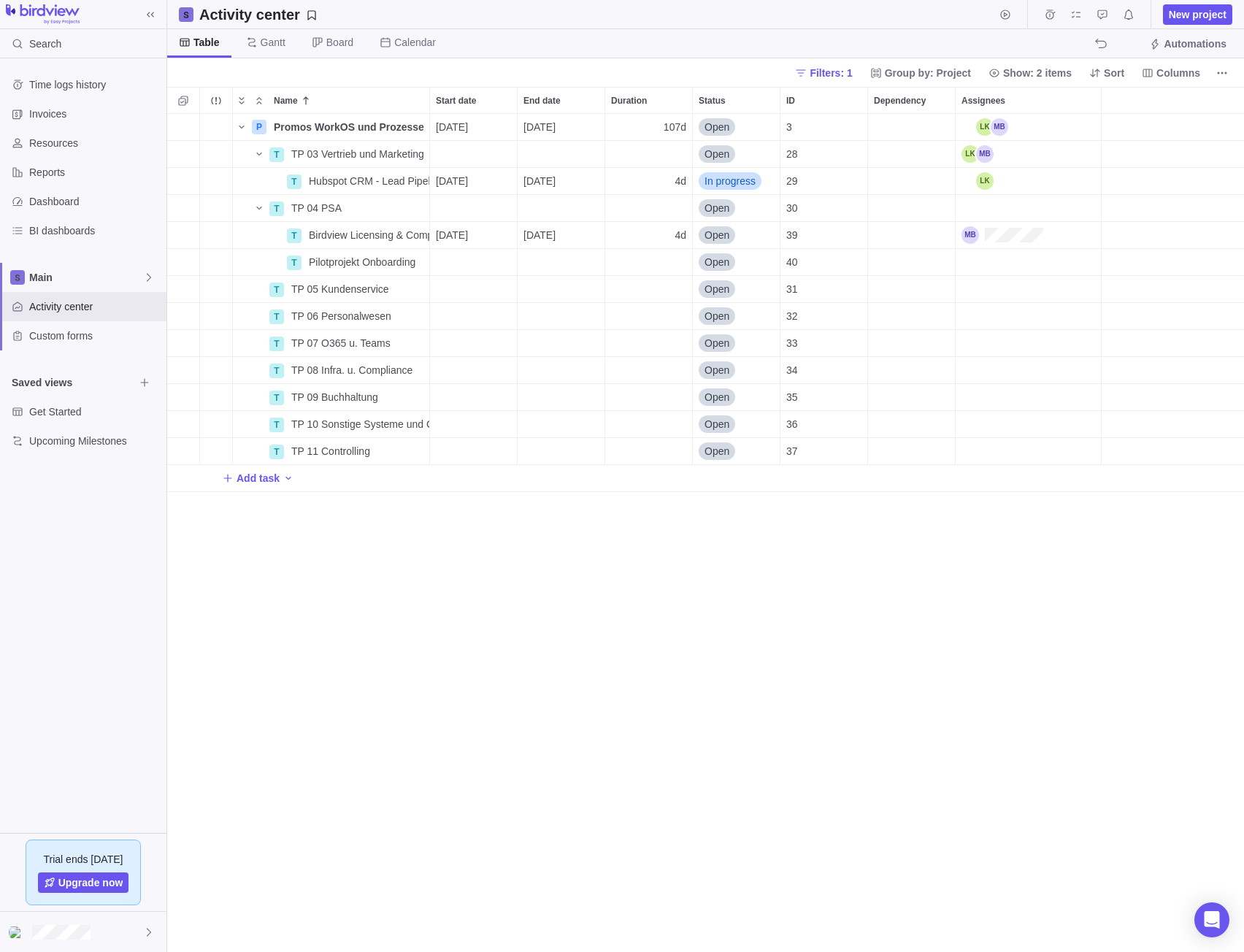
click at [746, 625] on div "P Promos WorkOS und Prozesse Details 10/02/2025 02/27/2026 107d Open 3 T TP 03 …" at bounding box center [705, 533] width 1076 height 839
click at [248, 39] on icon at bounding box center [251, 42] width 11 height 11
click at [220, 42] on span "Table" at bounding box center [198, 43] width 62 height 28
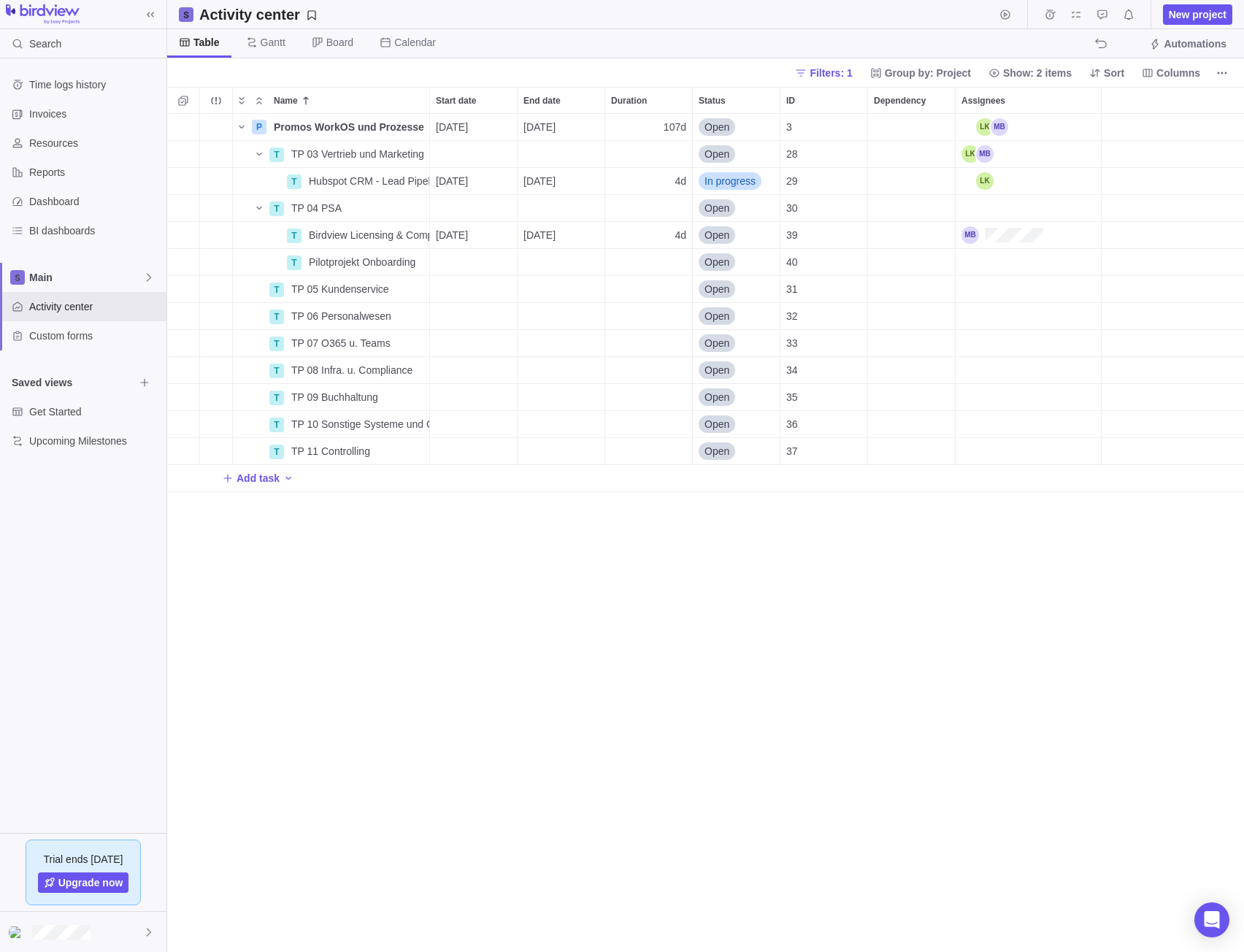
click at [536, 693] on div "P Promos WorkOS und Prozesse Details 10/02/2025 02/27/2026 107d Open 3 T TP 03 …" at bounding box center [705, 533] width 1076 height 839
click at [97, 447] on div "Upcoming Milestones" at bounding box center [83, 440] width 167 height 29
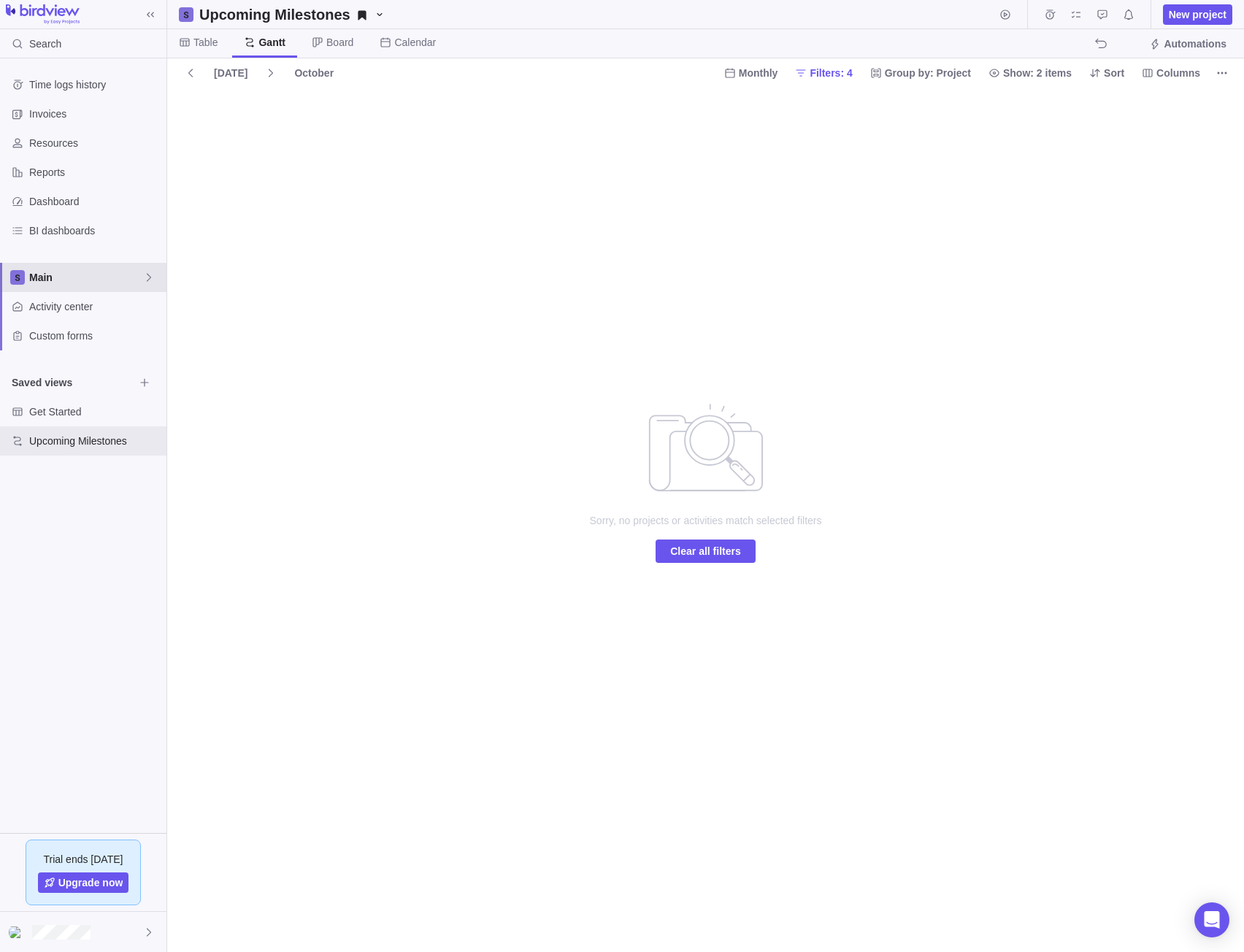
click at [43, 276] on span "Main" at bounding box center [86, 277] width 114 height 15
click at [32, 302] on div "Main" at bounding box center [83, 311] width 154 height 26
click at [97, 272] on span "Main" at bounding box center [86, 277] width 114 height 15
click at [60, 323] on div "Main" at bounding box center [83, 311] width 154 height 26
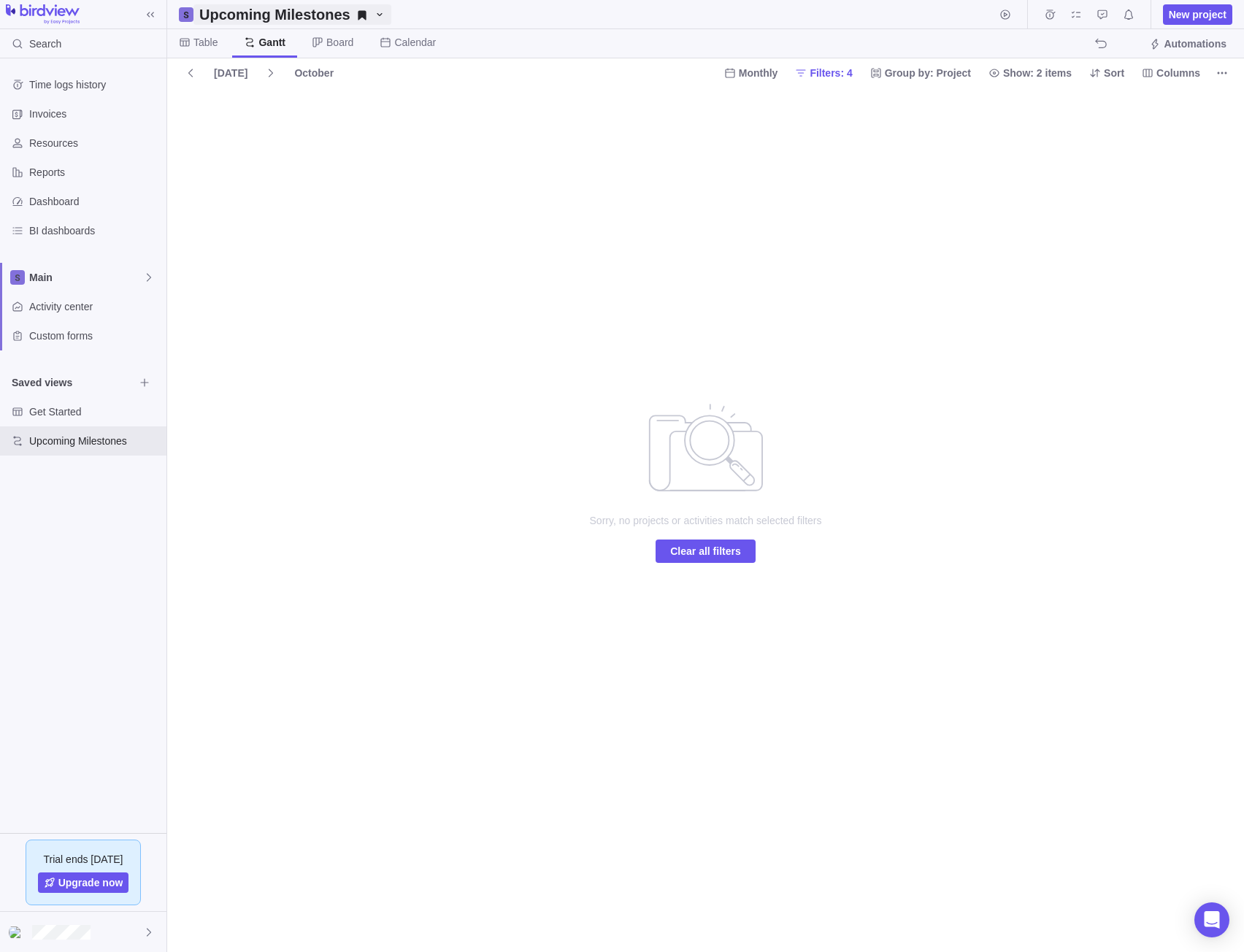
click at [193, 15] on span "Upcoming Milestones" at bounding box center [291, 14] width 197 height 20
click at [542, 354] on body "Search Time logs history Invoices Resources Reports Dashboard BI dashboards Mai…" at bounding box center [622, 476] width 1244 height 952
click at [49, 290] on div "Main" at bounding box center [83, 277] width 167 height 29
click at [566, 420] on body "Search Time logs history Invoices Resources Reports Dashboard BI dashboards Mai…" at bounding box center [622, 476] width 1244 height 952
click at [106, 206] on span "Dashboard" at bounding box center [95, 201] width 132 height 15
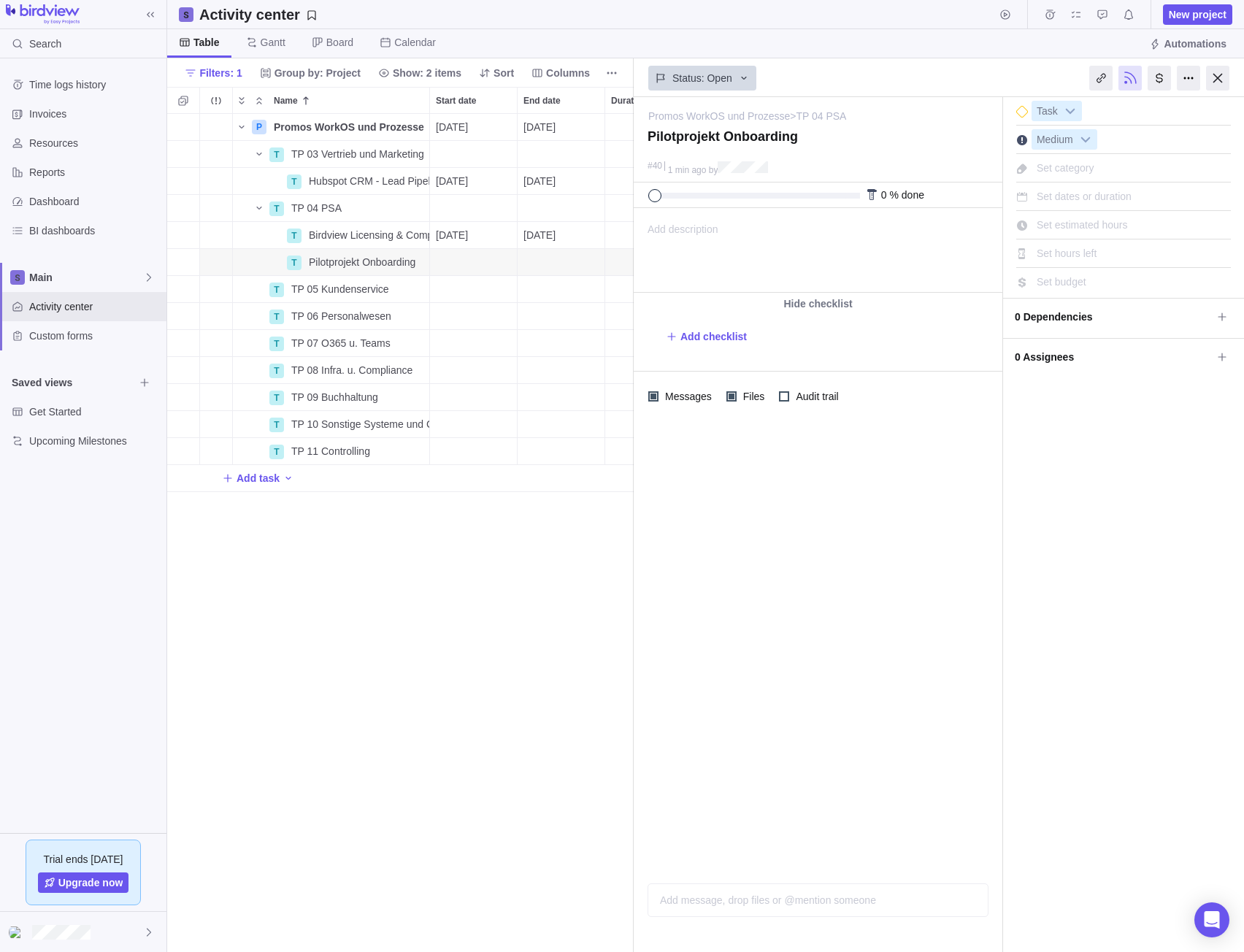
scroll to position [827, 455]
click at [314, 131] on span "Promos WorkOS und Prozesse" at bounding box center [348, 126] width 150 height 15
click at [255, 124] on div "P Promos WorkOS und Prozesse 10/02/2025 02/27/2026 107d Open 3 T TP 03 Vertrieb…" at bounding box center [401, 533] width 467 height 839
click at [255, 124] on div "P" at bounding box center [259, 126] width 15 height 15
click at [382, 125] on span "Details" at bounding box center [383, 126] width 33 height 15
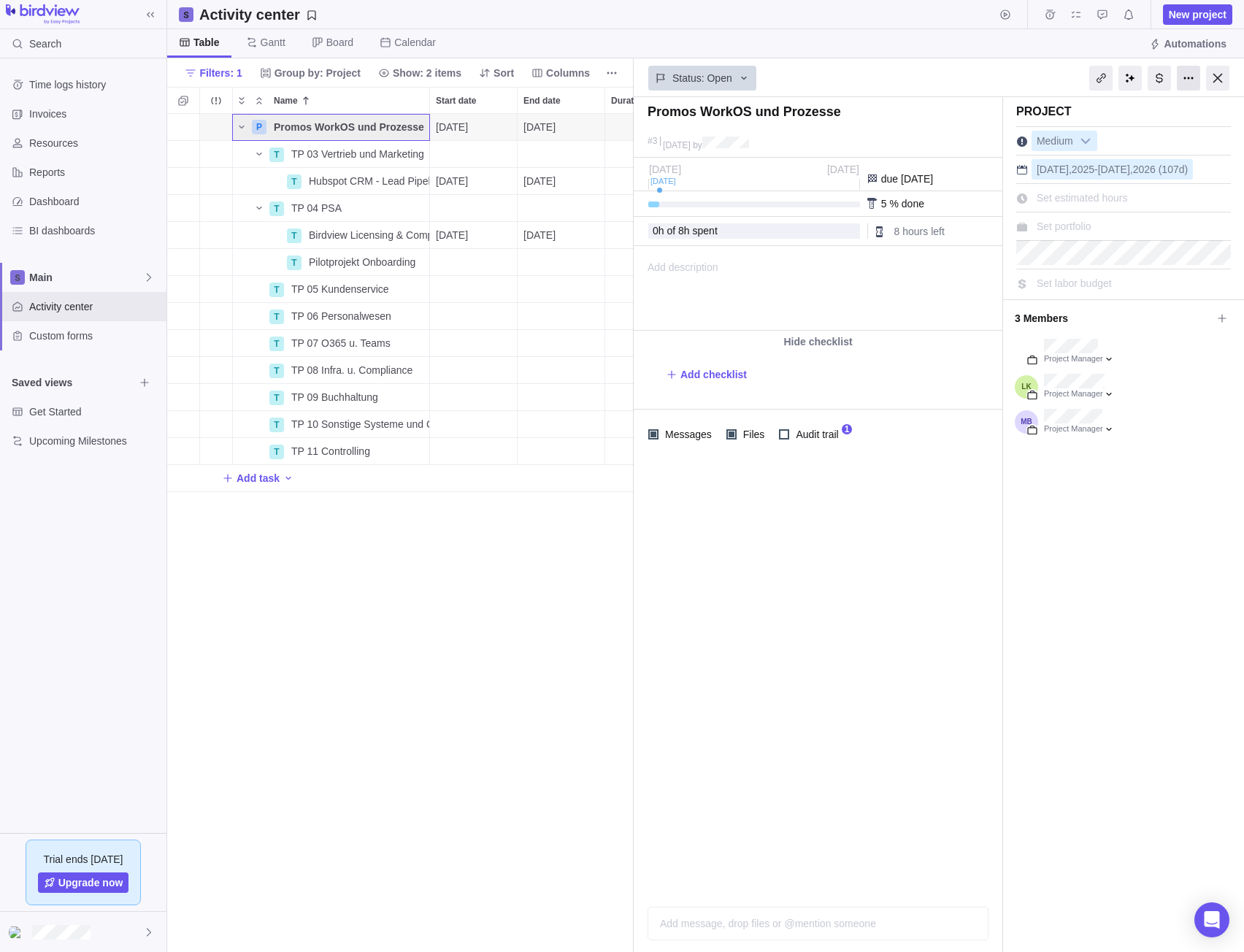
click at [1184, 72] on div at bounding box center [1188, 78] width 24 height 25
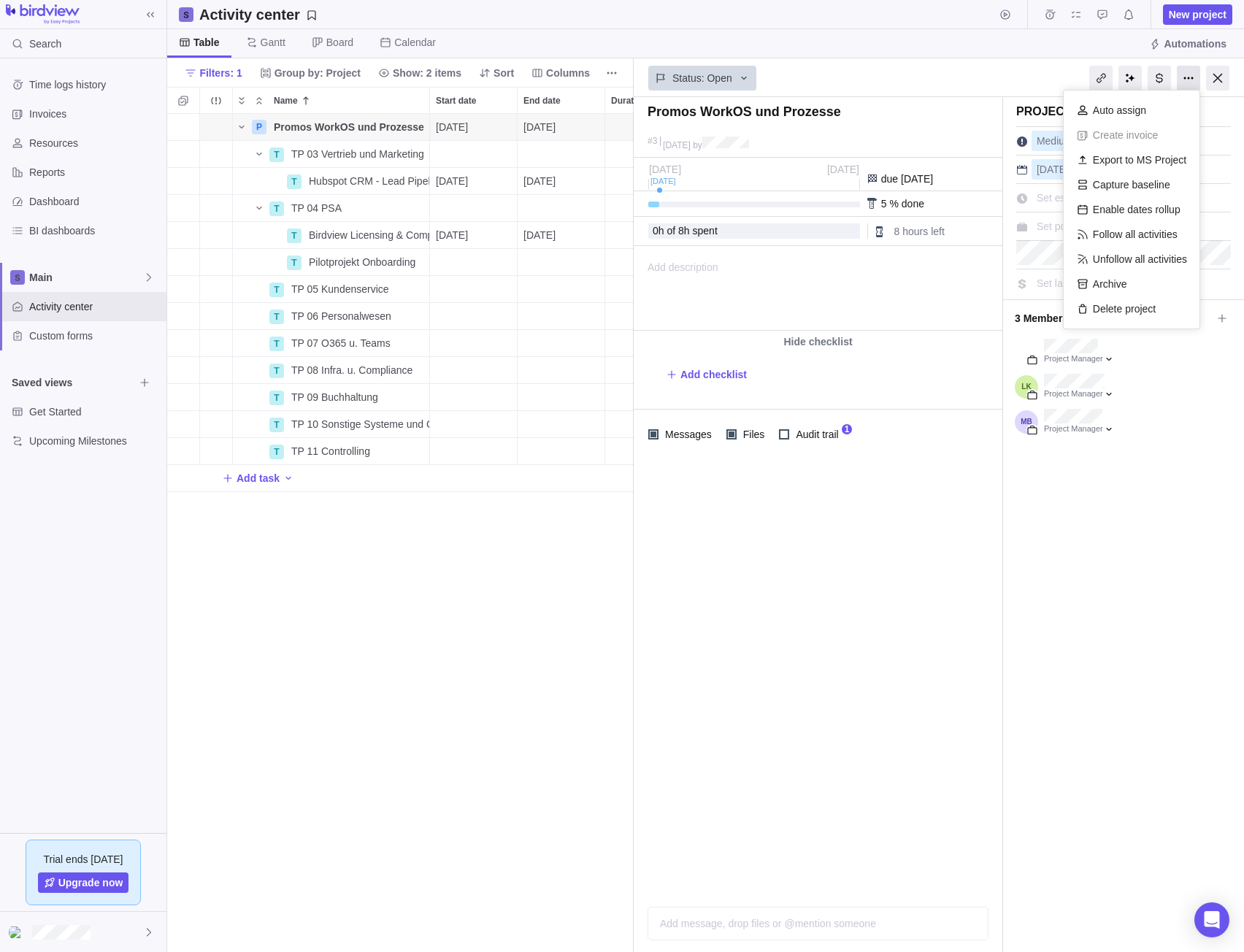
click at [1184, 72] on div at bounding box center [1188, 78] width 24 height 25
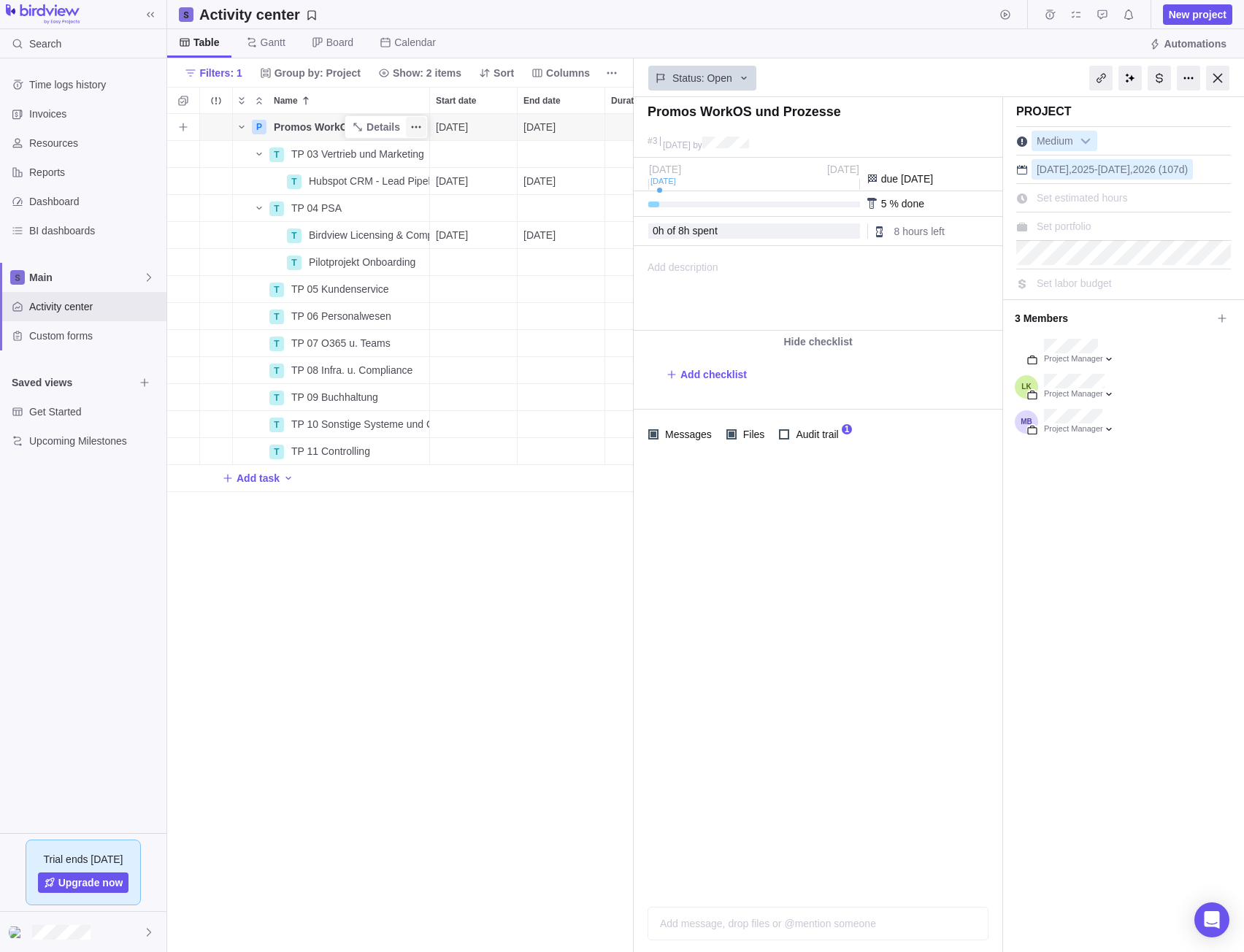
click at [417, 128] on icon "More actions" at bounding box center [416, 126] width 11 height 11
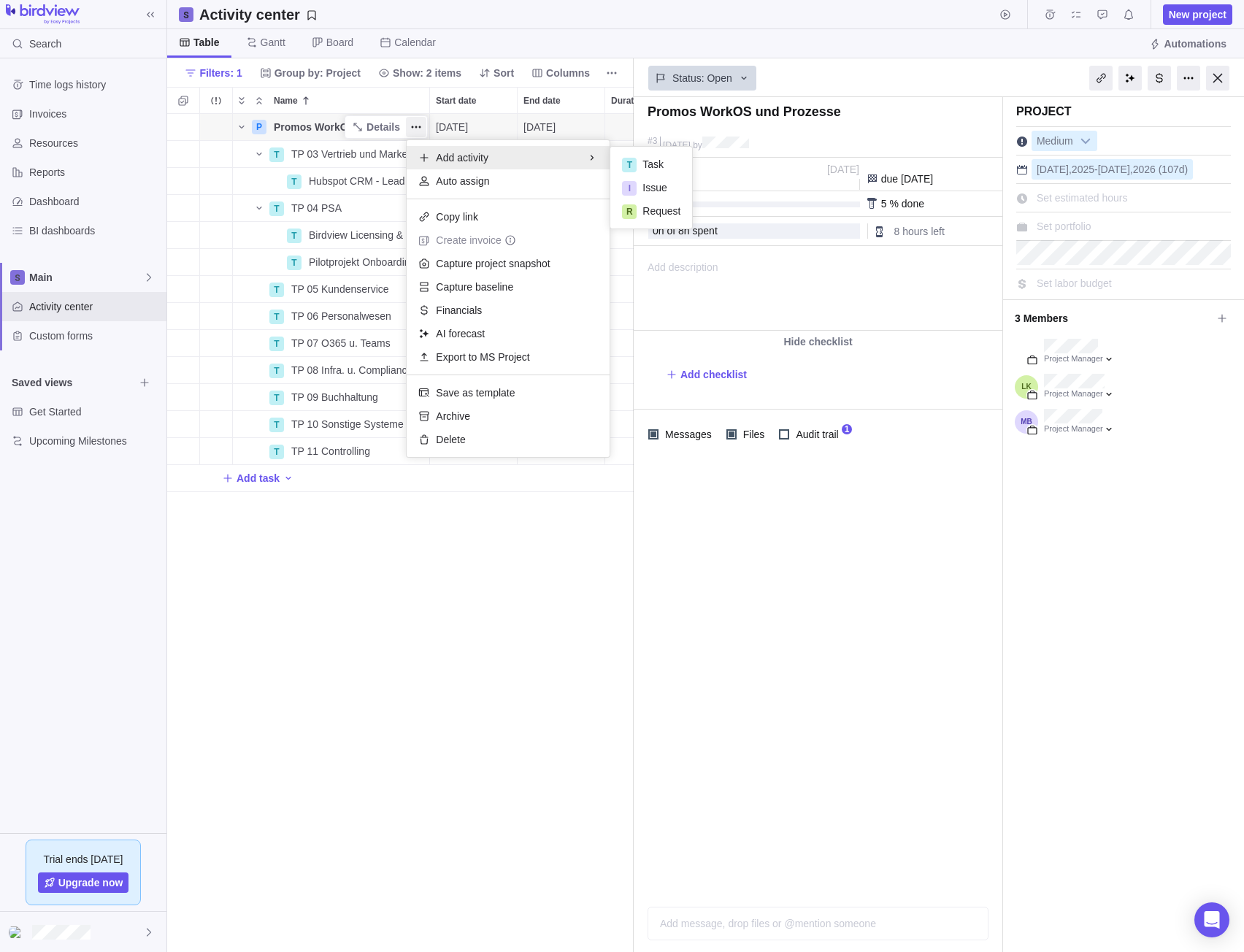
click at [448, 802] on div "P Promos WorkOS und Prozesse Details 10/02/2025 02/27/2026 107d Open 3 T TP 03 …" at bounding box center [401, 533] width 467 height 839
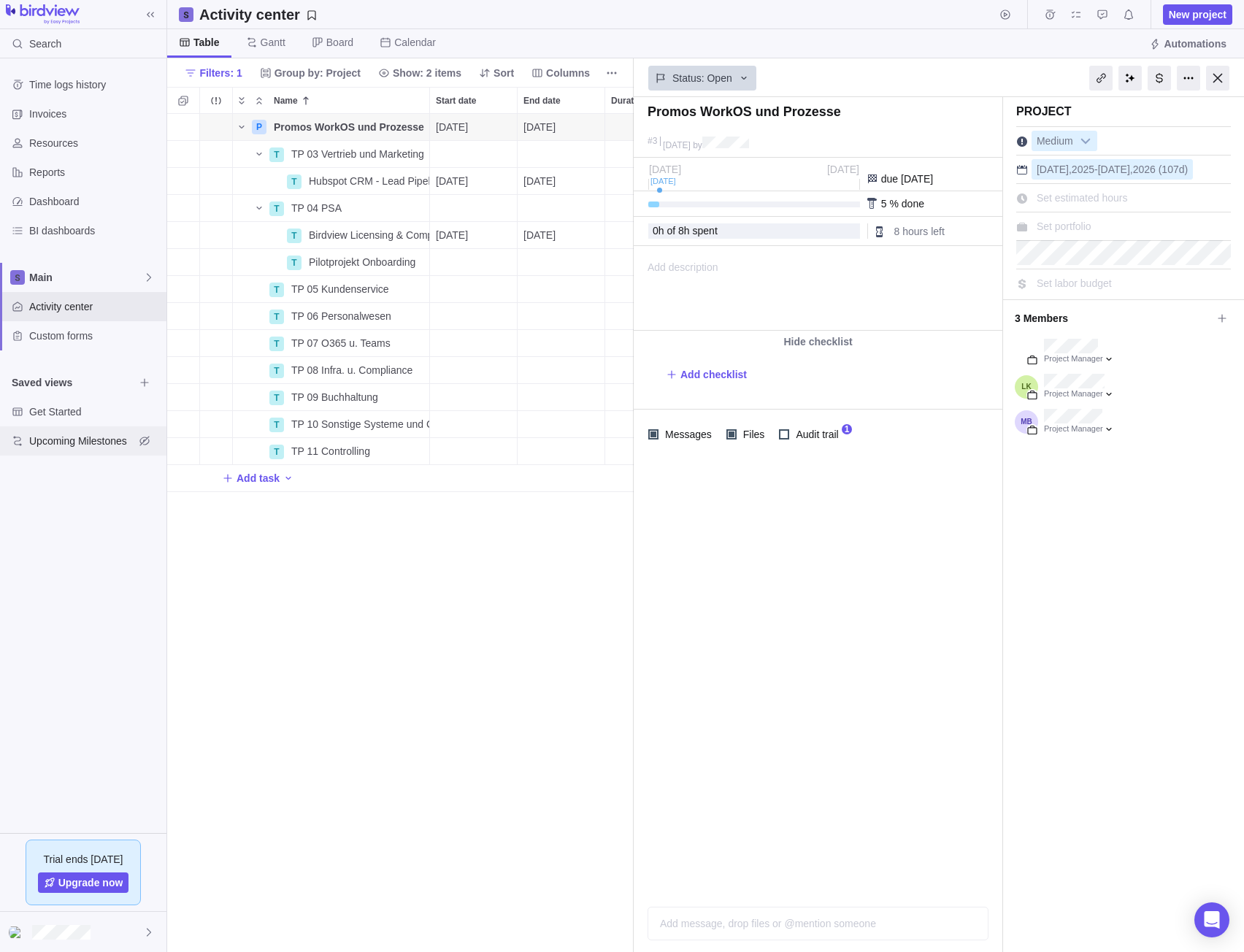
click at [56, 441] on span "Upcoming Milestones" at bounding box center [82, 440] width 105 height 15
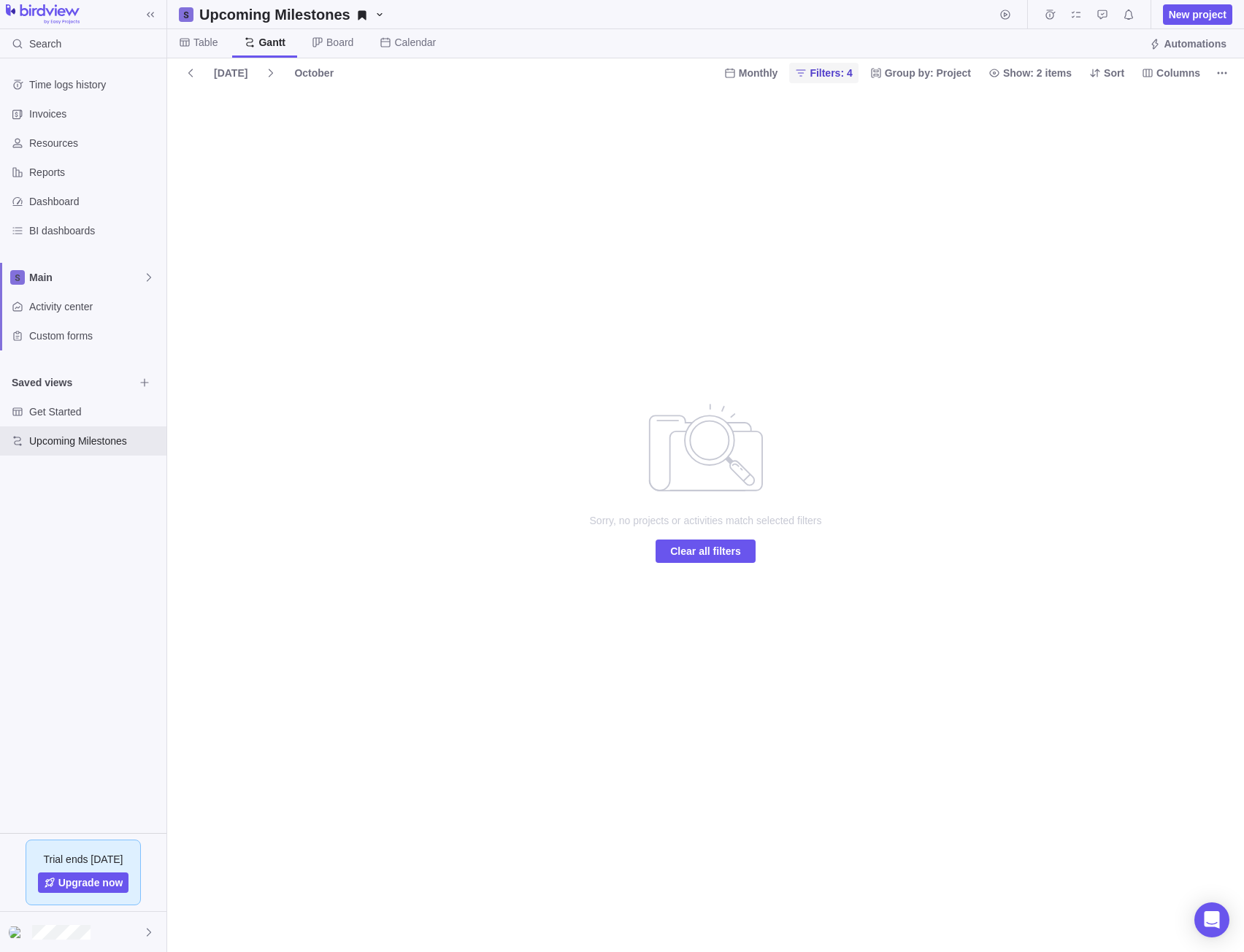
click at [832, 78] on span "Filters: 4" at bounding box center [831, 73] width 42 height 15
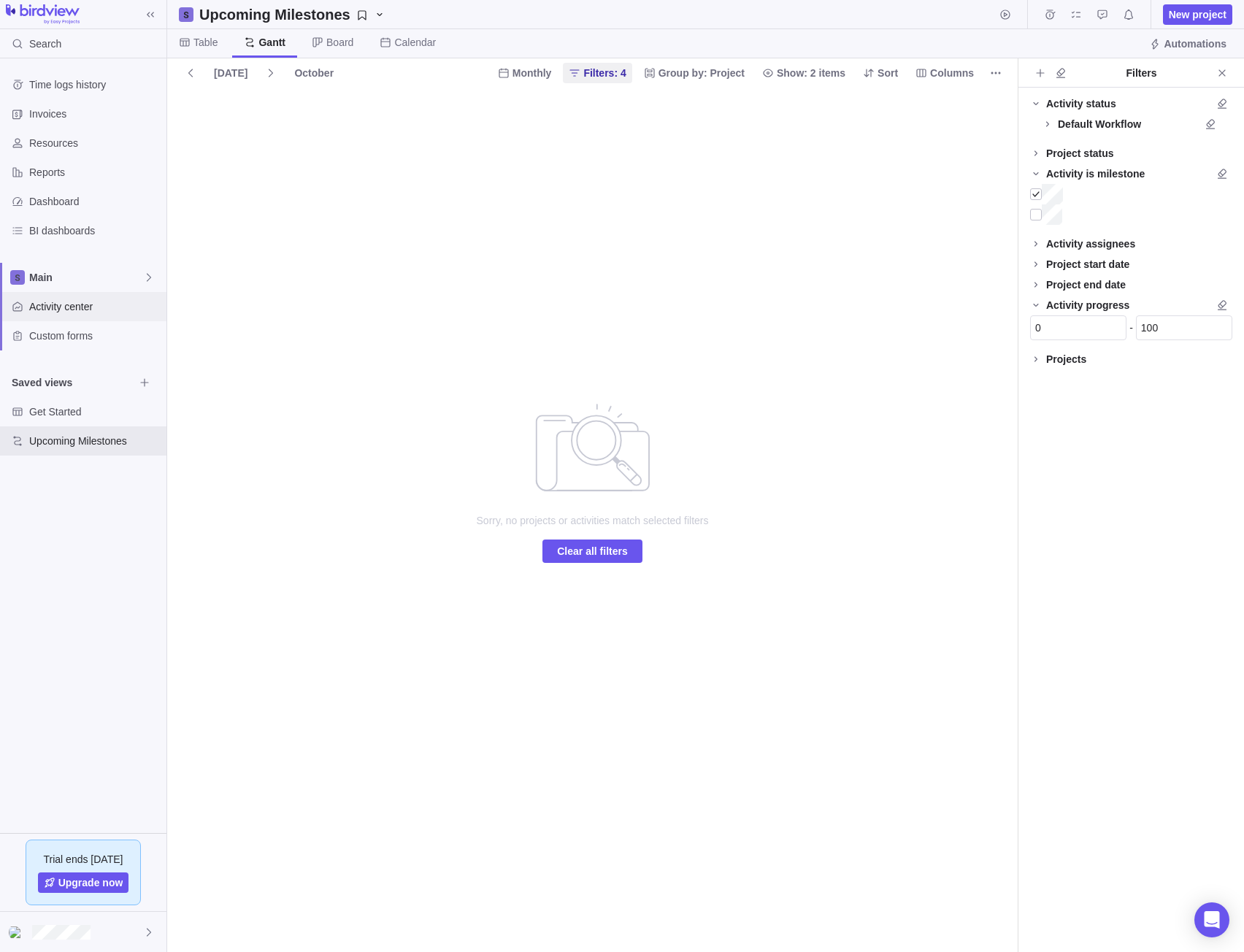
click at [63, 315] on div "Activity center" at bounding box center [83, 306] width 167 height 29
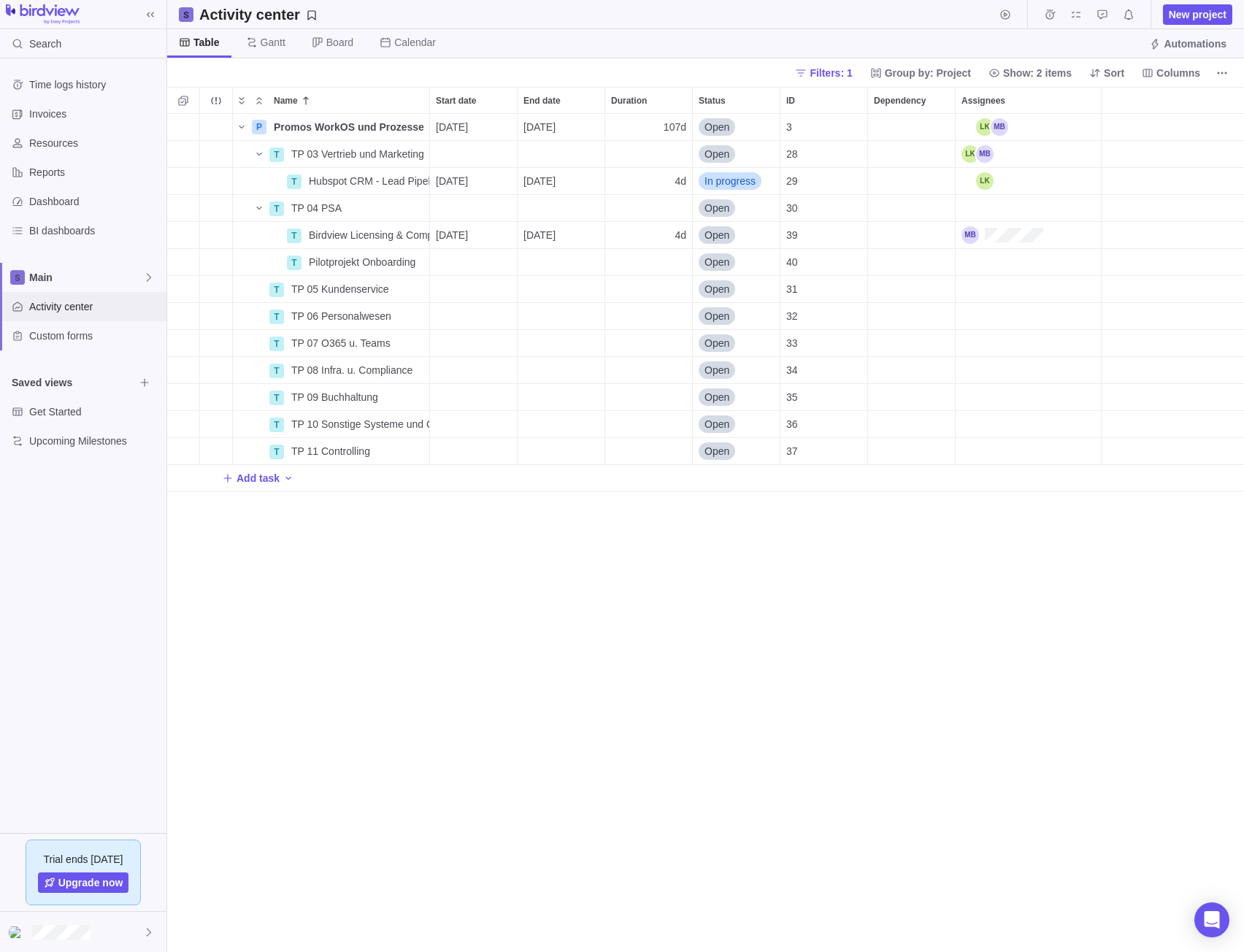
scroll to position [827, 1066]
click at [54, 340] on span "Custom forms" at bounding box center [95, 335] width 132 height 15
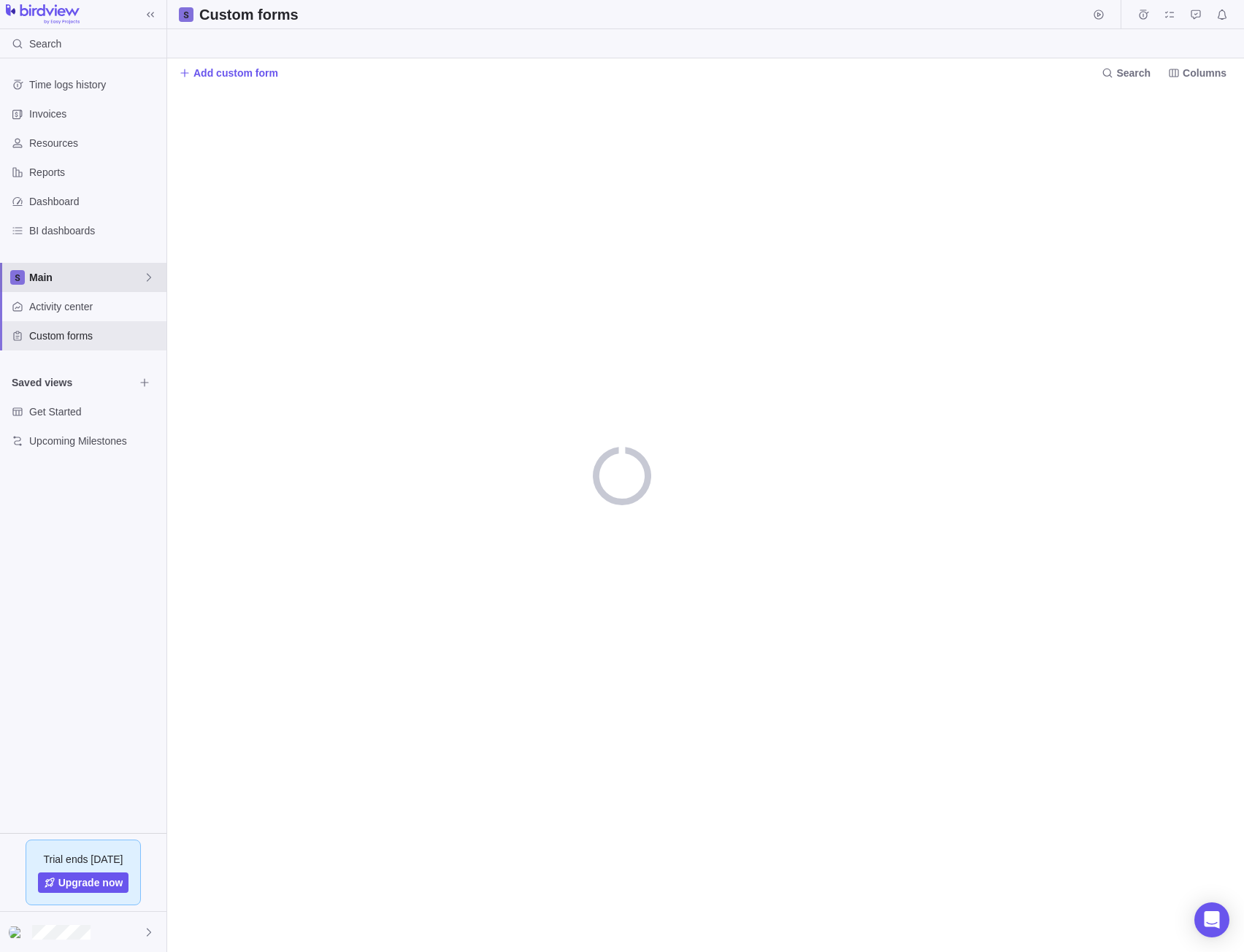
click at [70, 276] on span "Main" at bounding box center [86, 277] width 114 height 15
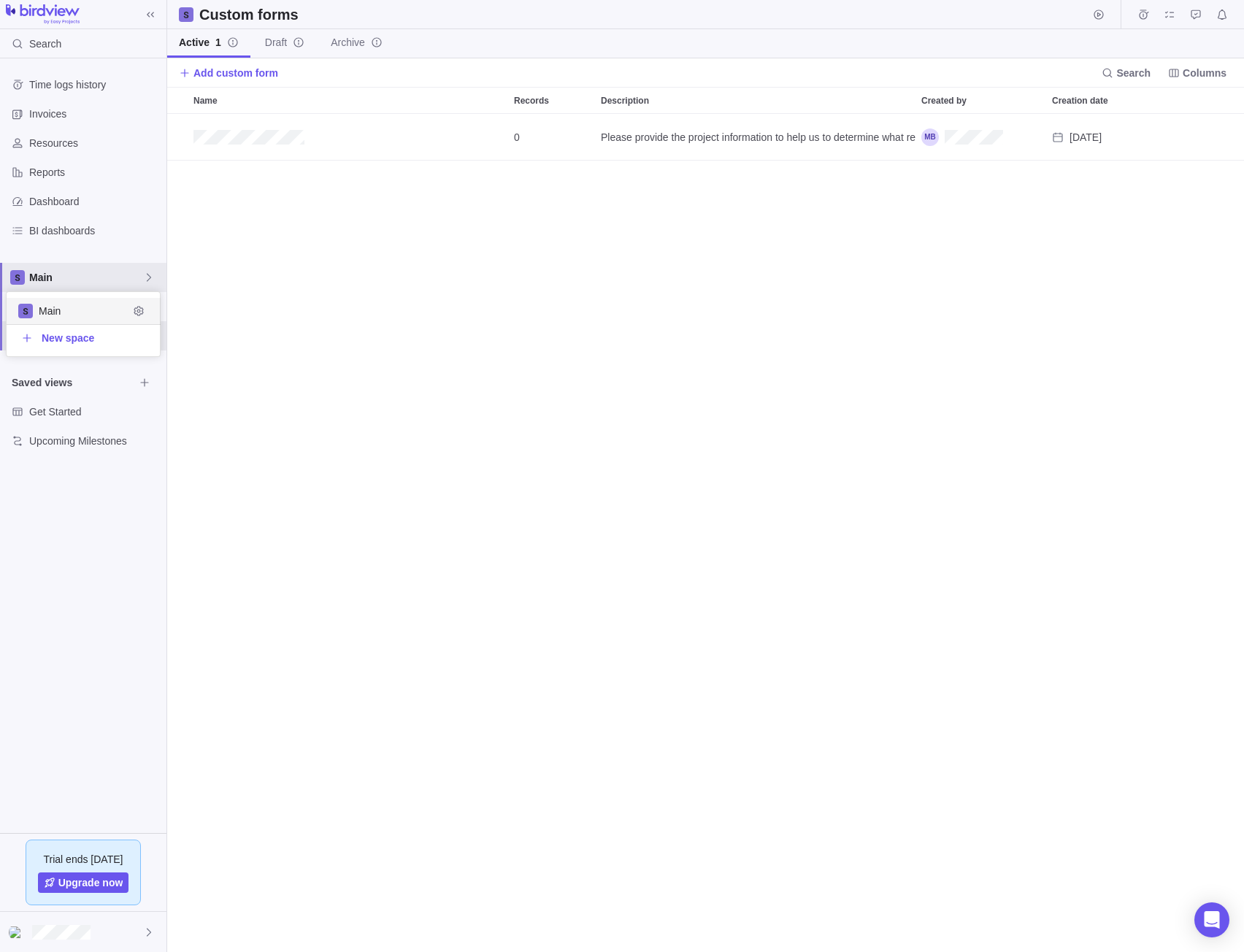
scroll to position [827, 1066]
click at [61, 113] on div "Time logs history Invoices Resources Reports Dashboard BI dashboards Main Activ…" at bounding box center [83, 446] width 167 height 775
click at [28, 207] on div "Dashboard" at bounding box center [18, 201] width 24 height 24
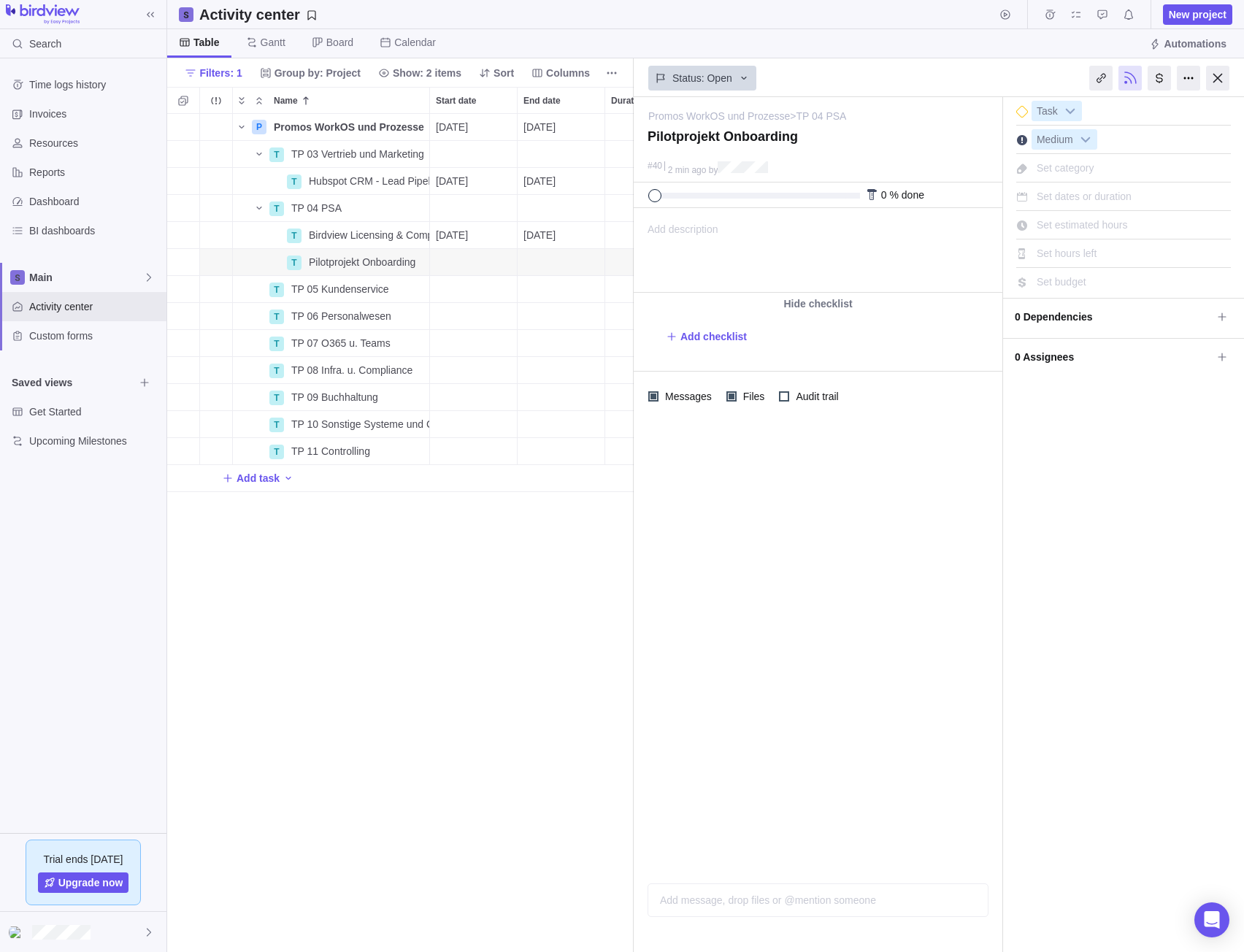
scroll to position [827, 455]
click at [424, 126] on span "More actions" at bounding box center [416, 126] width 20 height 20
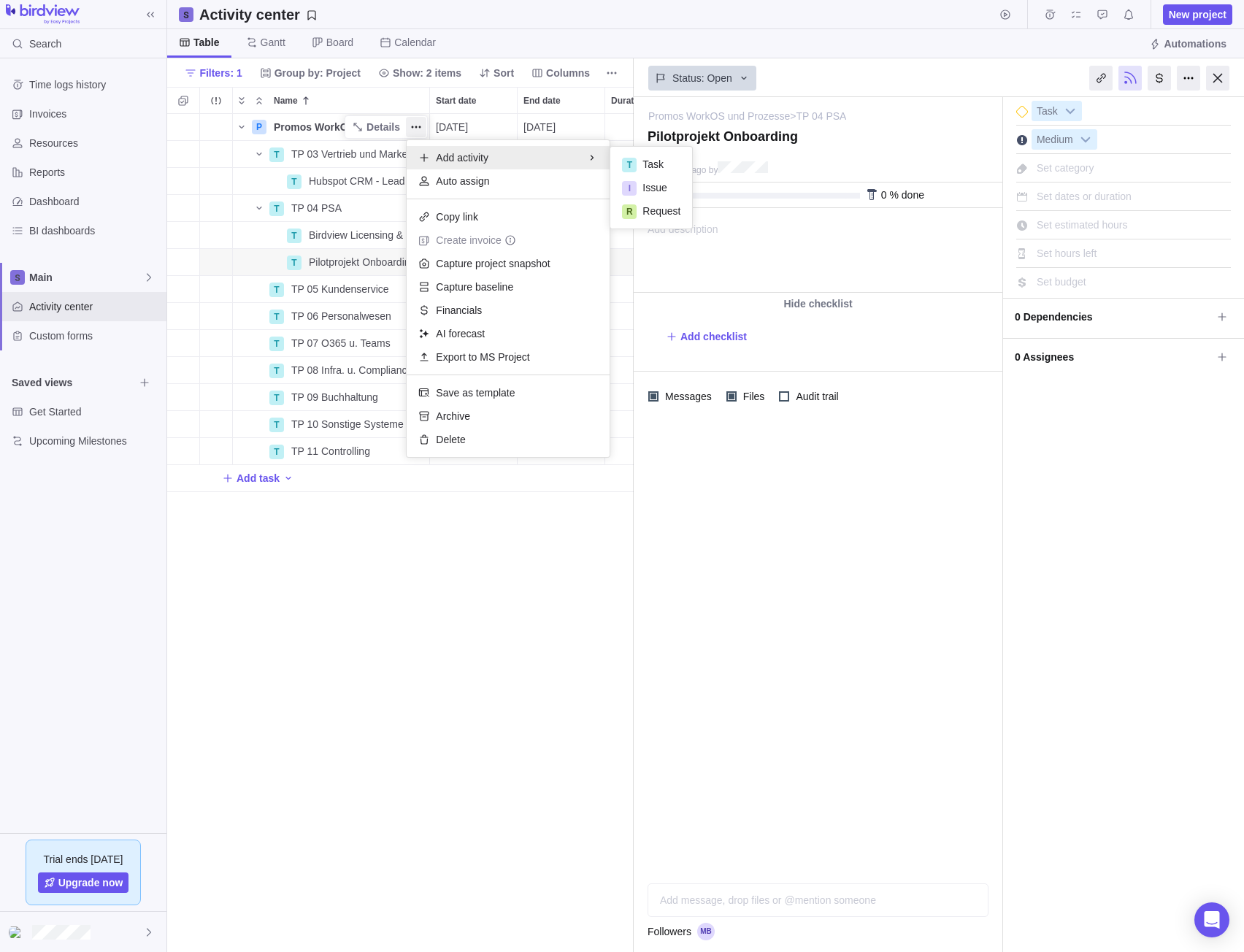
click at [297, 147] on div "P Promos WorkOS und Prozesse Details [DATE] [DATE] 107d Open 3 T TP 03 Vertrieb…" at bounding box center [401, 533] width 467 height 839
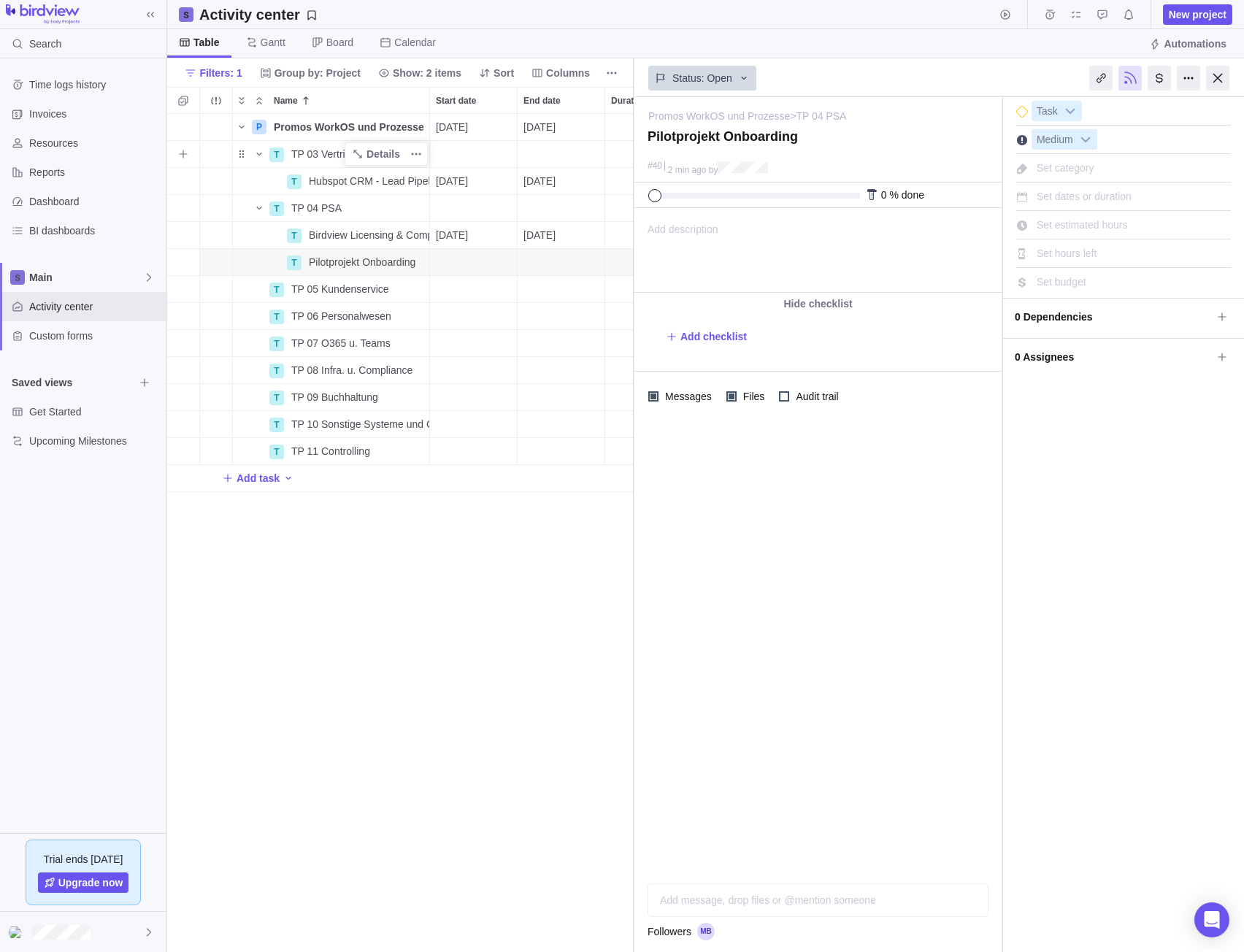
click at [293, 154] on span "TP 03 Vertrieb und Marketing" at bounding box center [357, 154] width 132 height 15
click at [325, 610] on div "P Promos WorkOS und Prozesse Details [DATE] [DATE] 107d Open 3 T TP 03 Vertrieb…" at bounding box center [401, 533] width 467 height 839
click at [411, 148] on icon "More actions" at bounding box center [416, 154] width 11 height 11
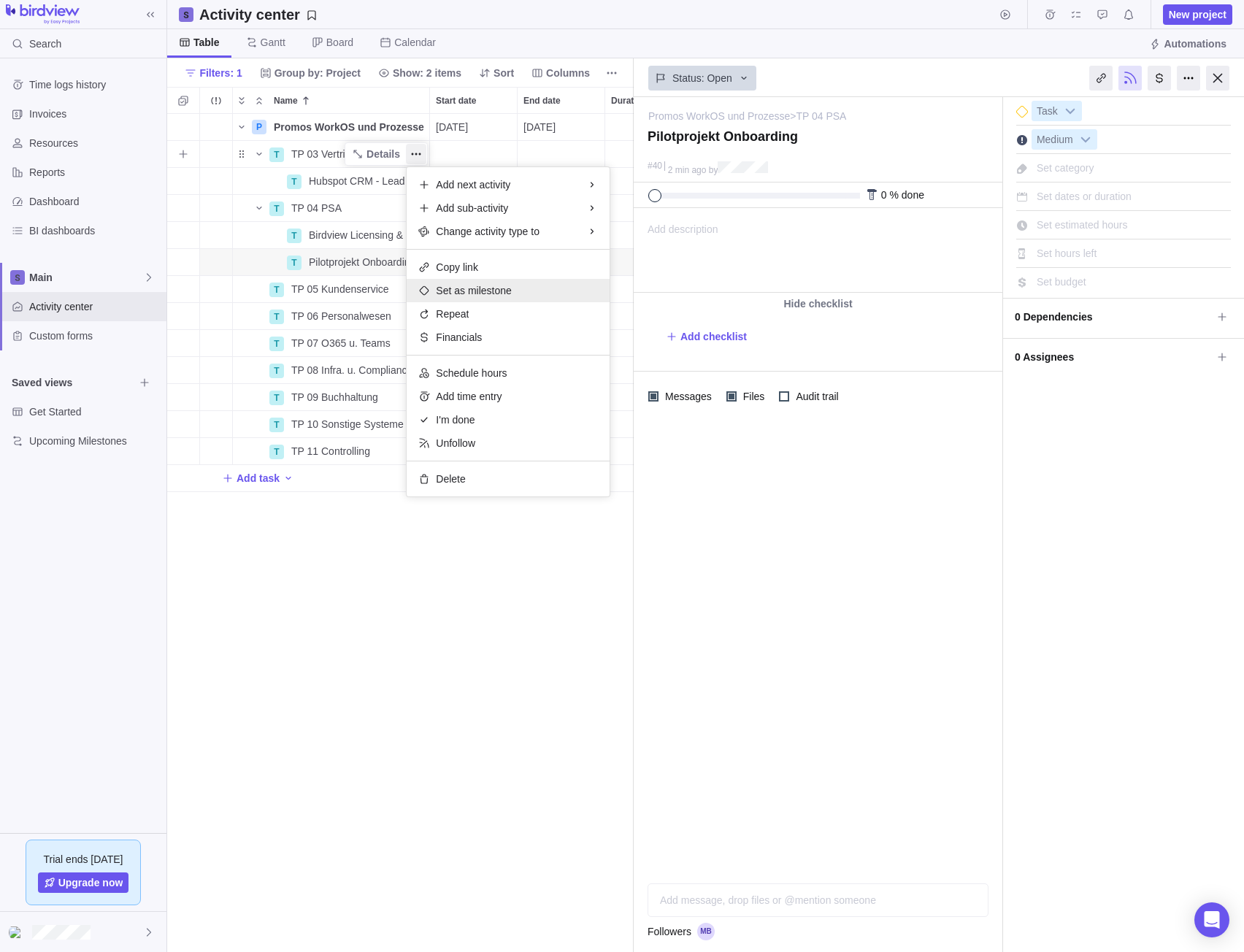
click at [497, 296] on span "Set as milestone" at bounding box center [474, 290] width 76 height 15
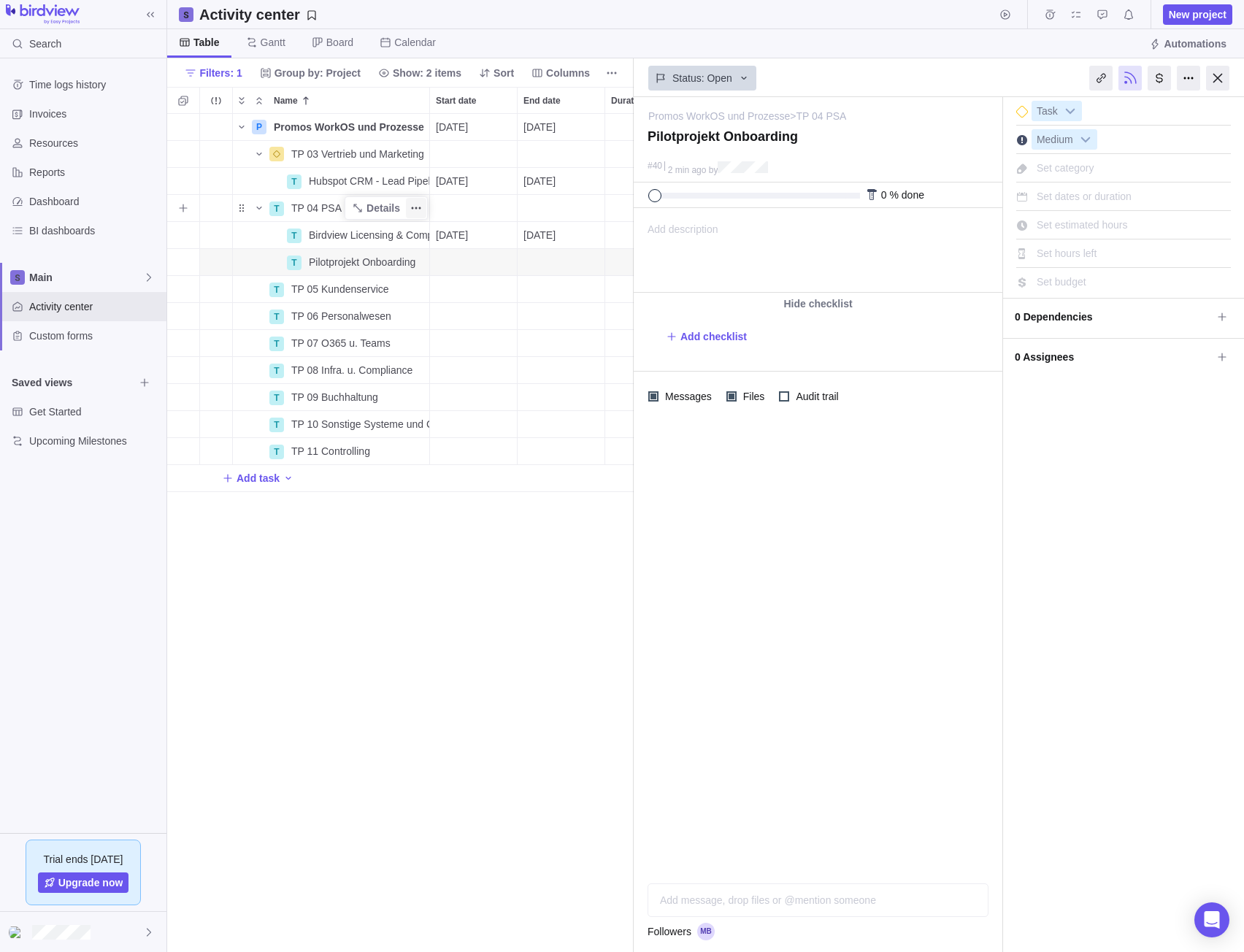
click at [411, 210] on icon "More actions" at bounding box center [416, 207] width 11 height 11
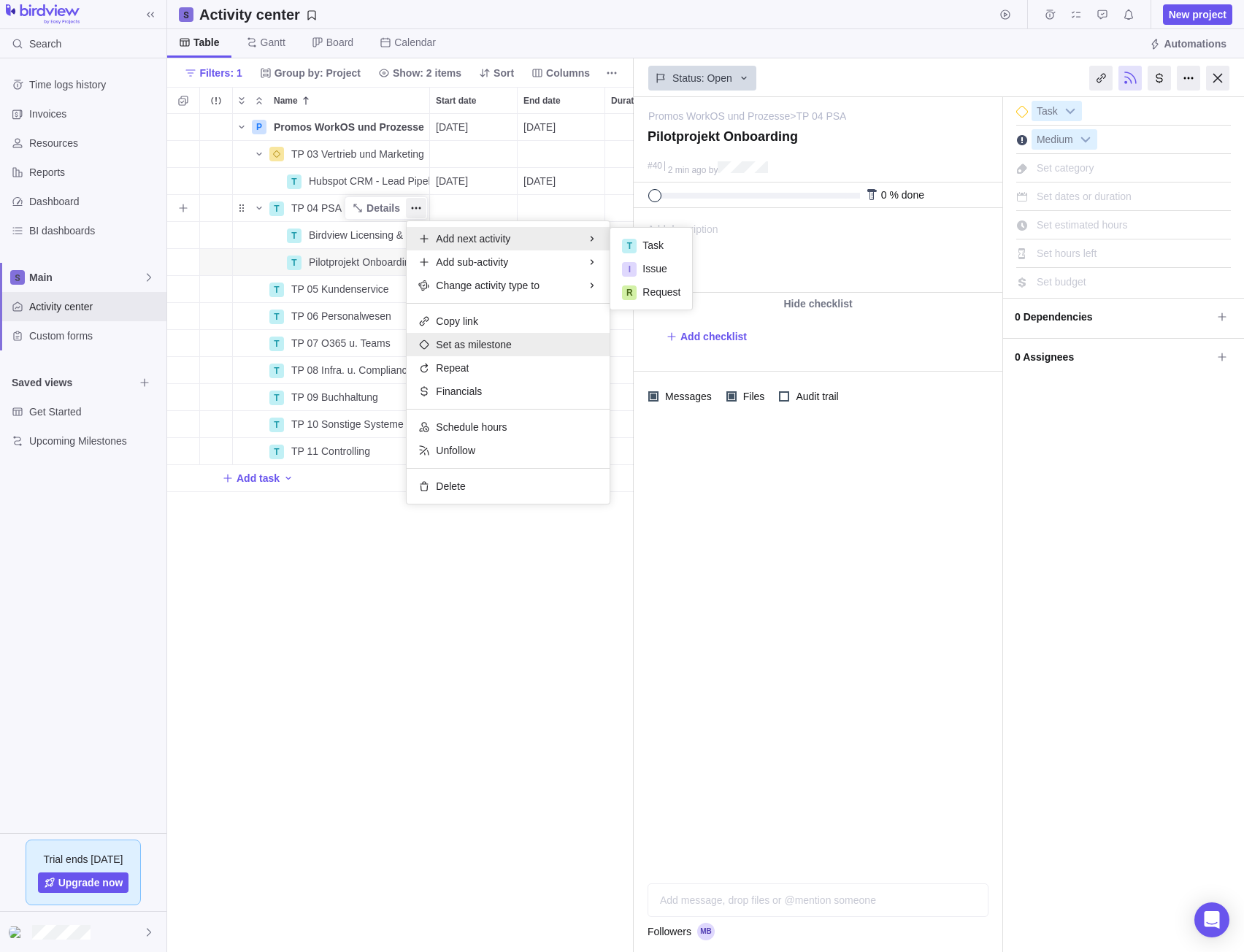
click at [455, 339] on span "Set as milestone" at bounding box center [474, 344] width 76 height 15
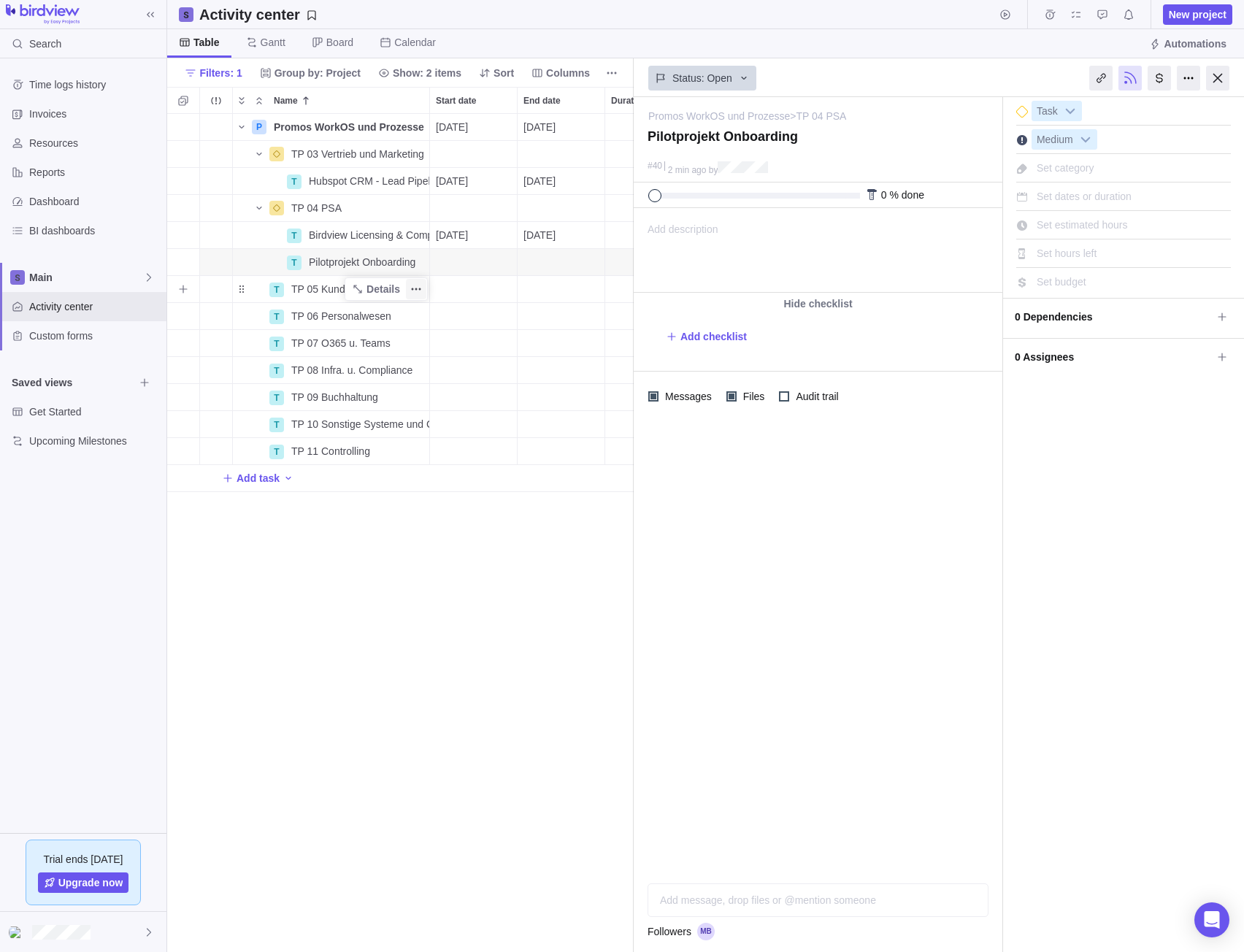
click at [425, 289] on span "More actions" at bounding box center [416, 289] width 20 height 20
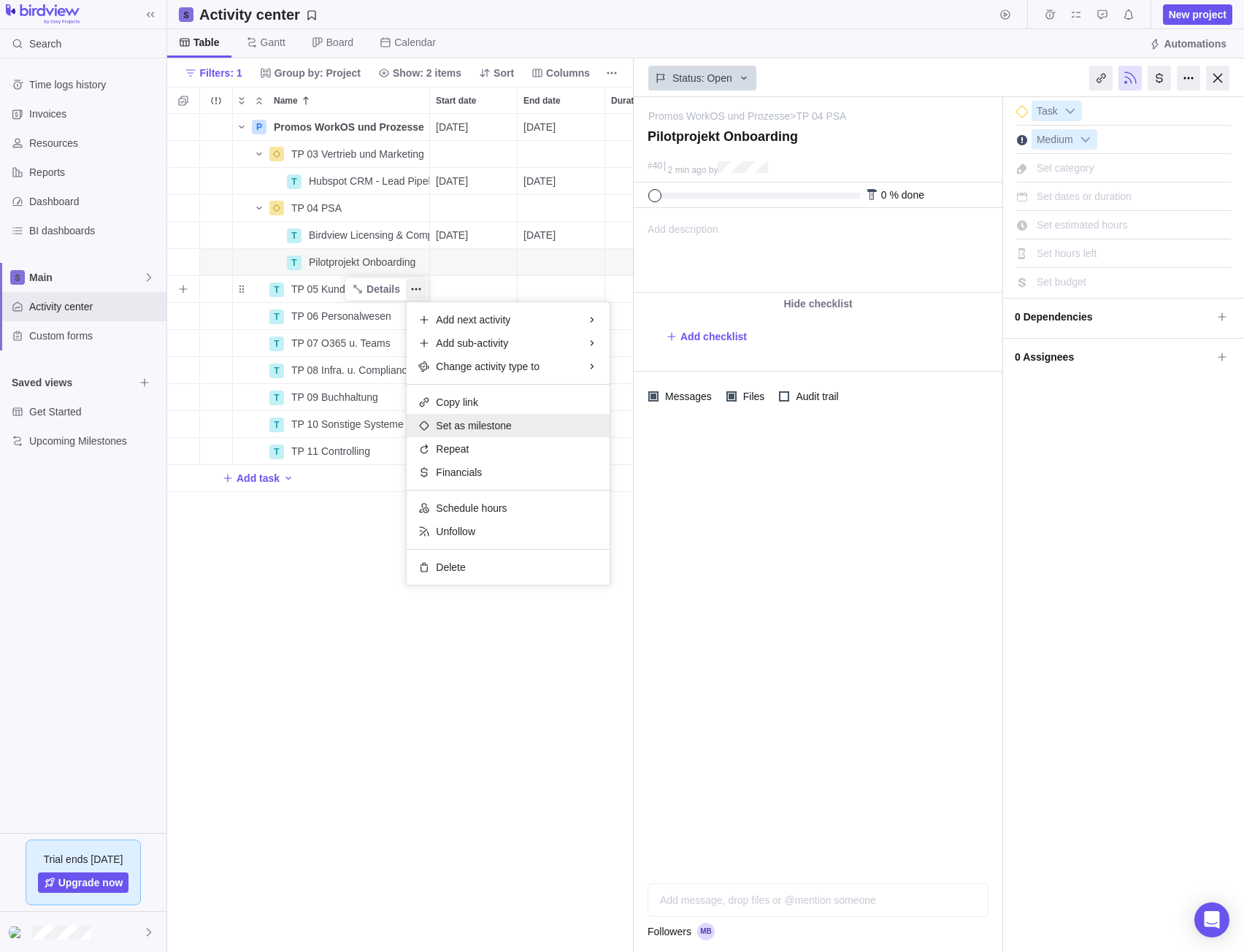
click at [470, 421] on span "Set as milestone" at bounding box center [474, 426] width 76 height 15
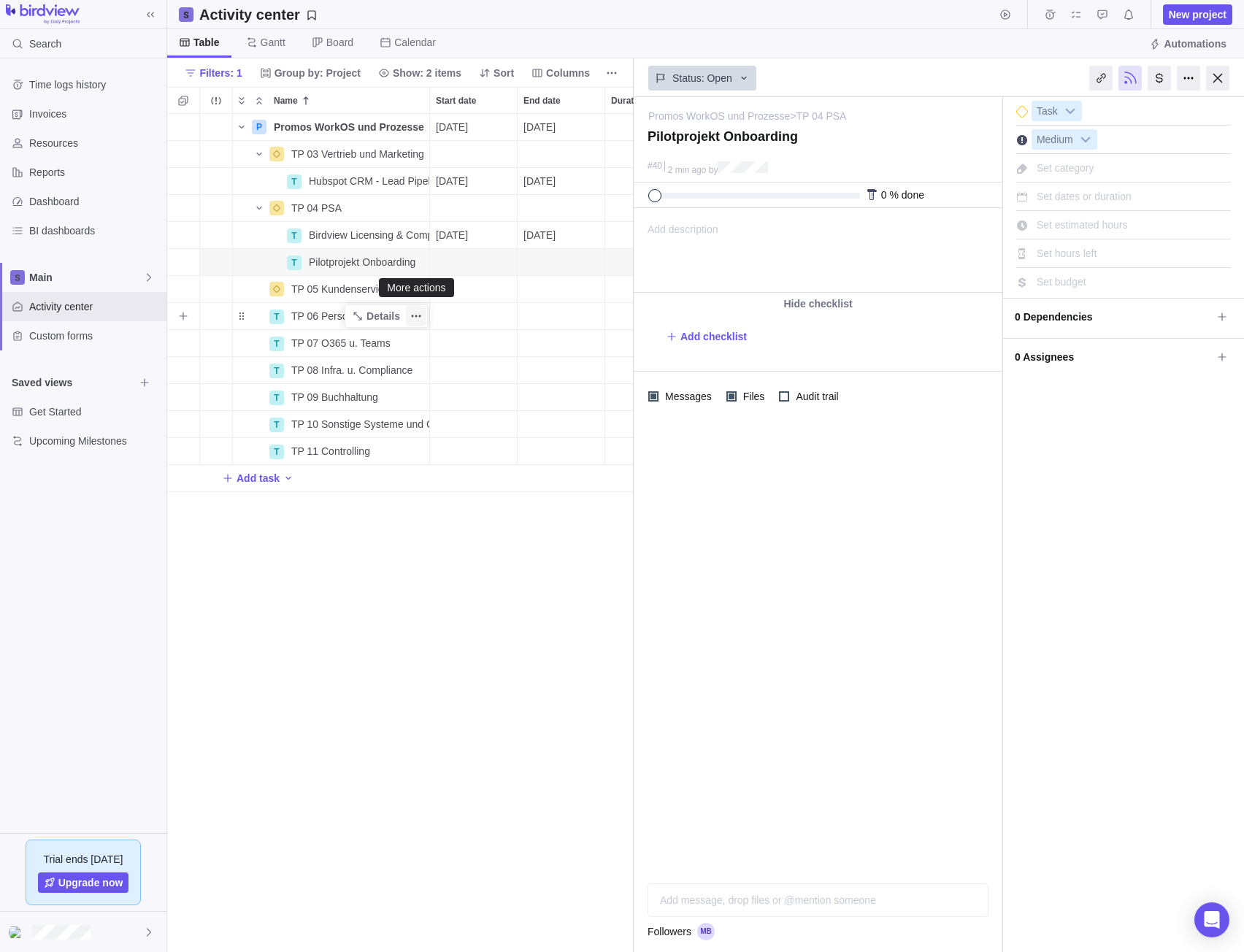
click at [416, 313] on icon "More actions" at bounding box center [416, 316] width 11 height 11
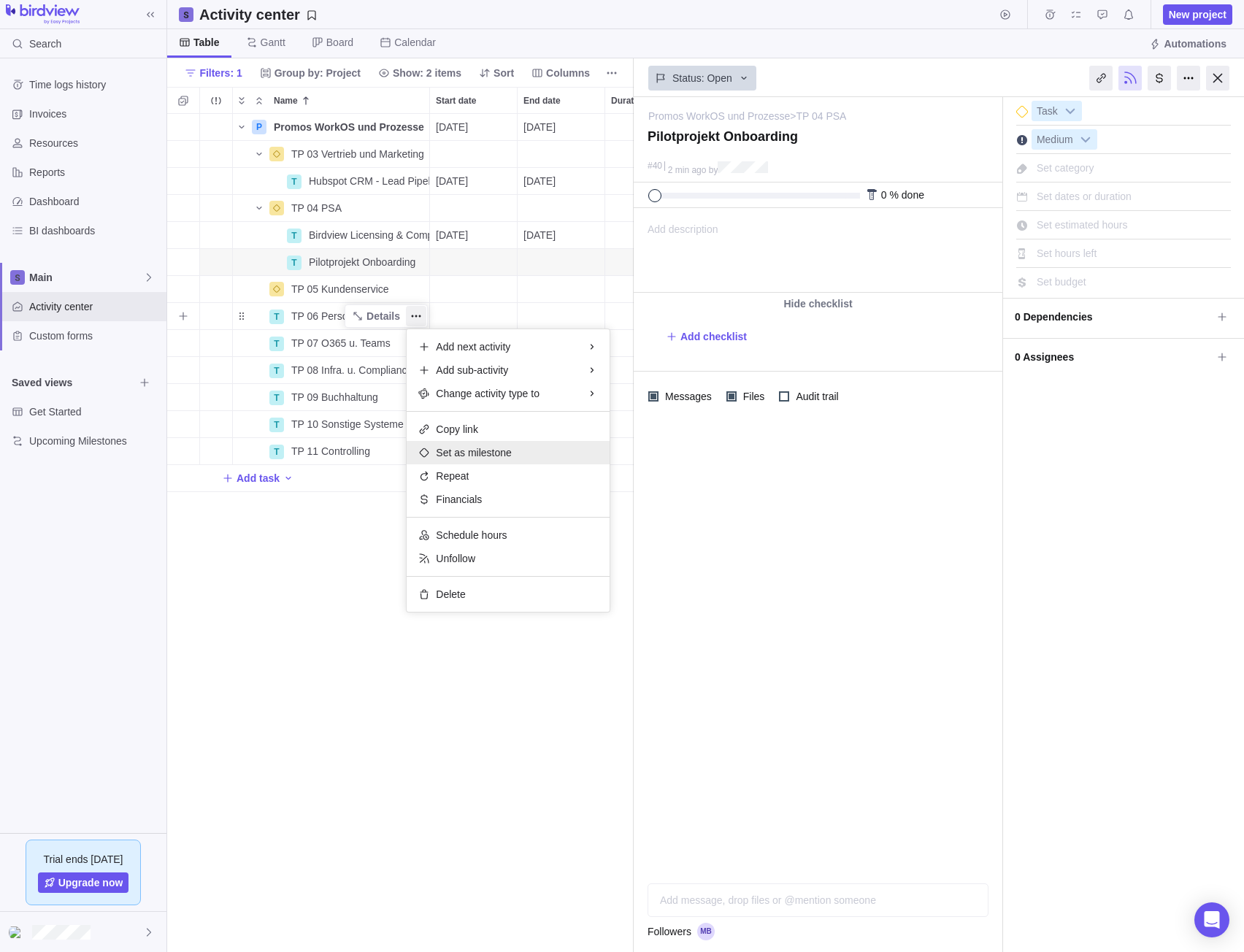
click at [461, 462] on div "Set as milestone" at bounding box center [507, 453] width 203 height 24
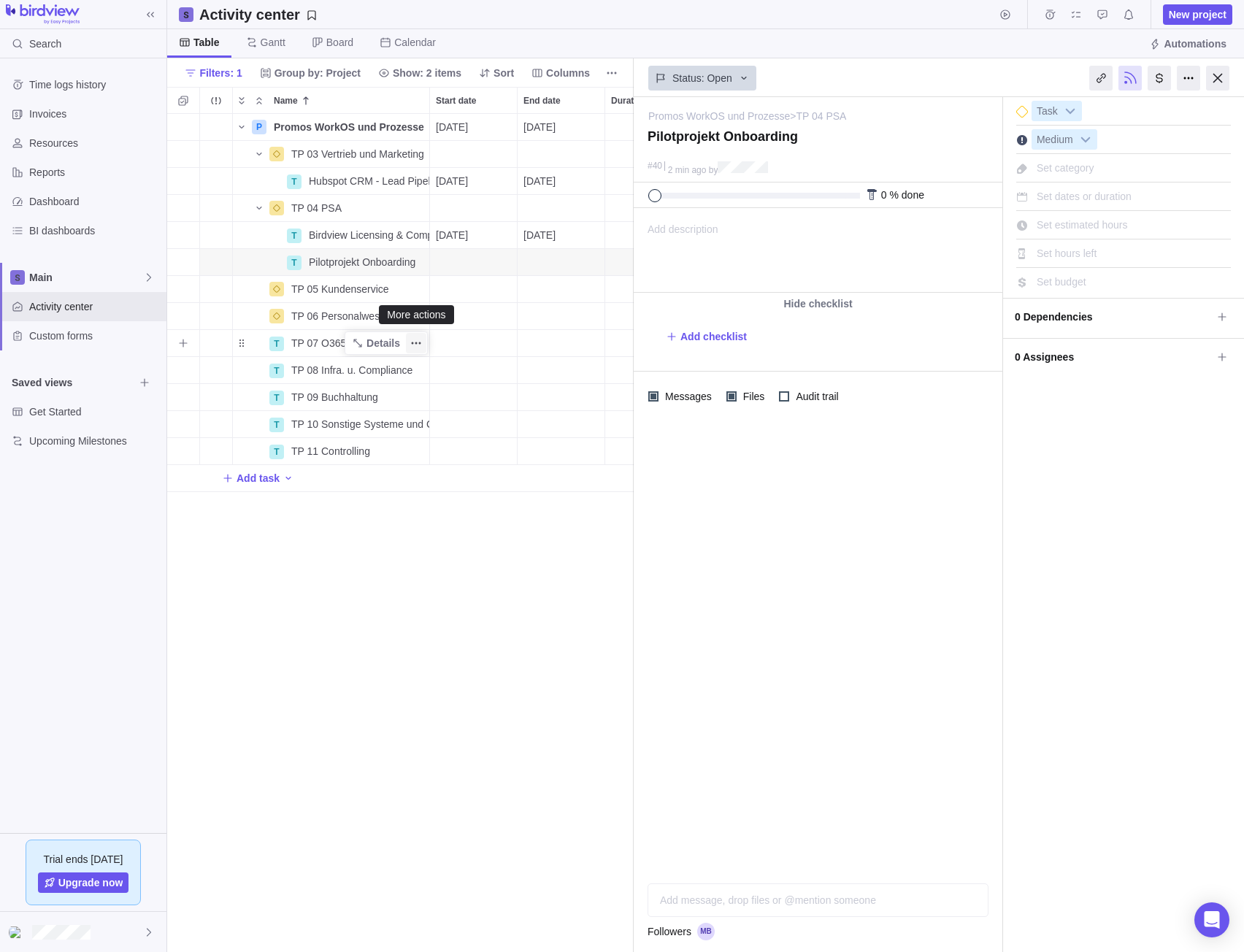
click at [411, 344] on icon "More actions" at bounding box center [416, 342] width 11 height 11
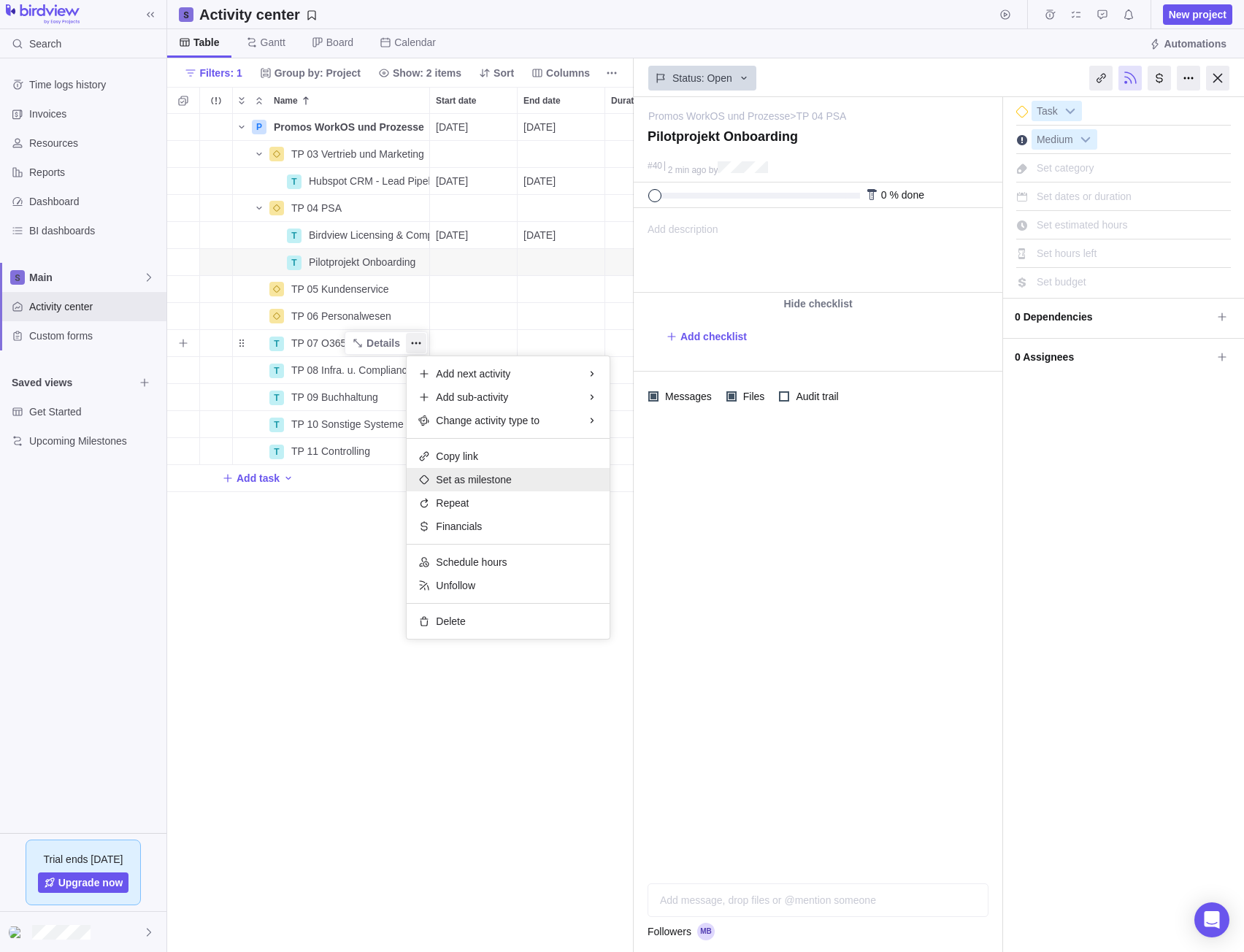
click at [460, 489] on div "Set as milestone" at bounding box center [507, 479] width 203 height 24
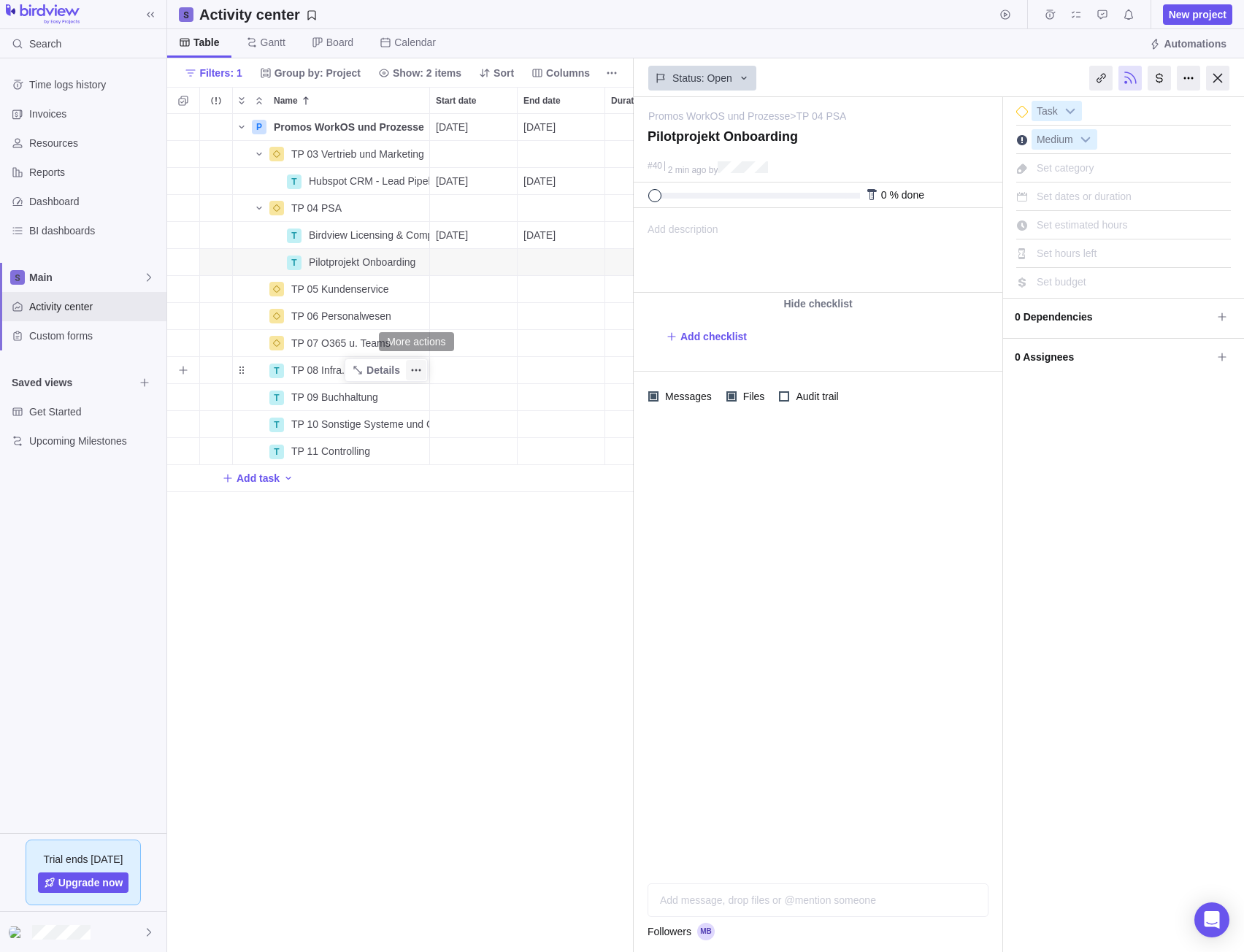
click at [415, 364] on icon "More actions" at bounding box center [416, 369] width 11 height 11
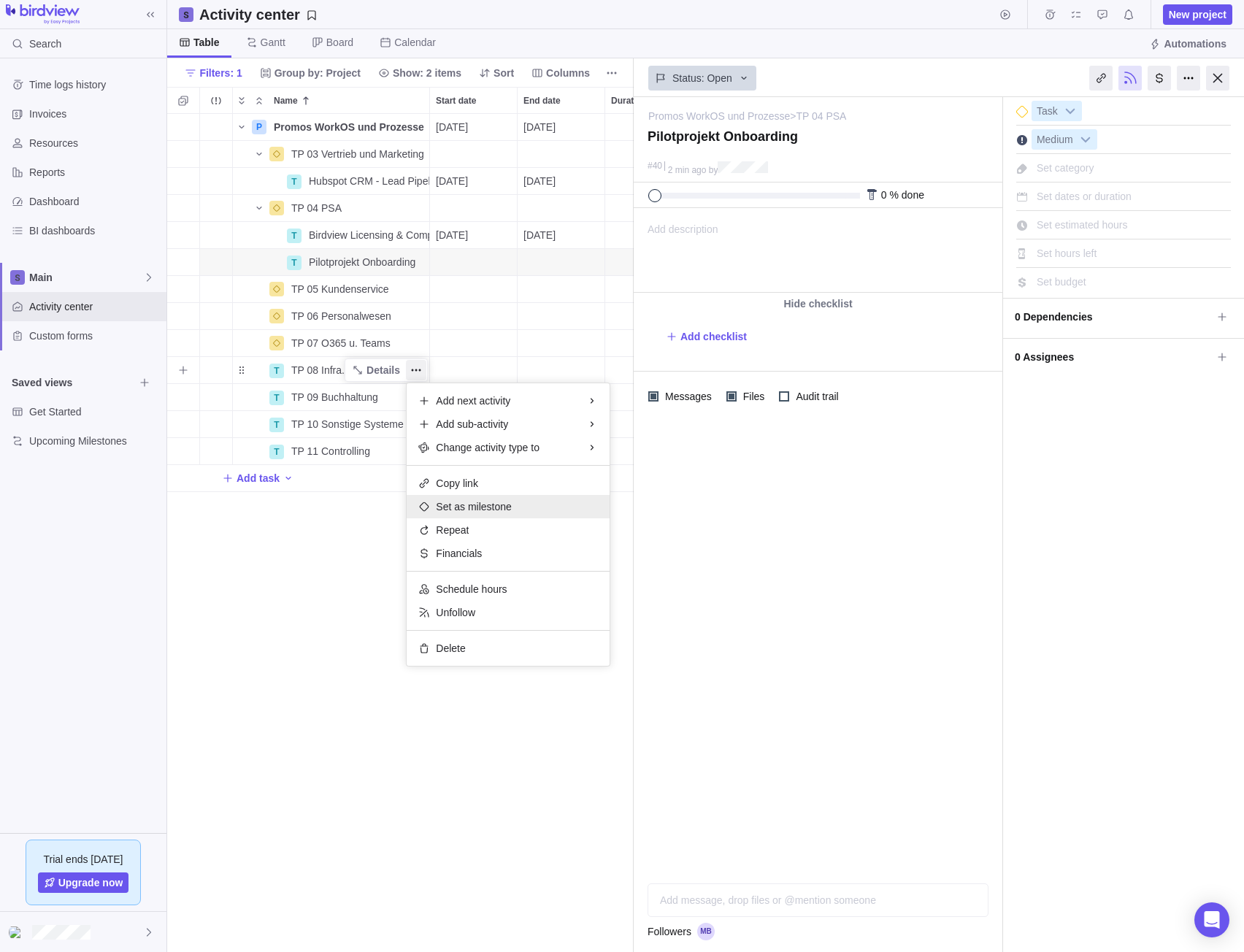
click at [474, 512] on span "Set as milestone" at bounding box center [474, 506] width 76 height 15
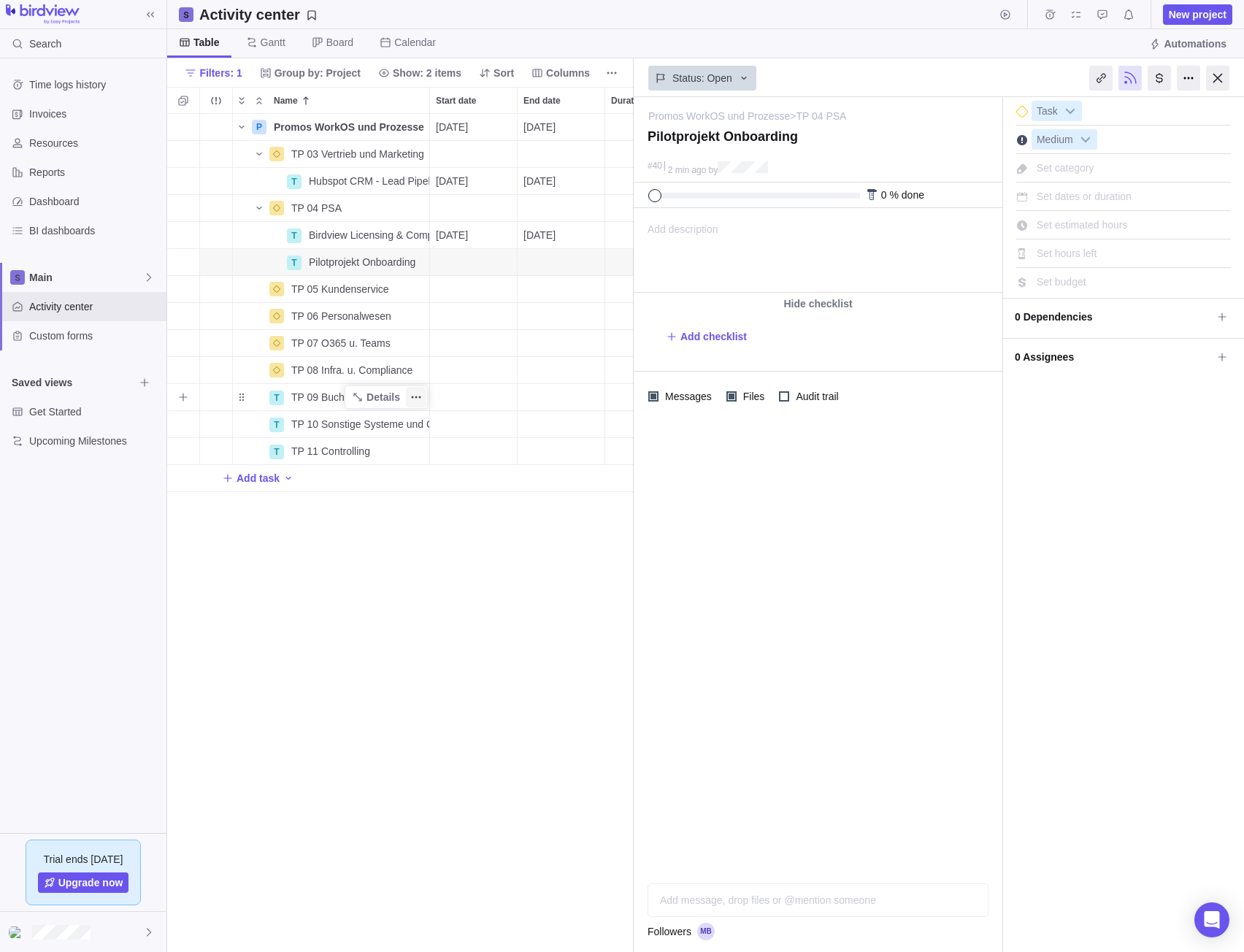
click at [422, 395] on span "More actions" at bounding box center [416, 397] width 20 height 20
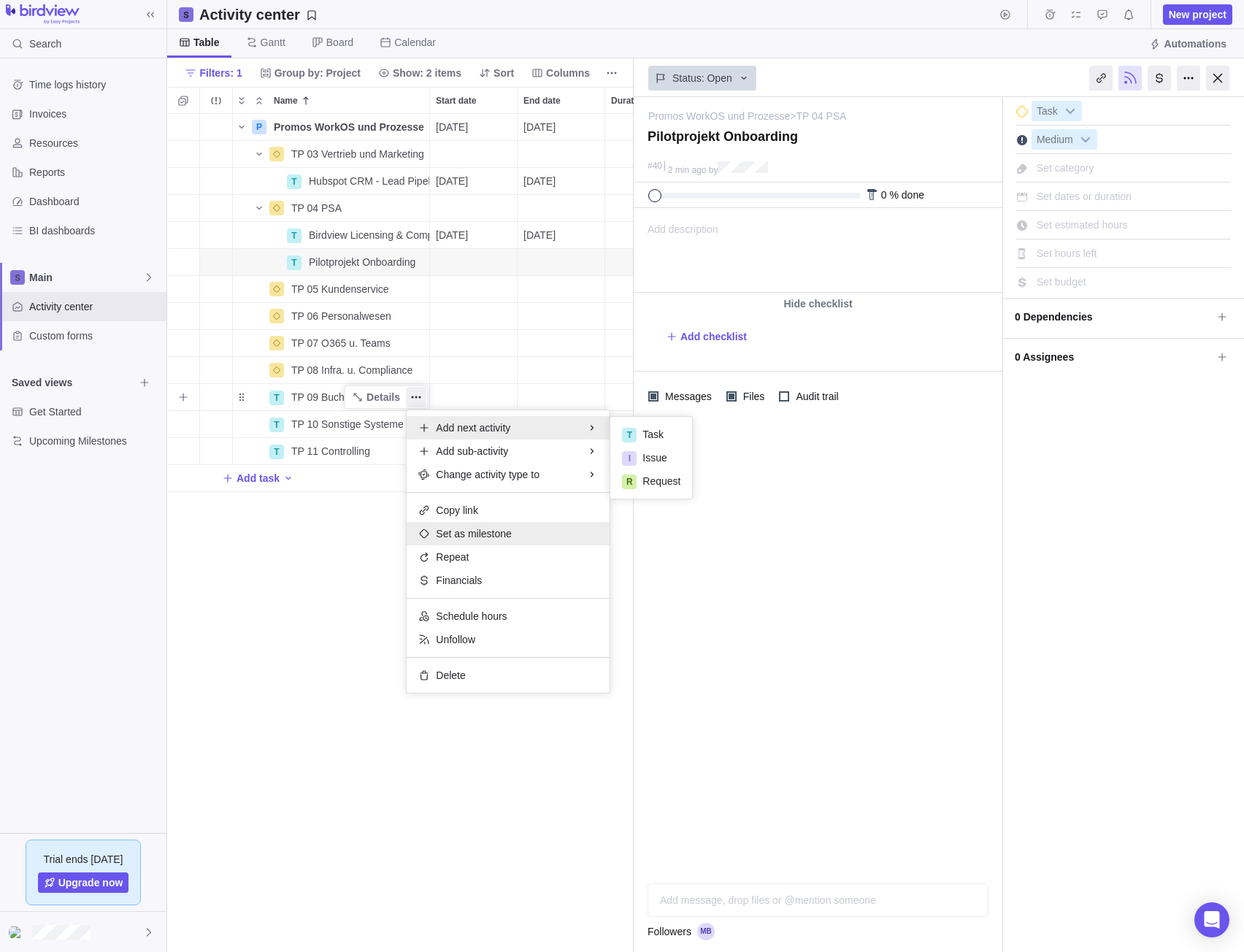
click at [473, 528] on span "Set as milestone" at bounding box center [474, 533] width 76 height 15
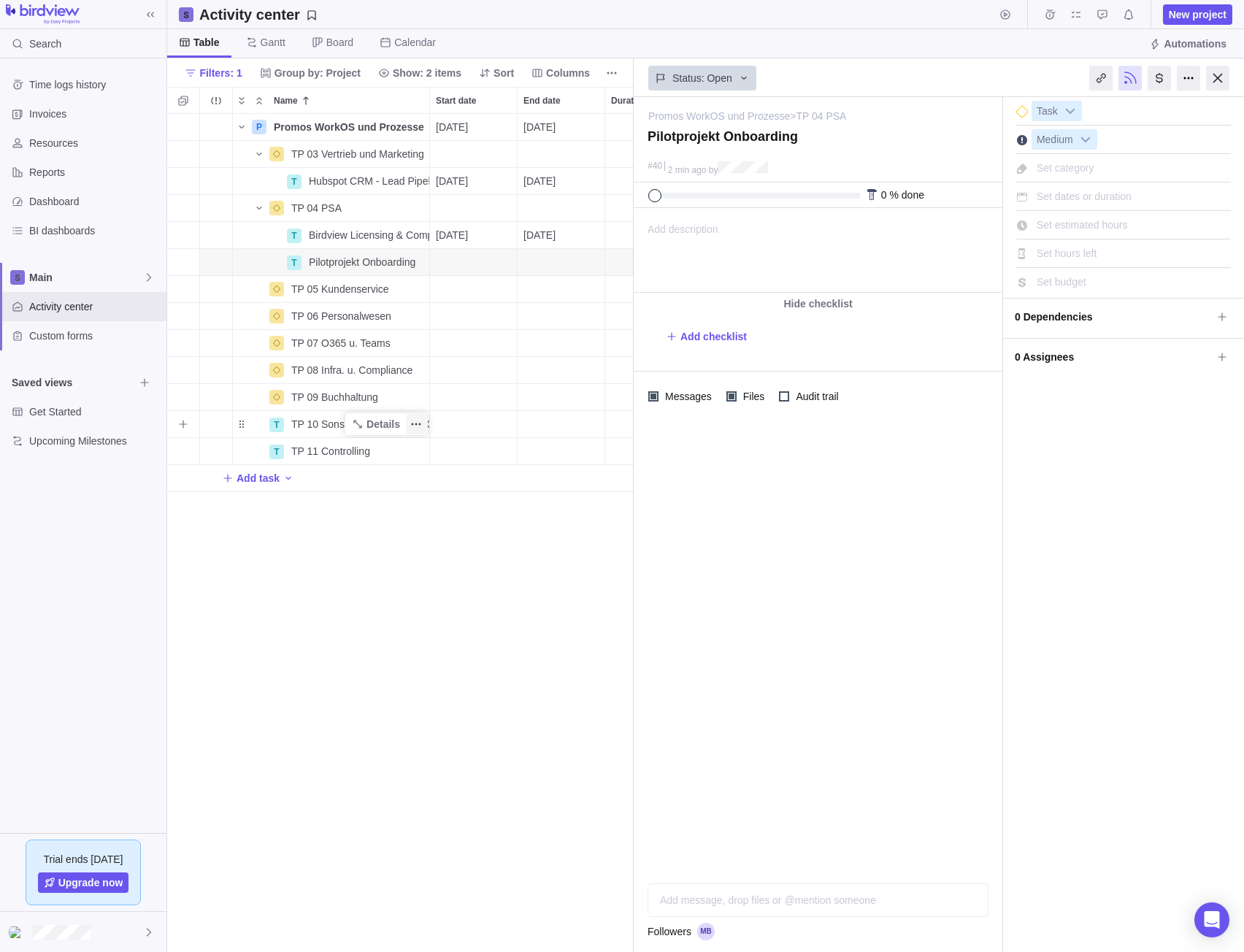
click at [419, 421] on icon "More actions" at bounding box center [416, 424] width 11 height 11
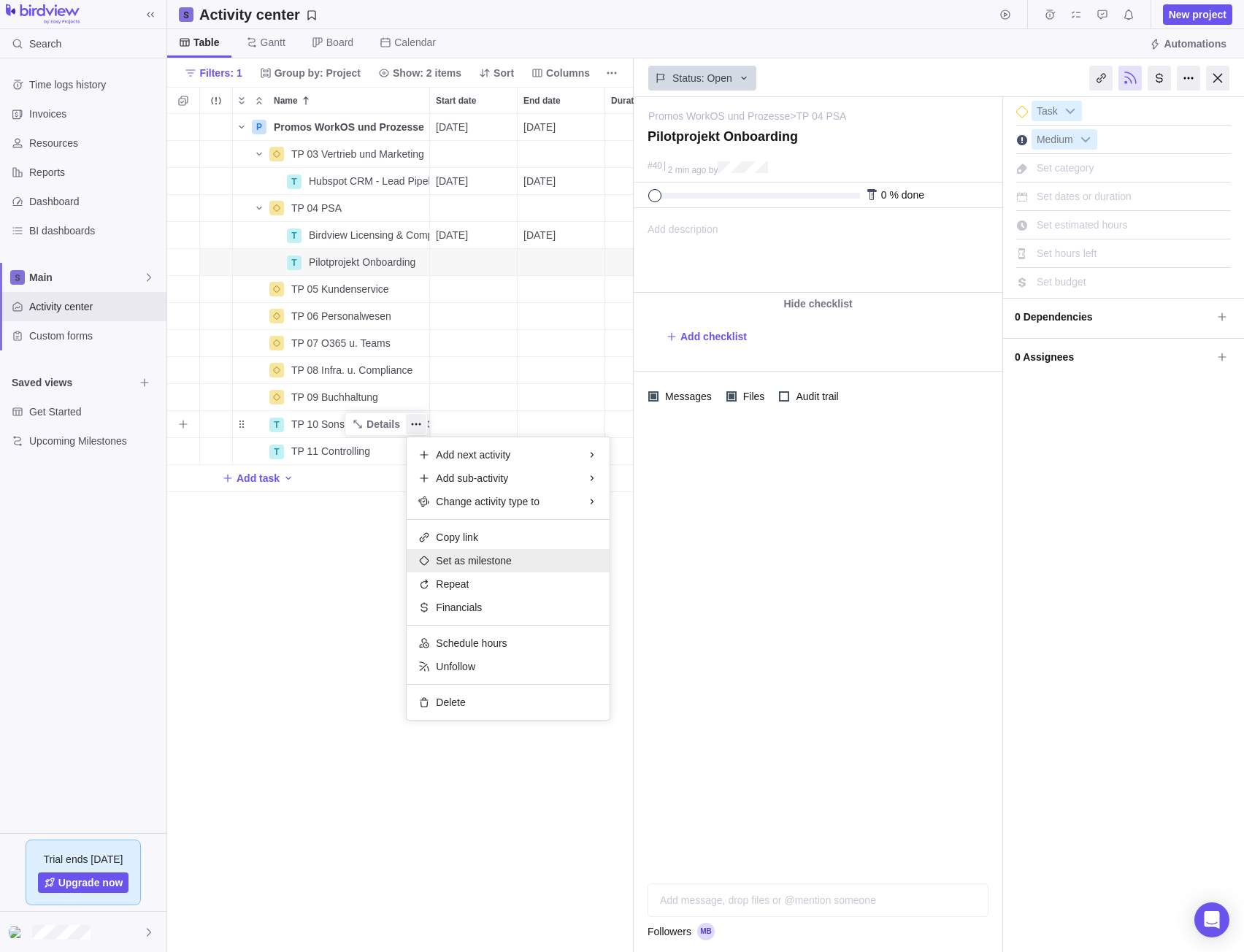
click at [490, 557] on span "Set as milestone" at bounding box center [474, 561] width 76 height 15
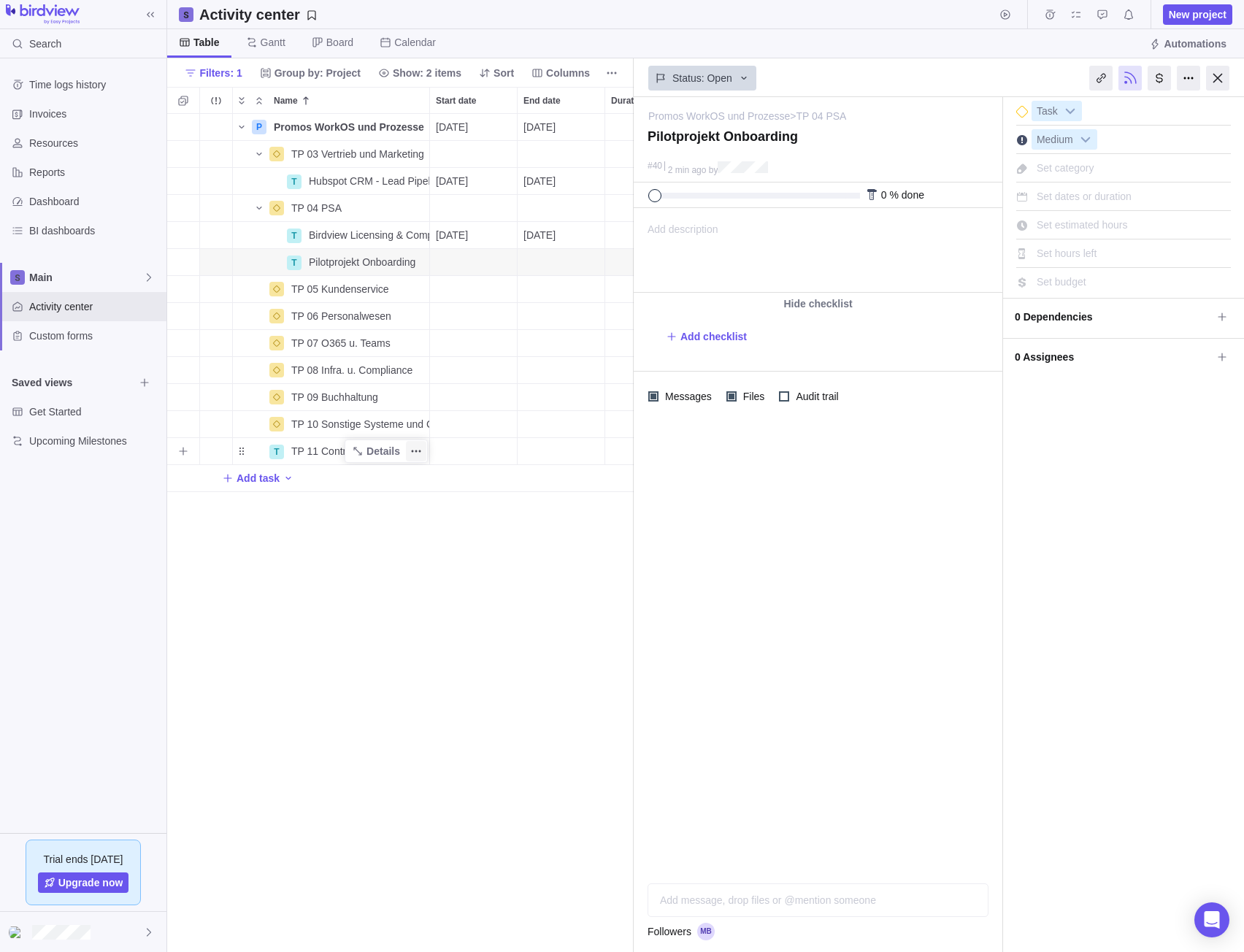
click at [415, 455] on icon "More actions" at bounding box center [416, 451] width 11 height 11
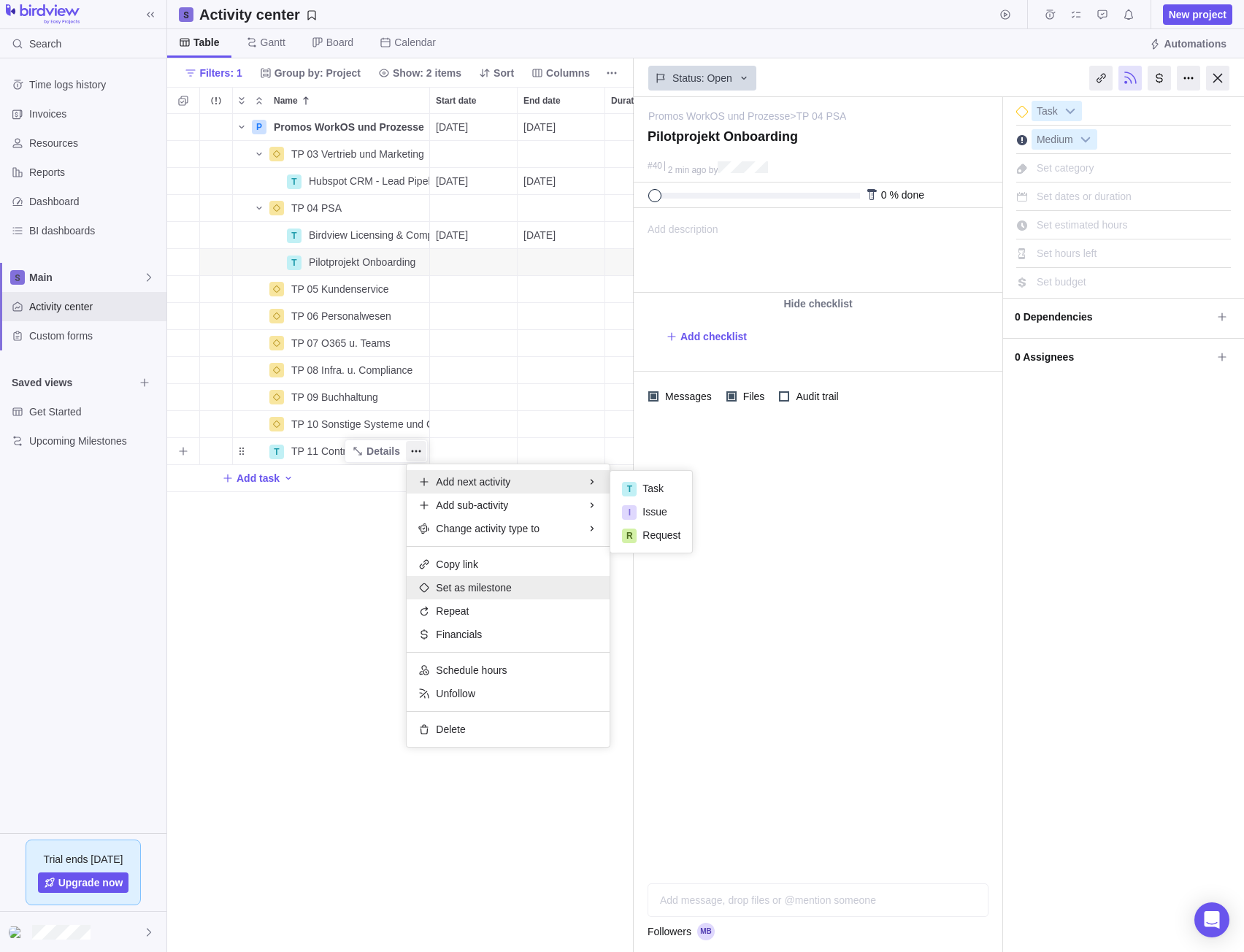
click at [479, 582] on span "Set as milestone" at bounding box center [474, 587] width 76 height 15
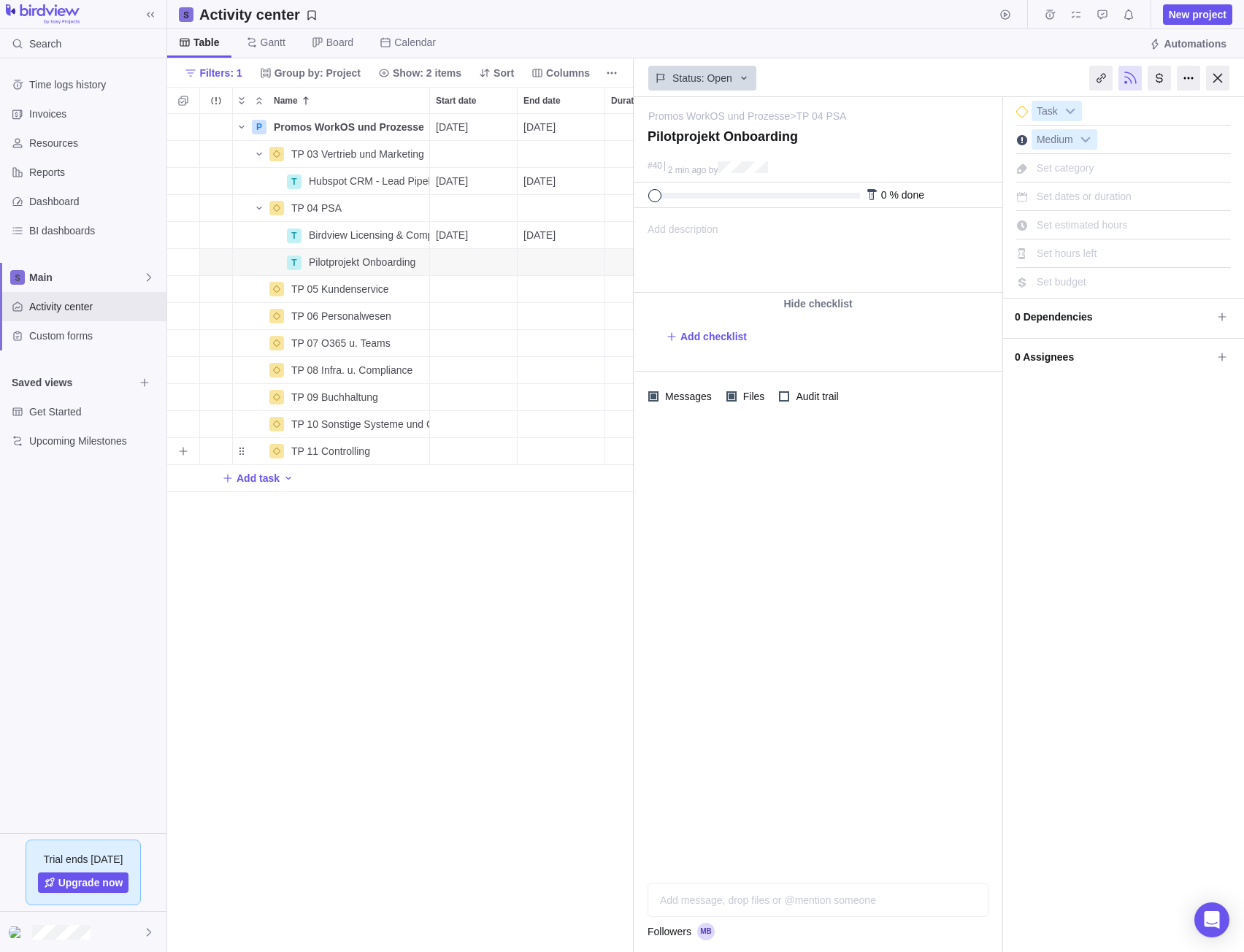
click at [471, 576] on div "P Promos WorkOS und Prozesse Details 10/02/2025 02/27/2026 107d Open 3 TP 03 Ve…" at bounding box center [401, 533] width 467 height 839
click at [82, 443] on span "Upcoming Milestones" at bounding box center [82, 440] width 105 height 15
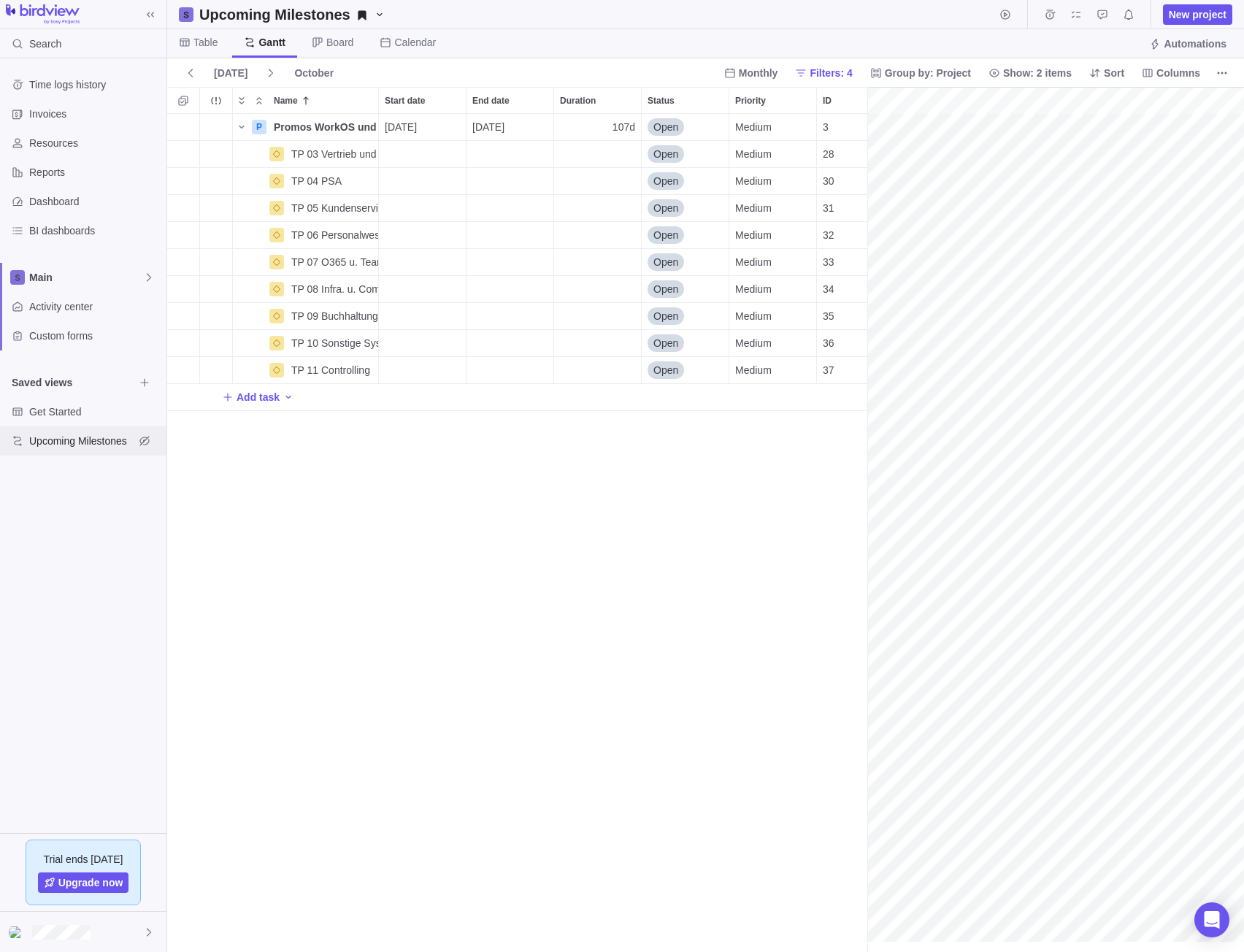
scroll to position [0, 84]
click at [75, 206] on span "Dashboard" at bounding box center [95, 201] width 132 height 15
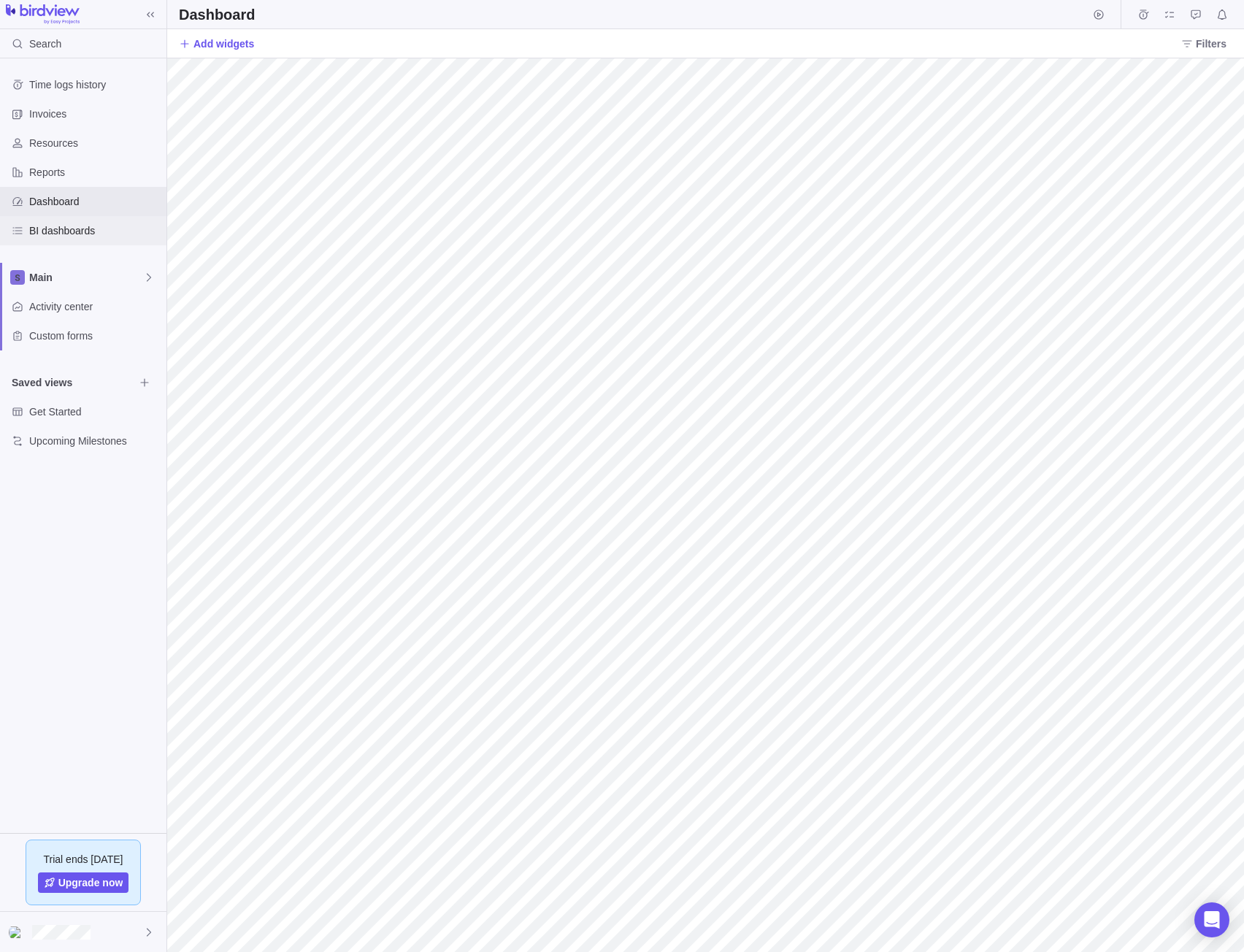
click at [72, 224] on span "BI dashboards" at bounding box center [95, 231] width 132 height 15
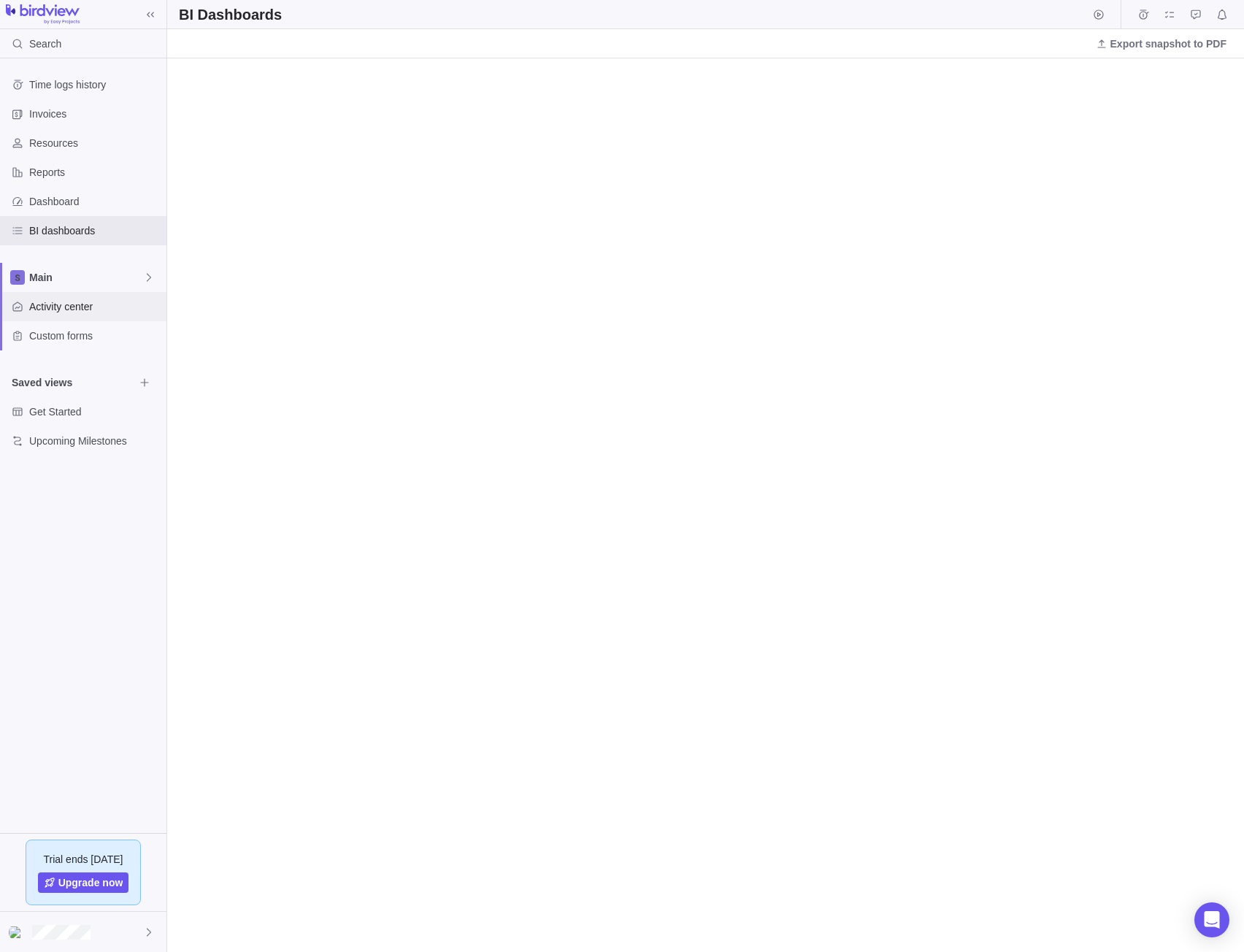
click at [75, 311] on span "Activity center" at bounding box center [95, 306] width 132 height 15
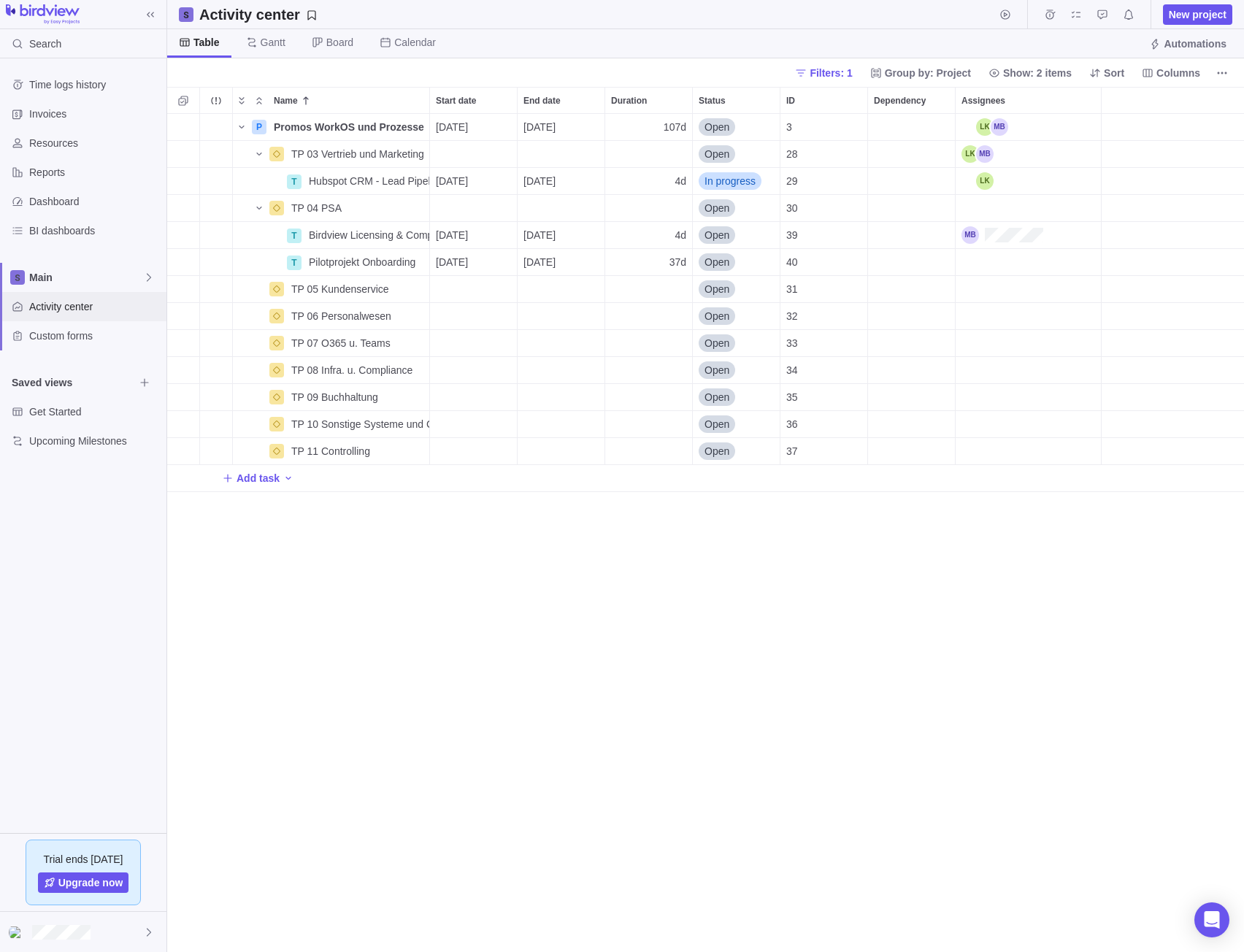
scroll to position [827, 1066]
click at [667, 262] on div "37d" at bounding box center [648, 262] width 87 height 26
click at [662, 263] on input "37" at bounding box center [648, 262] width 89 height 28
drag, startPoint x: 668, startPoint y: 262, endPoint x: 697, endPoint y: 273, distance: 31.0
click at [697, 273] on div "Name Start date End date Duration Status ID Dependency Assignees P Promos WorkO…" at bounding box center [705, 519] width 1076 height 865
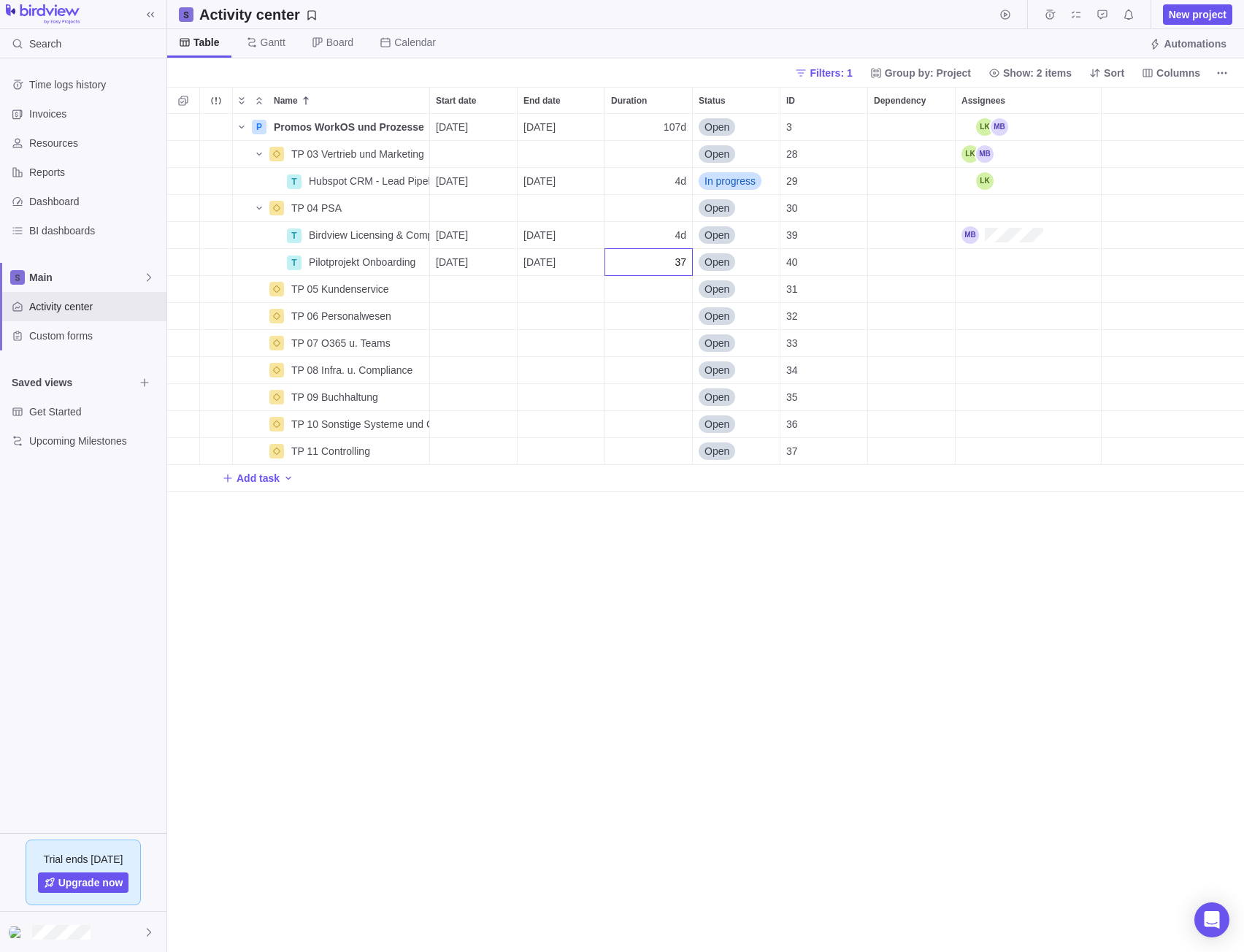
click at [652, 380] on div "Name Start date End date Duration Status ID Dependency Assignees P Promos WorkO…" at bounding box center [705, 519] width 1076 height 865
click at [651, 393] on div "Duration" at bounding box center [648, 397] width 87 height 26
type input "1d 2h"
click at [746, 628] on div "Name Start date End date Duration Status ID Dependency Assignees P Promos WorkO…" at bounding box center [705, 519] width 1076 height 865
click at [640, 393] on div "1d 2h" at bounding box center [648, 397] width 87 height 26
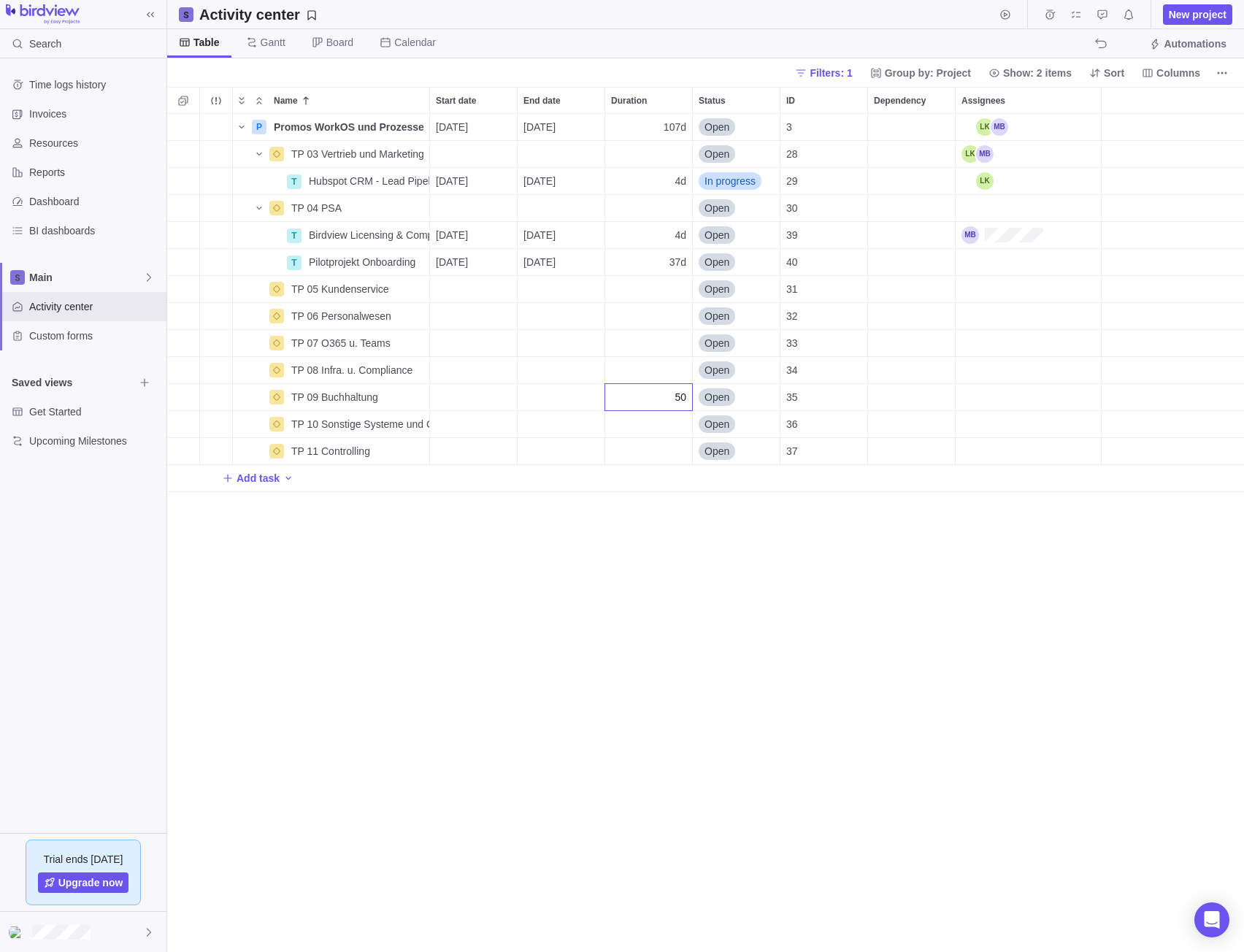
type input "50h"
click at [654, 397] on div "6d 2h" at bounding box center [648, 397] width 87 height 26
type input "160h"
click at [682, 395] on span "20d" at bounding box center [677, 397] width 17 height 15
type input "160h"
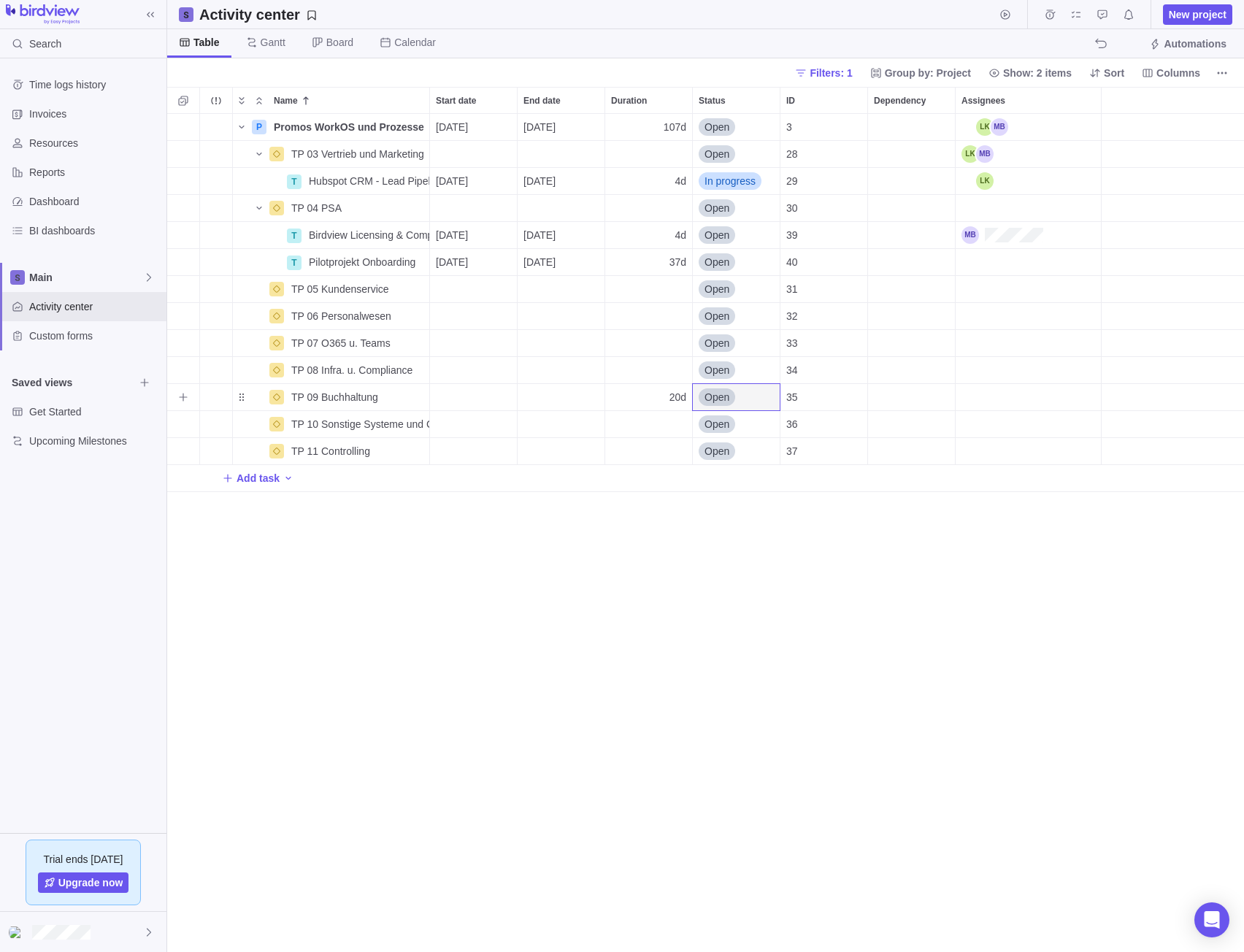
click at [672, 406] on div "20d" at bounding box center [648, 397] width 87 height 26
click at [321, 40] on icon at bounding box center [317, 42] width 11 height 11
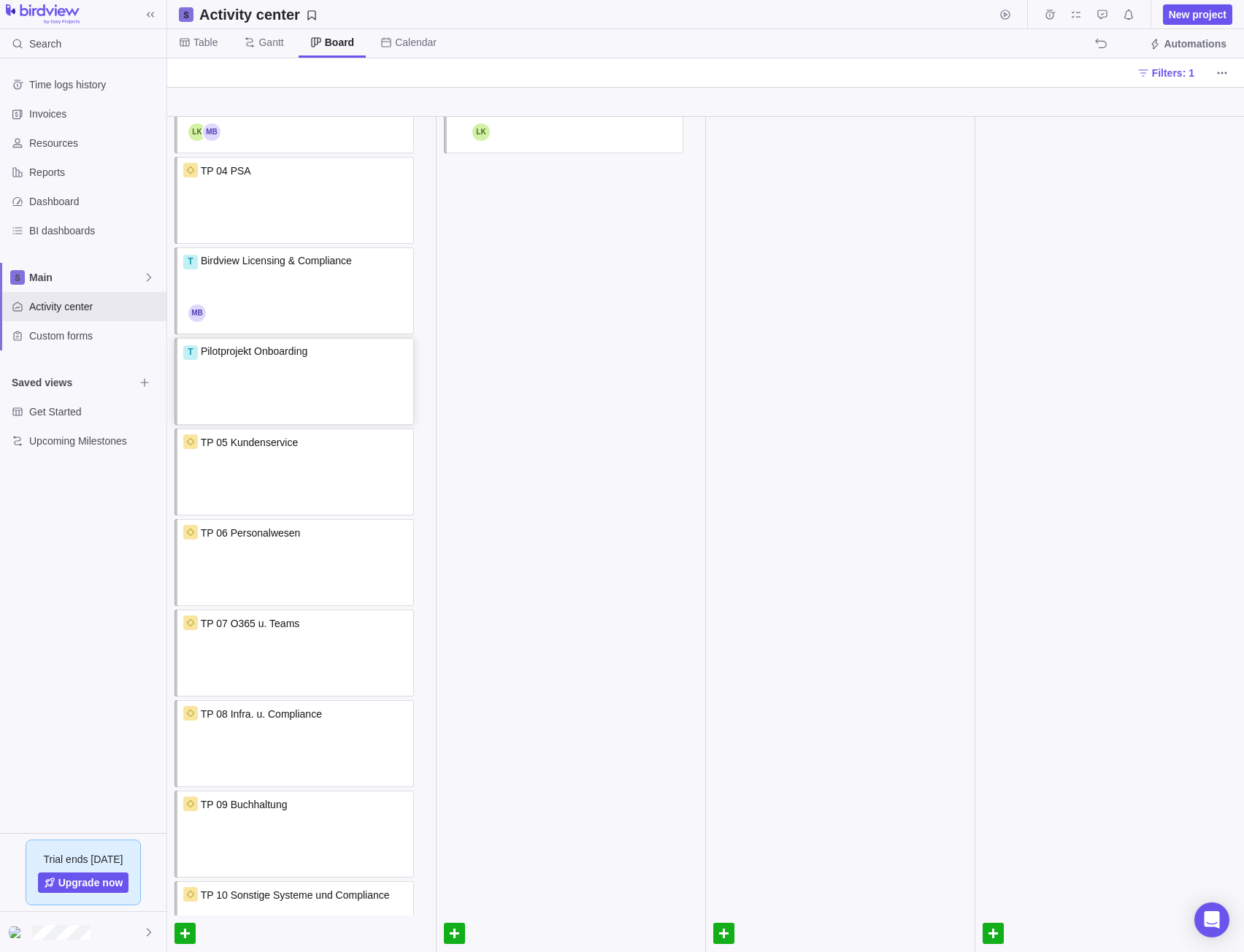
scroll to position [0, 0]
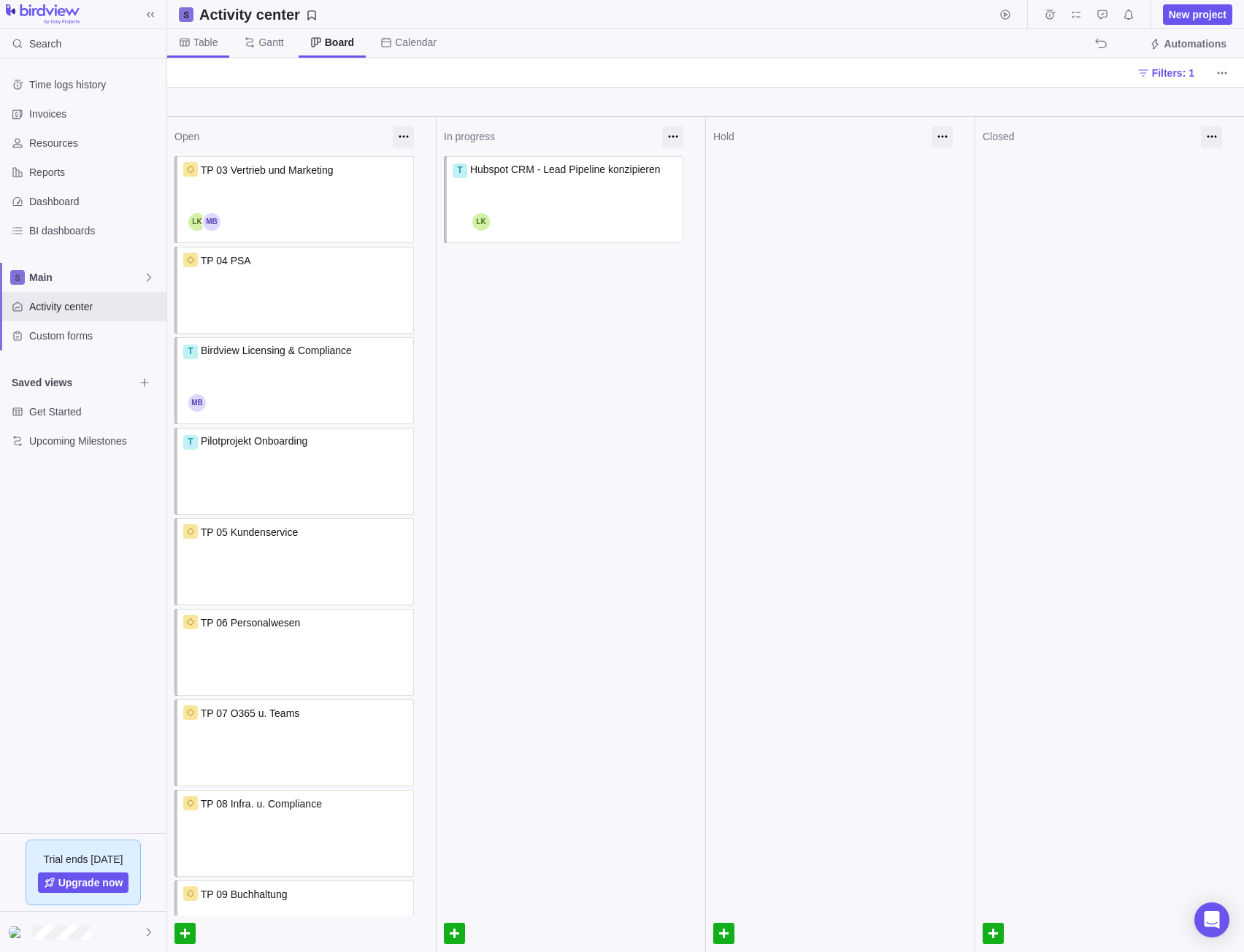
click at [221, 54] on span "Table" at bounding box center [198, 43] width 62 height 28
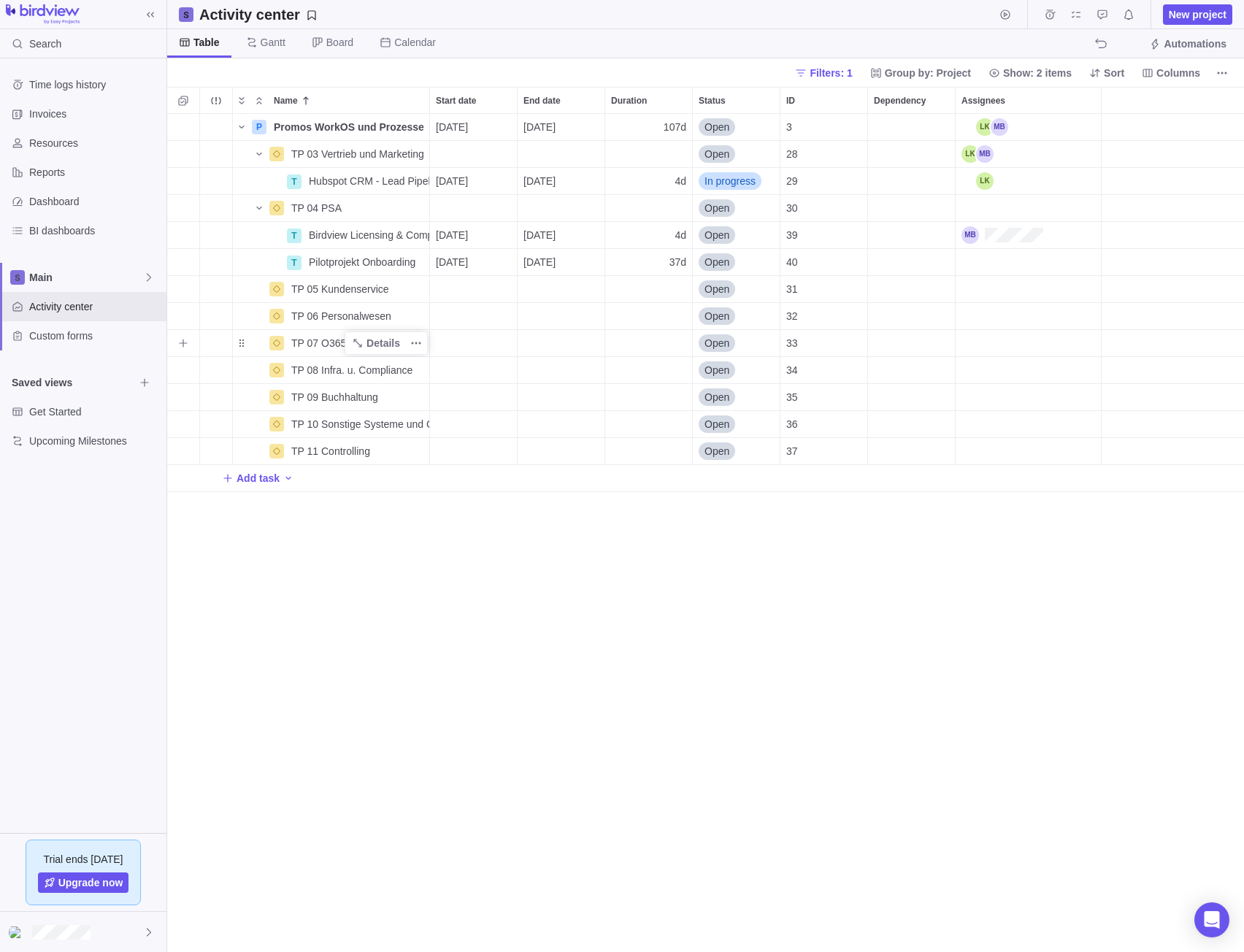
scroll to position [827, 1066]
click at [376, 290] on span "Details" at bounding box center [383, 289] width 33 height 15
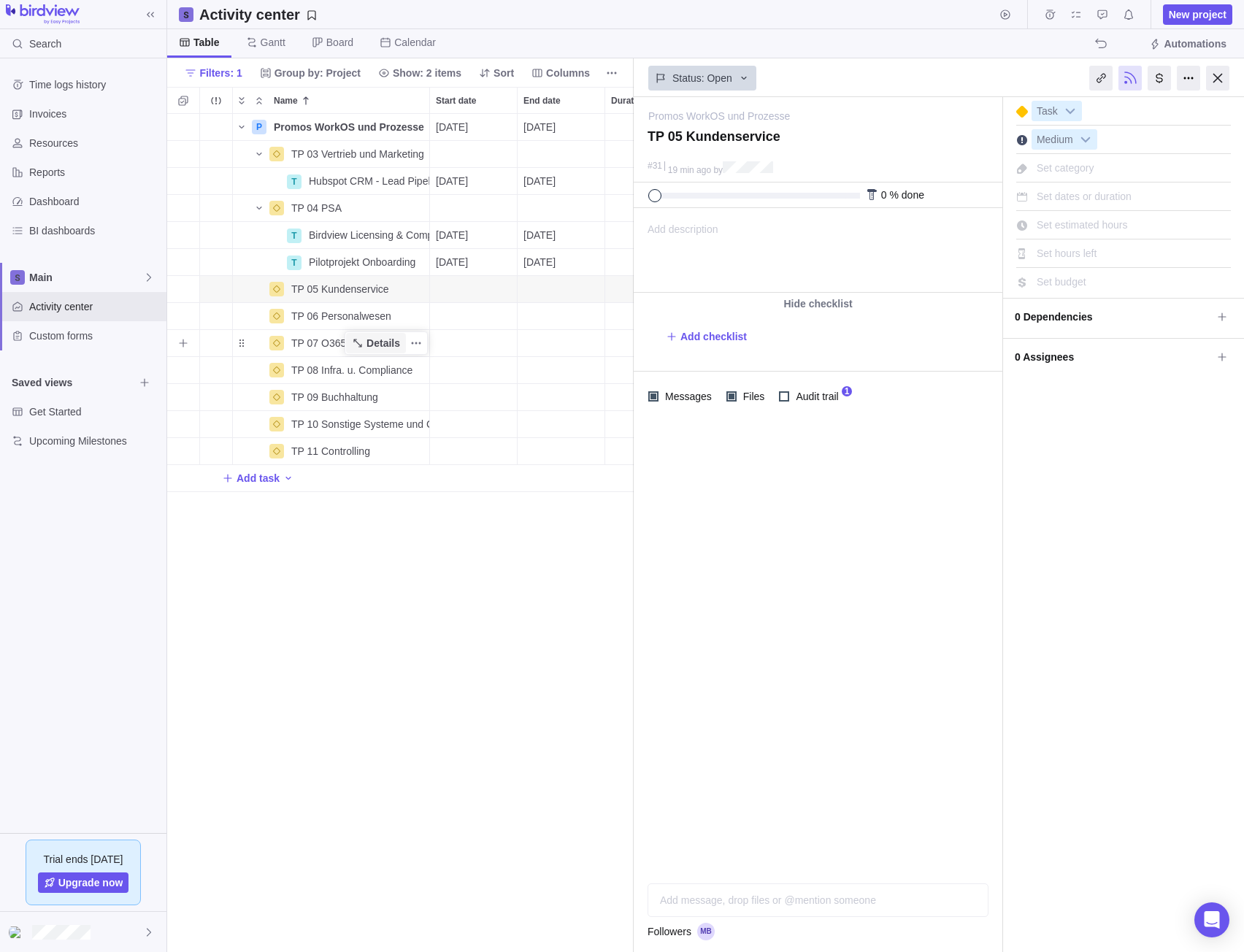
click at [381, 341] on span "Details" at bounding box center [383, 343] width 33 height 15
click at [1222, 75] on div at bounding box center [1218, 78] width 24 height 25
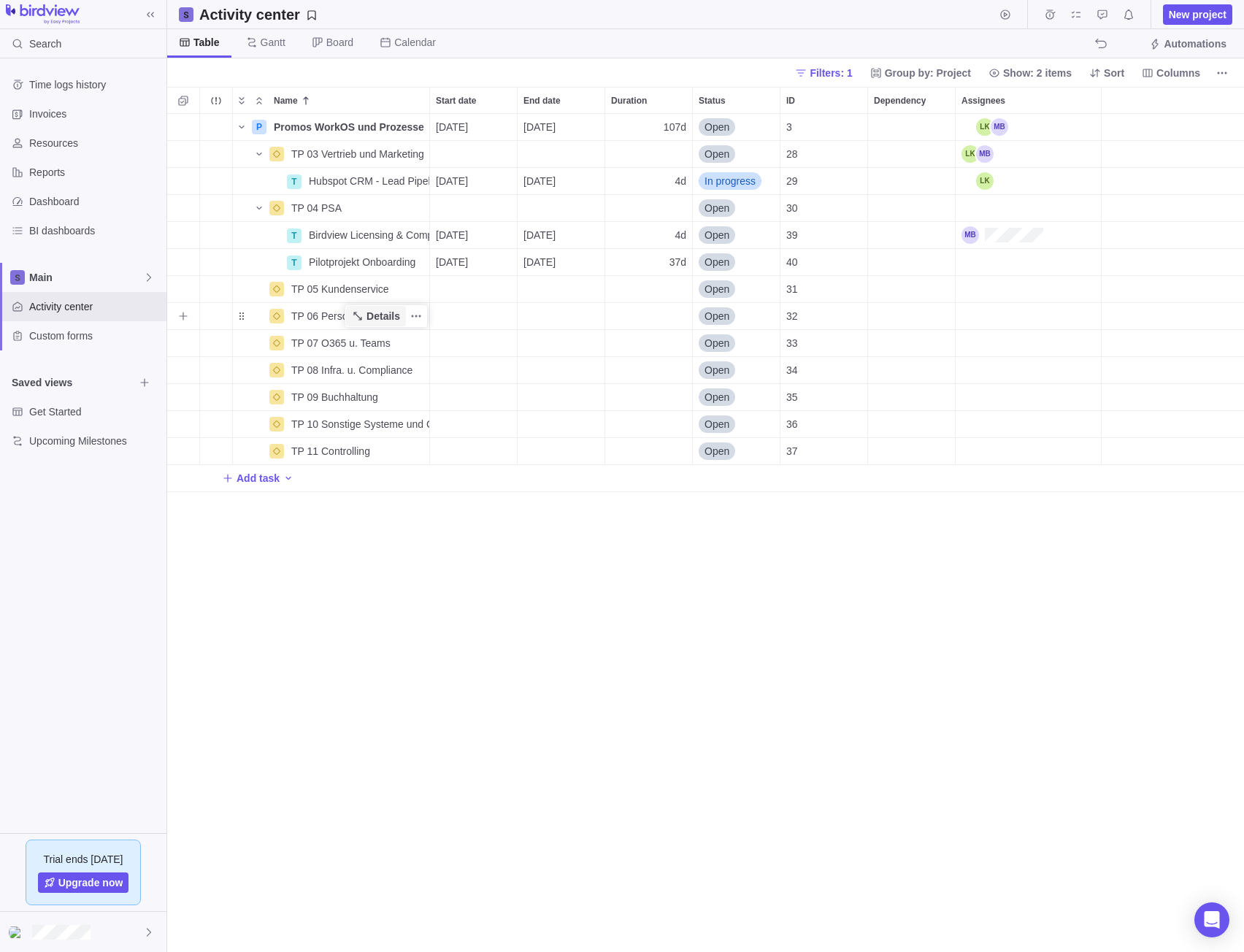
click at [356, 309] on span "Details" at bounding box center [375, 316] width 60 height 20
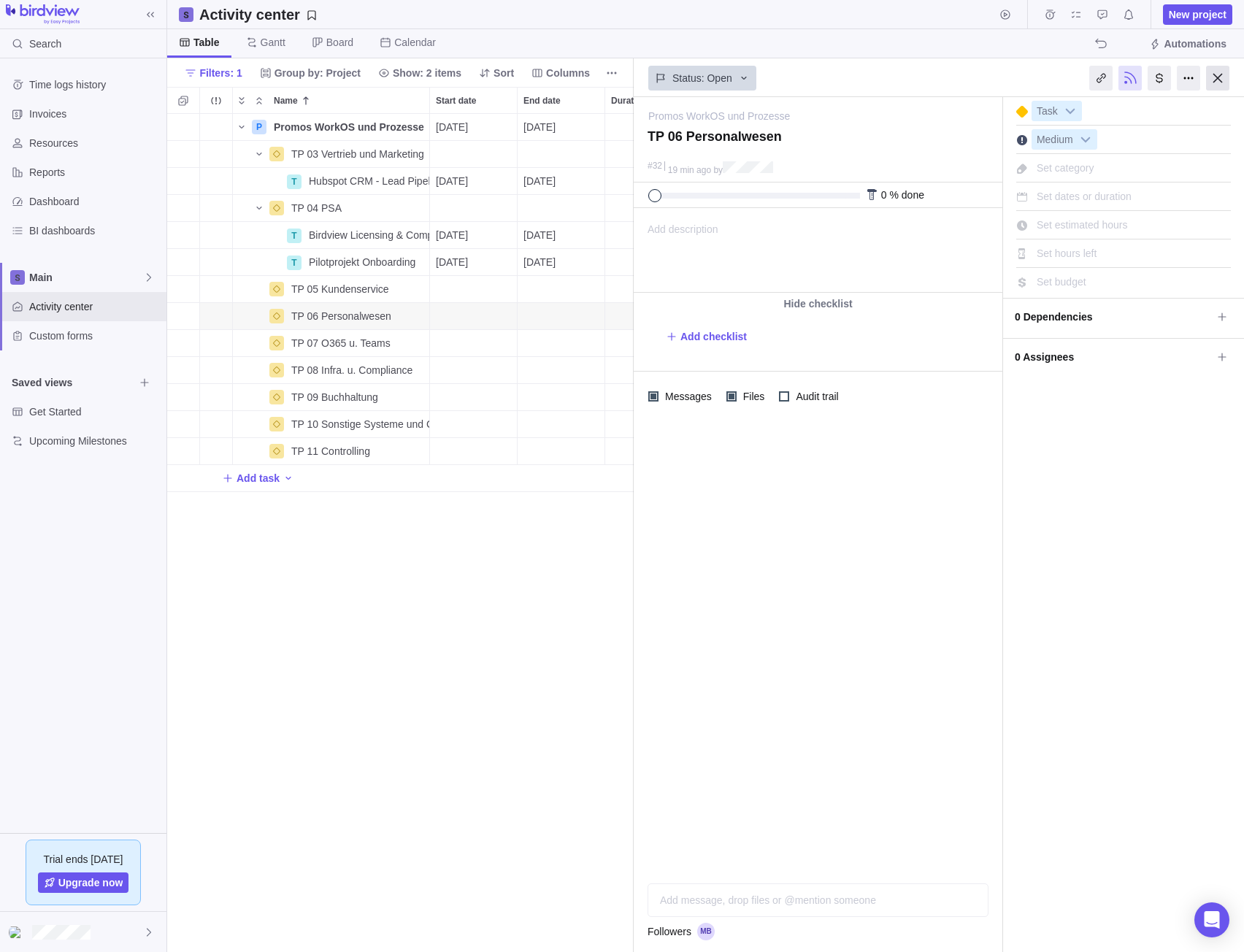
click at [1214, 84] on div at bounding box center [1218, 78] width 24 height 25
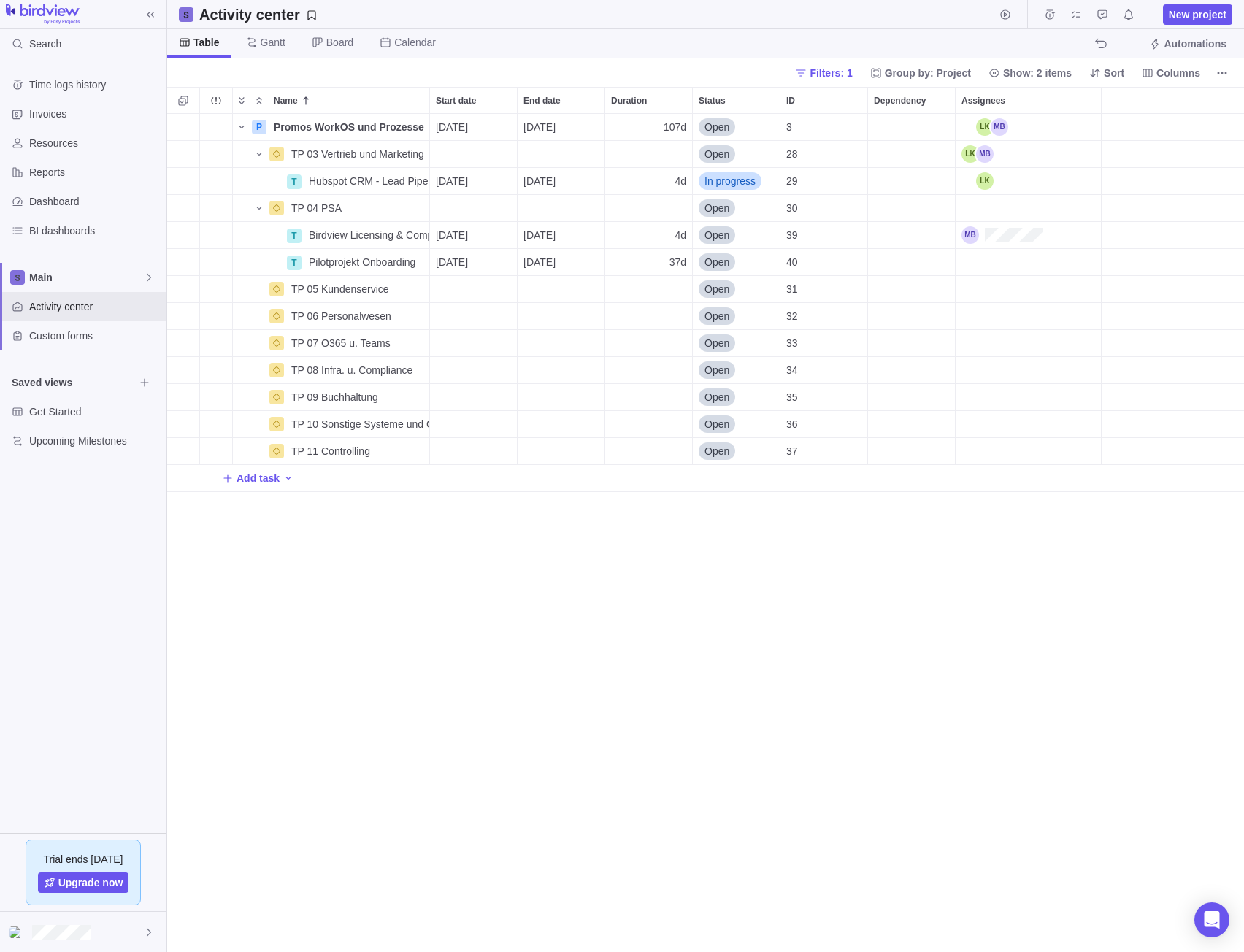
click at [897, 589] on div "P Promos WorkOS und Prozesse Details 10/02/2025 02/27/2026 107d Open 3 TP 03 Ve…" at bounding box center [705, 533] width 1076 height 839
click at [534, 421] on div "End date" at bounding box center [561, 424] width 87 height 26
click at [604, 419] on input "120" at bounding box center [561, 425] width 89 height 28
type input "120"
click at [632, 419] on div "Name Start date End date Duration Status ID Dependency Assignees P Promos WorkO…" at bounding box center [705, 519] width 1076 height 865
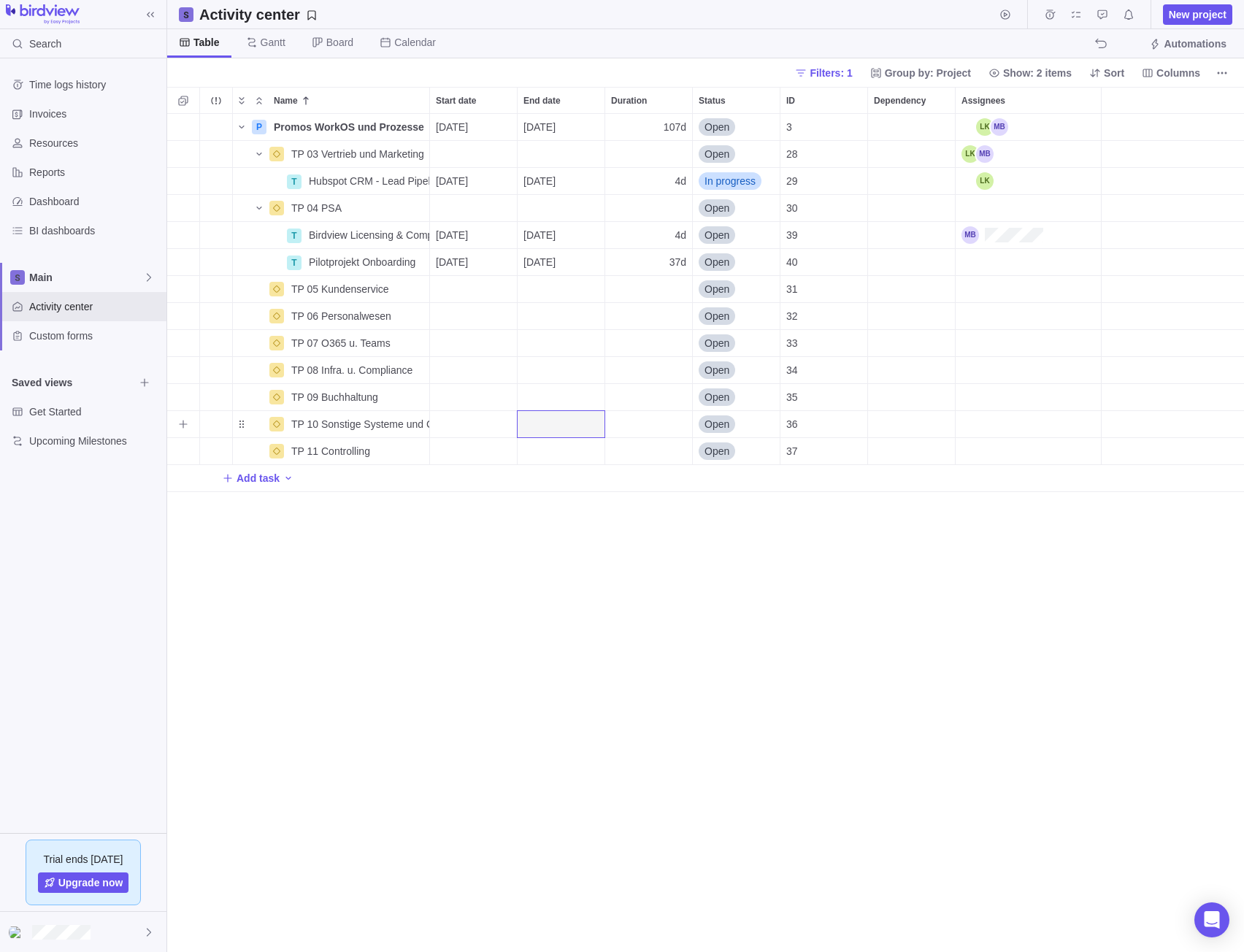
click at [641, 428] on div "Duration" at bounding box center [648, 424] width 87 height 26
type input "120h"
click at [632, 424] on div "15d" at bounding box center [648, 424] width 87 height 26
click at [628, 547] on div "Name Start date End date Duration Status ID Dependency Assignees P Promos WorkO…" at bounding box center [705, 519] width 1076 height 865
click at [637, 360] on div "Duration" at bounding box center [648, 370] width 87 height 26
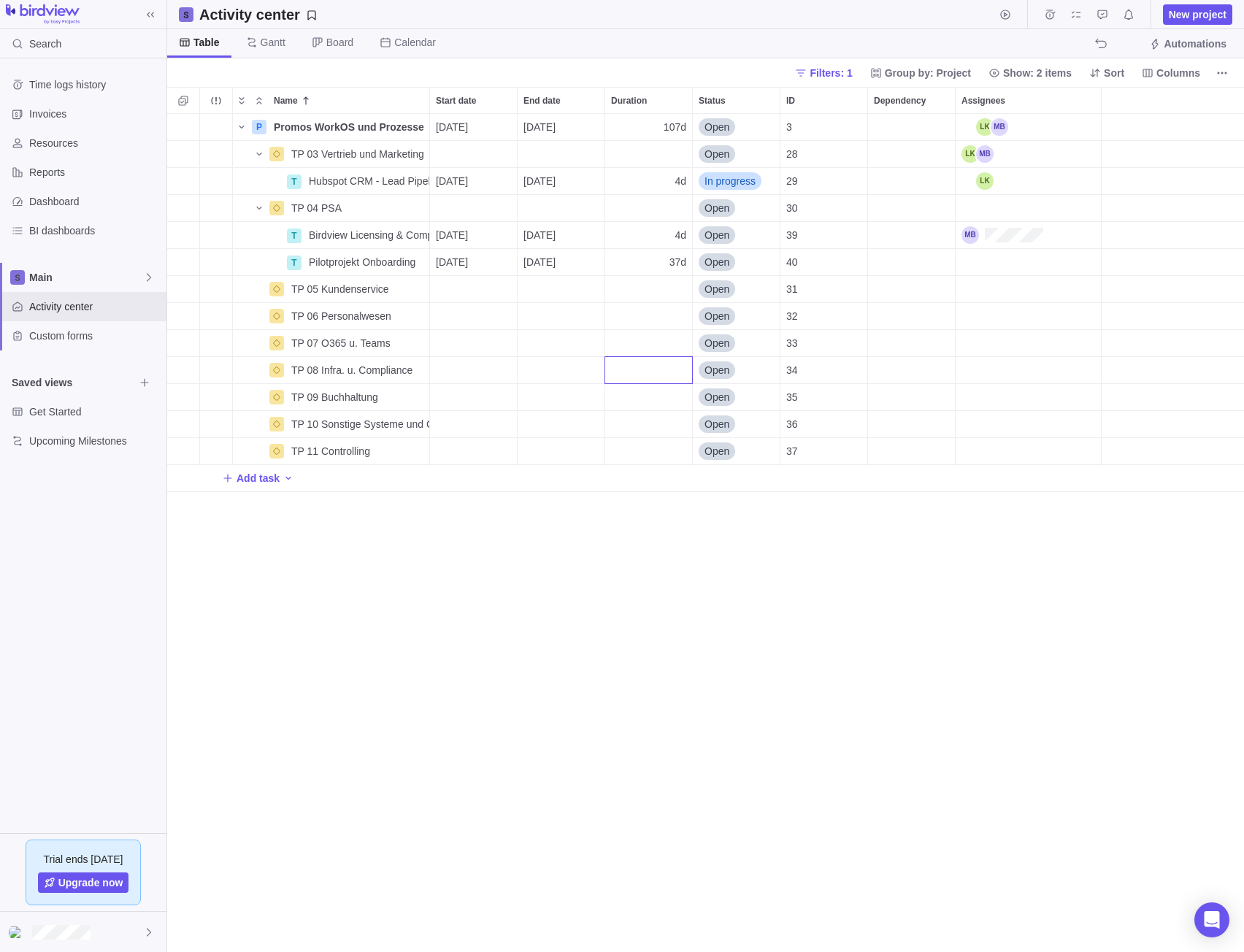
click at [648, 338] on div "Name Start date End date Duration Status ID Dependency Assignees P Promos WorkO…" at bounding box center [705, 519] width 1076 height 865
click at [652, 322] on div "Duration" at bounding box center [648, 316] width 87 height 26
click at [656, 296] on div "Name Start date End date Duration Status ID Dependency Assignees P Promos WorkO…" at bounding box center [705, 519] width 1076 height 865
click at [656, 296] on div "Duration" at bounding box center [648, 290] width 87 height 26
click at [645, 337] on div "Name Start date End date Duration Status ID Dependency Assignees P Promos WorkO…" at bounding box center [705, 519] width 1076 height 865
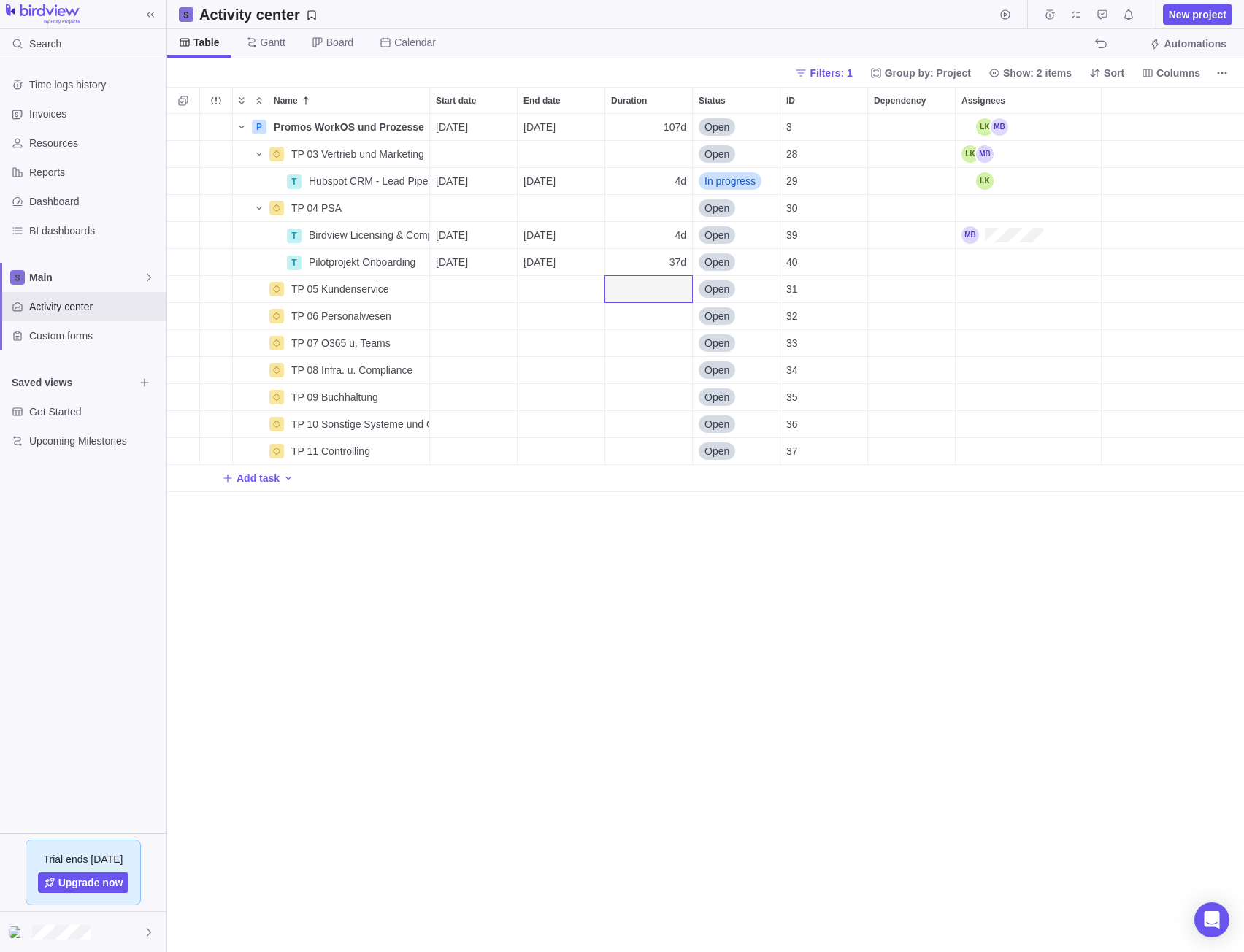
click at [787, 593] on div "P Promos WorkOS und Prozesse Details 10/02/2025 02/27/2026 107d Open 3 TP 03 Ve…" at bounding box center [705, 533] width 1076 height 839
